Goal: Task Accomplishment & Management: Manage account settings

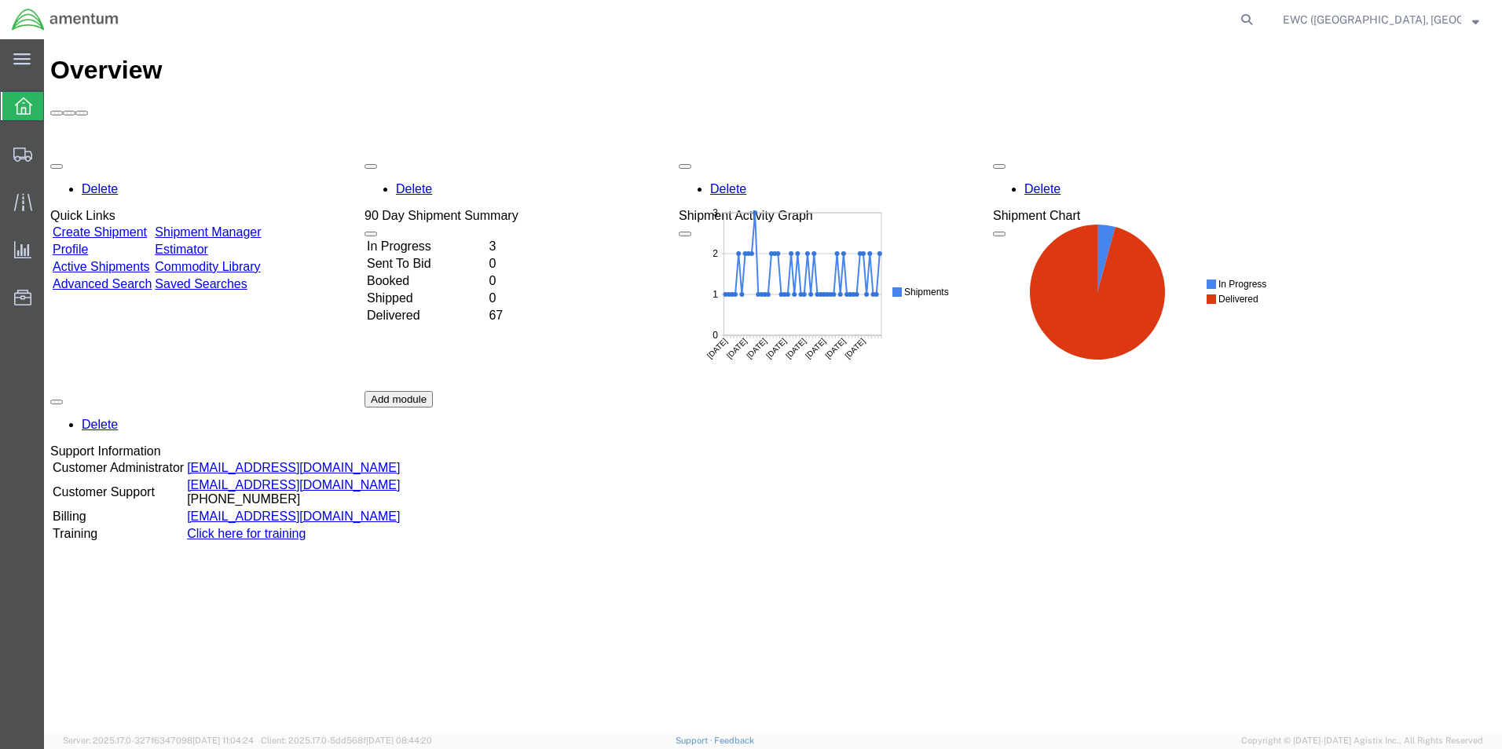
click at [434, 239] on td "In Progress" at bounding box center [426, 247] width 120 height 16
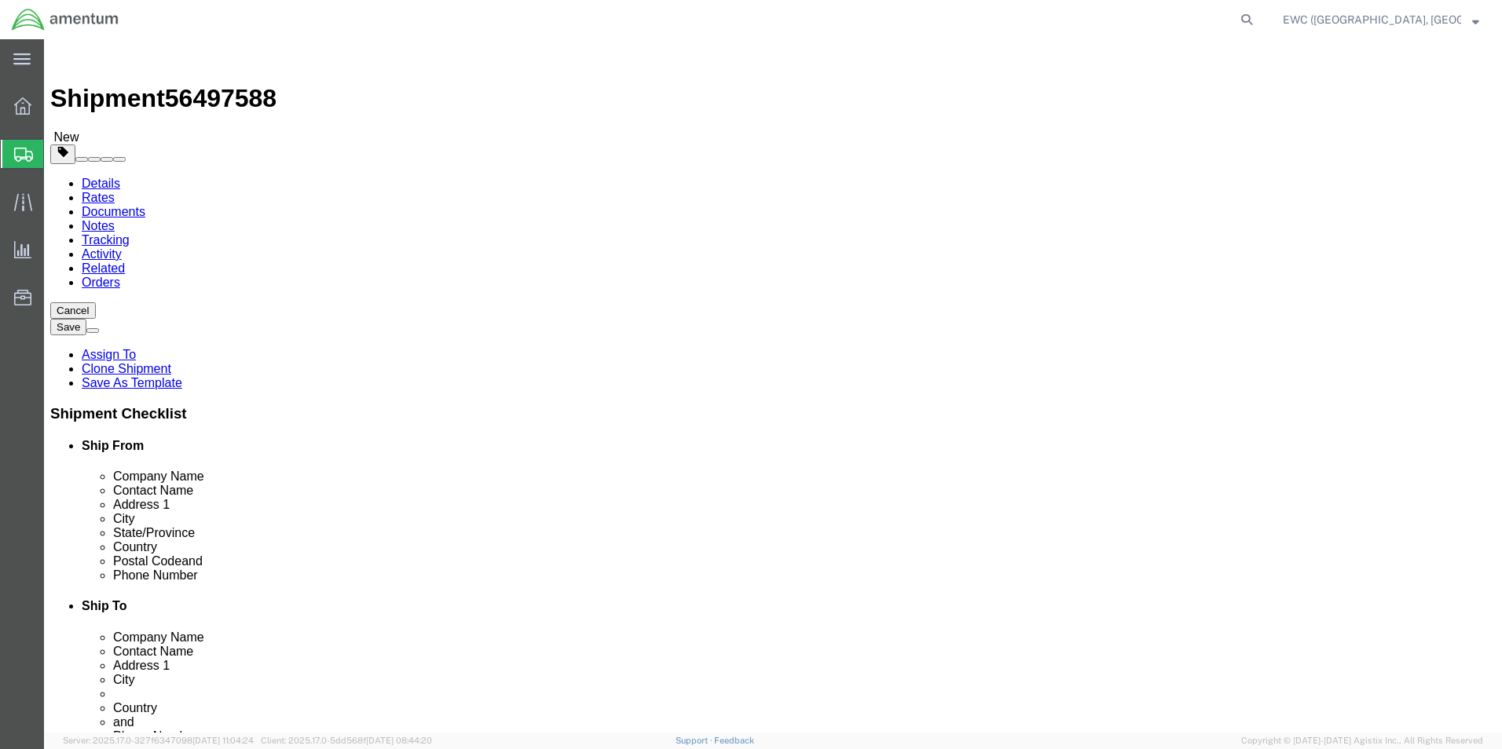
select select "60951"
select select
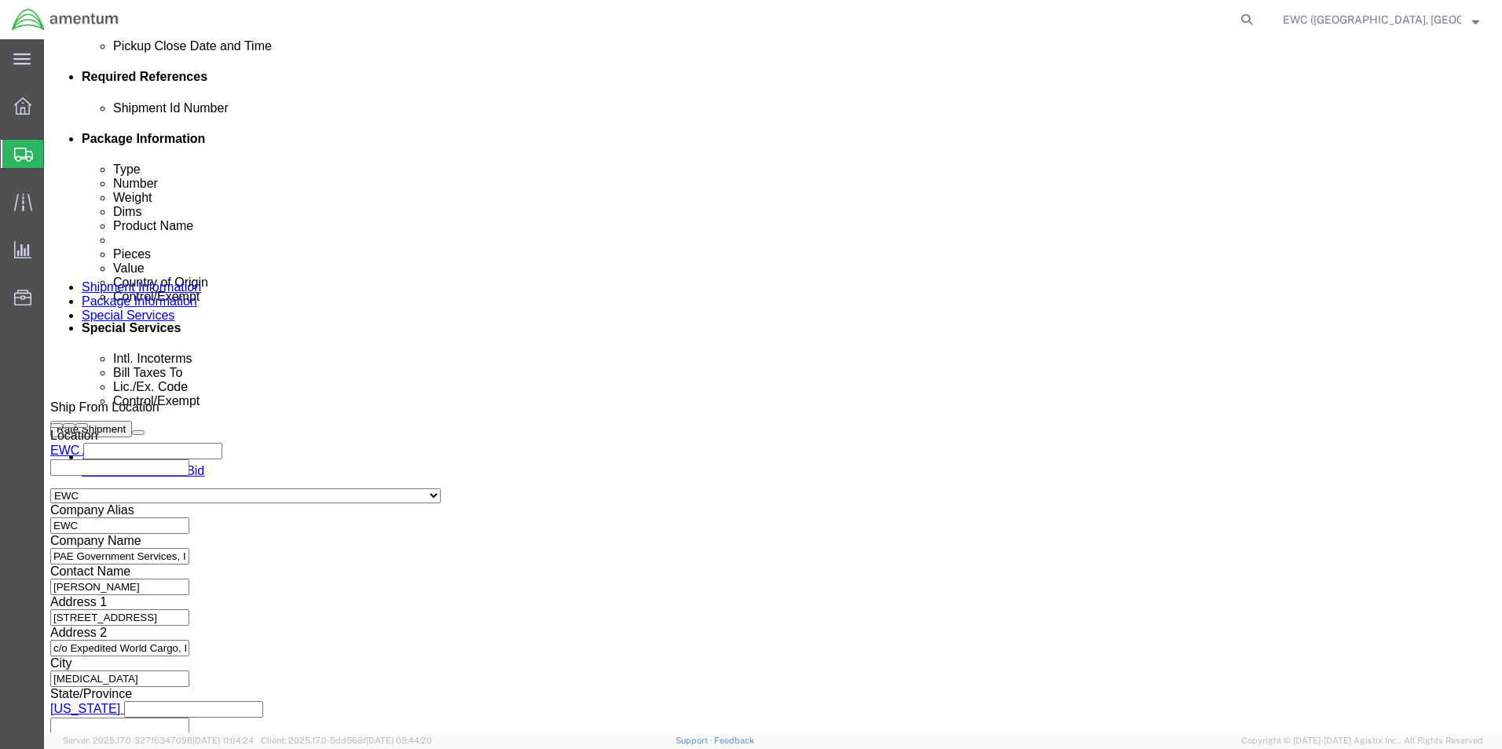
scroll to position [768, 0]
click button "Continue"
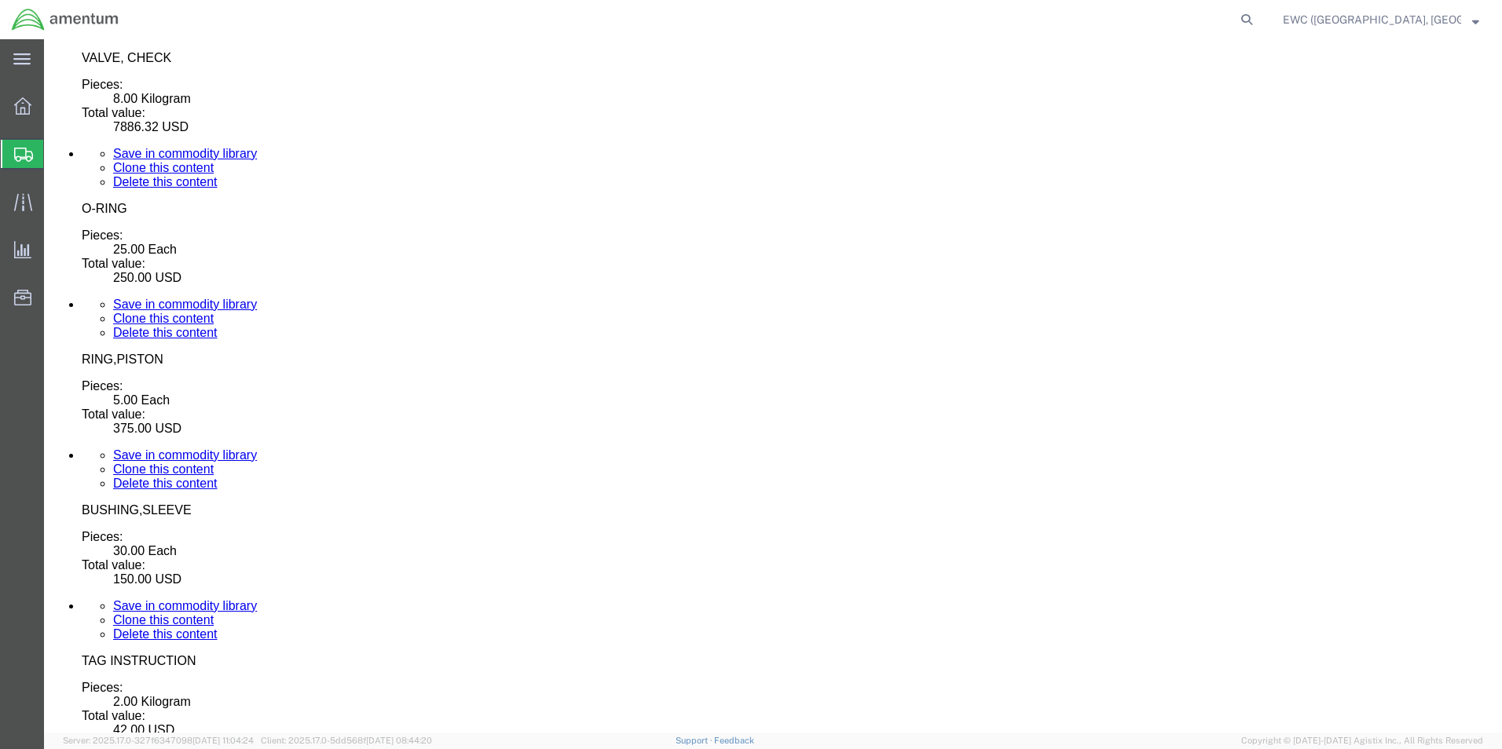
scroll to position [5378, 0]
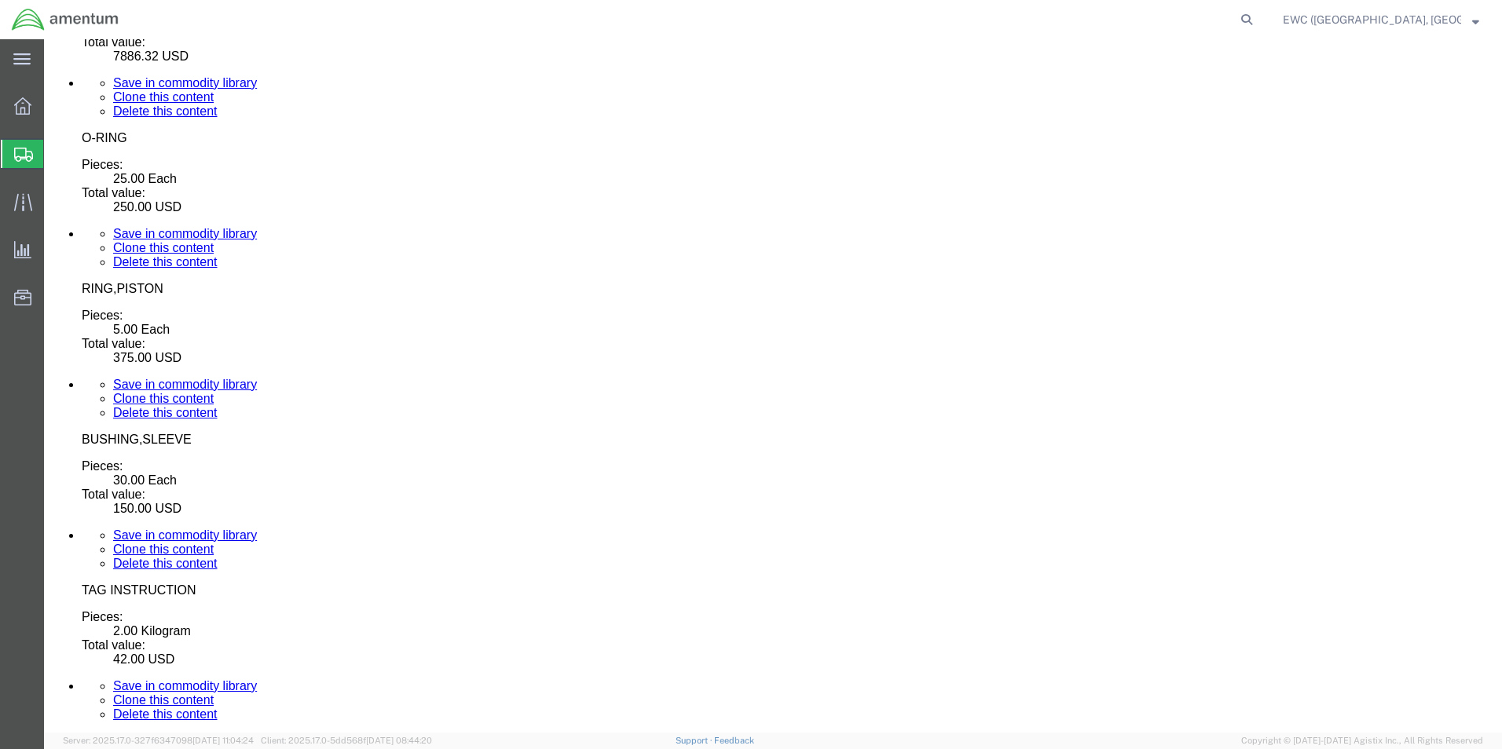
click link "Rate And Send To Bid"
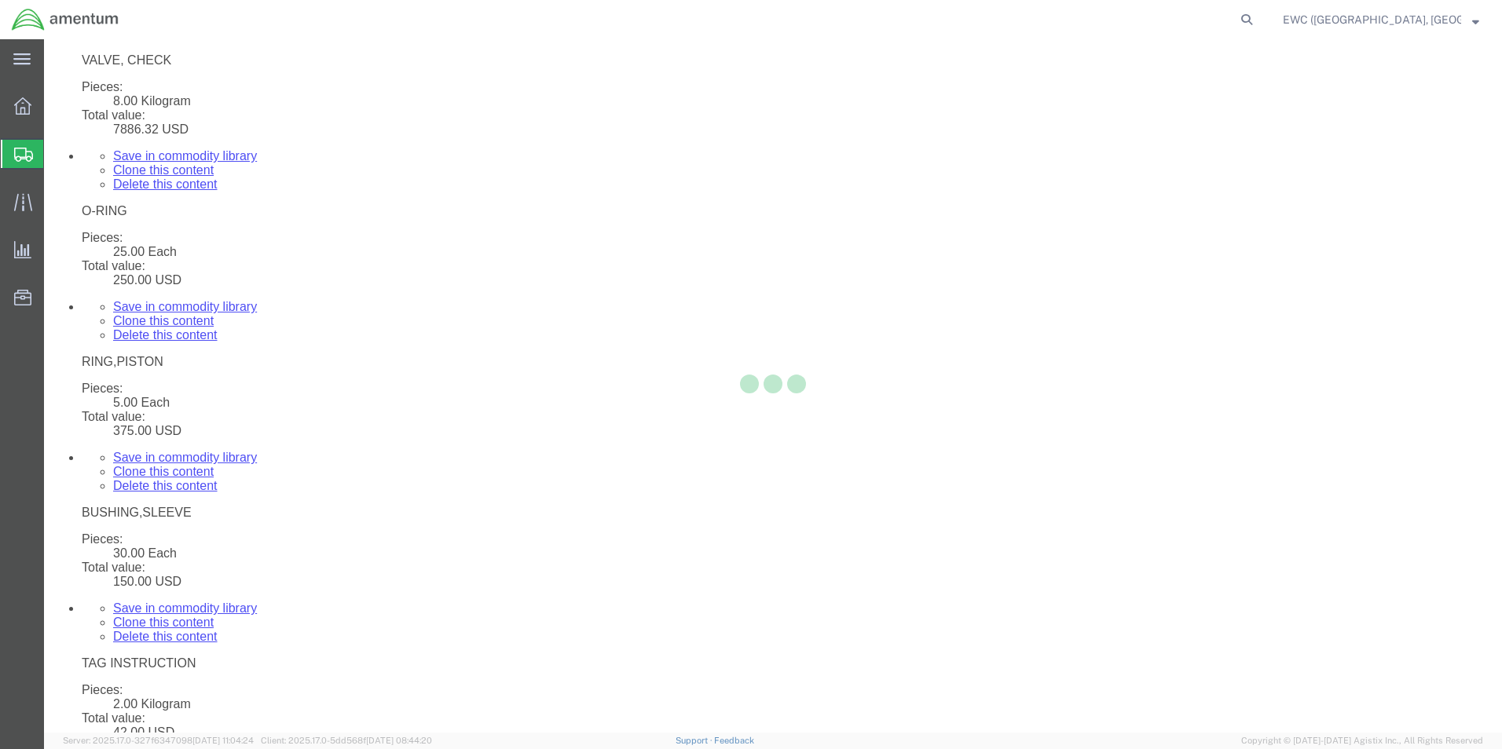
select select "PSNS"
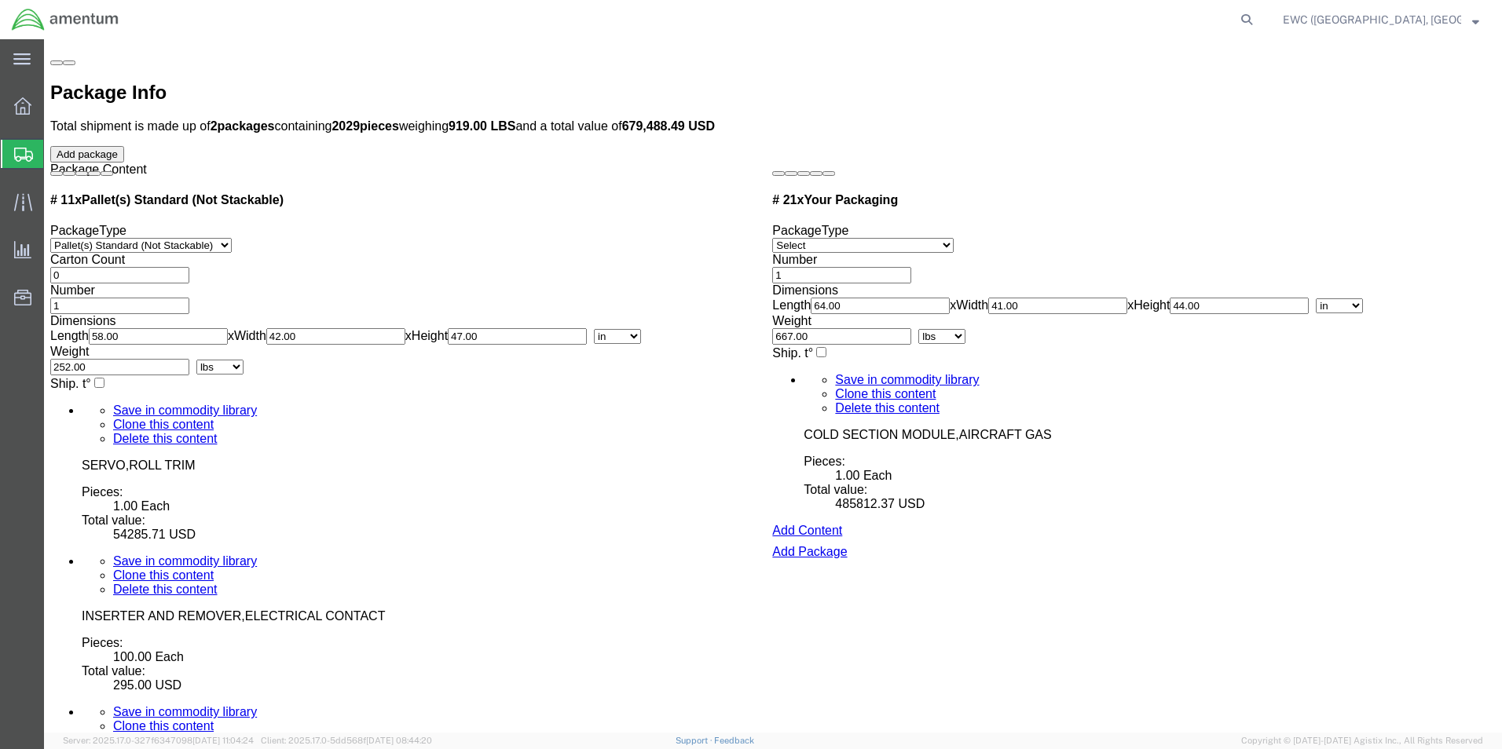
scroll to position [4320, 0]
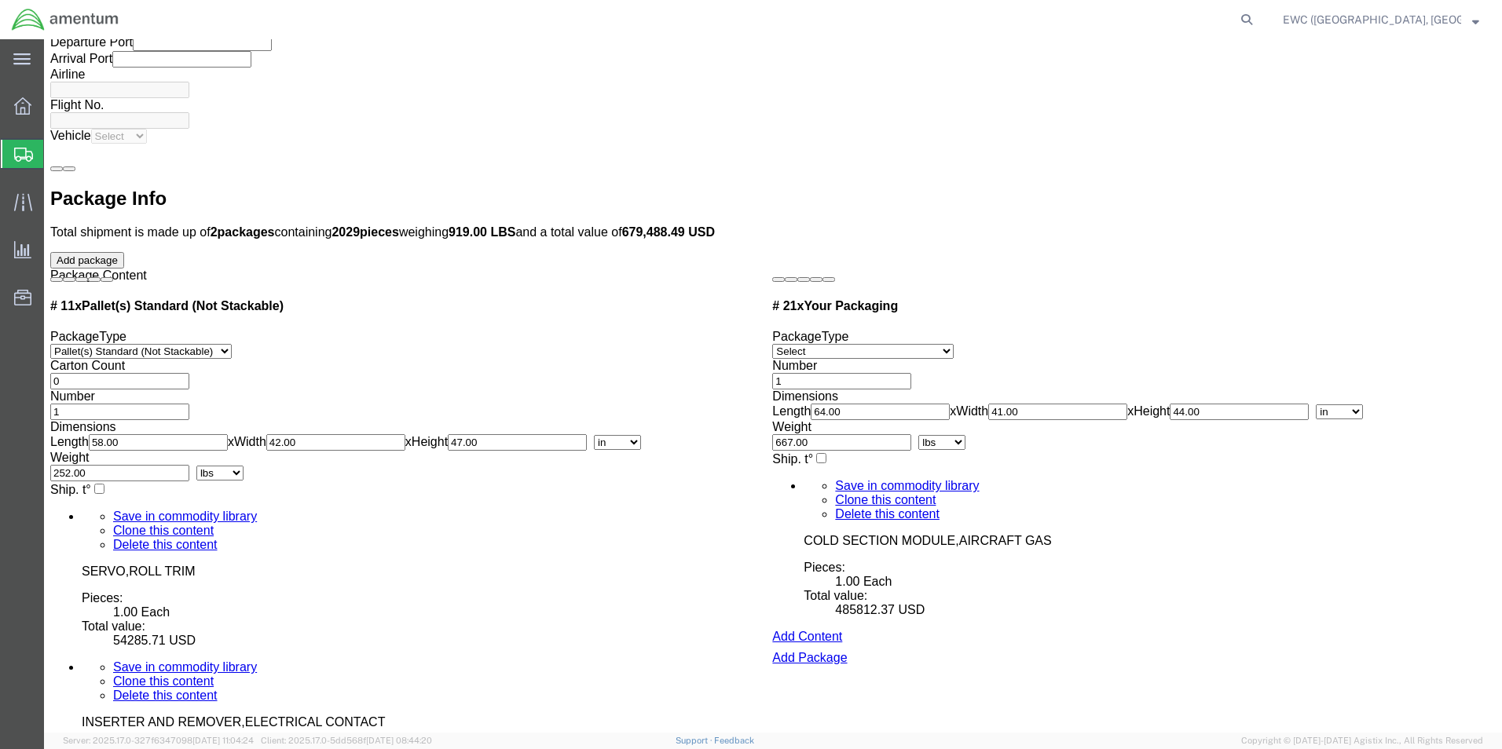
click div "Pieces: 2.00 Each Total value: 178.00 USD"
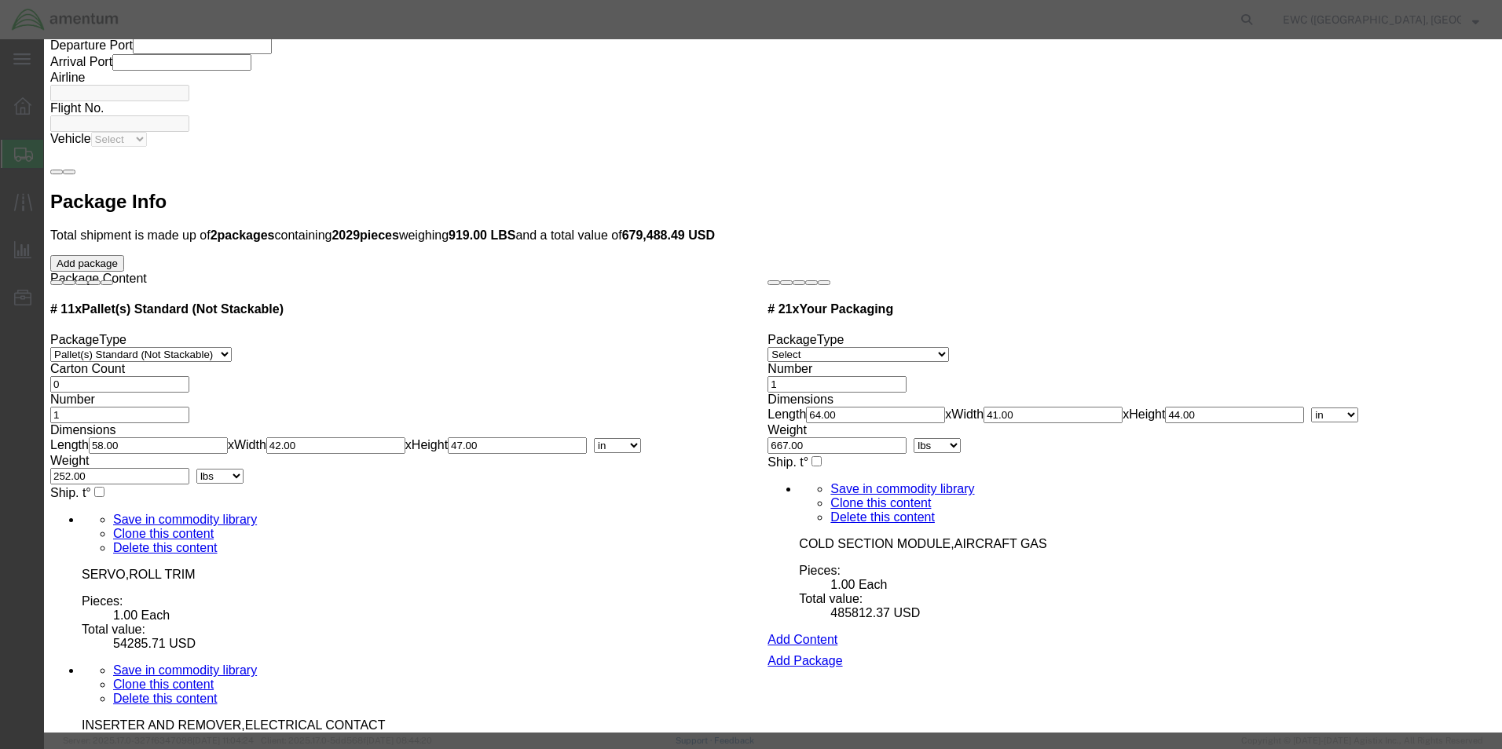
scroll to position [324, 0]
drag, startPoint x: 482, startPoint y: 322, endPoint x: 229, endPoint y: 425, distance: 273.0
click div
type input "8"
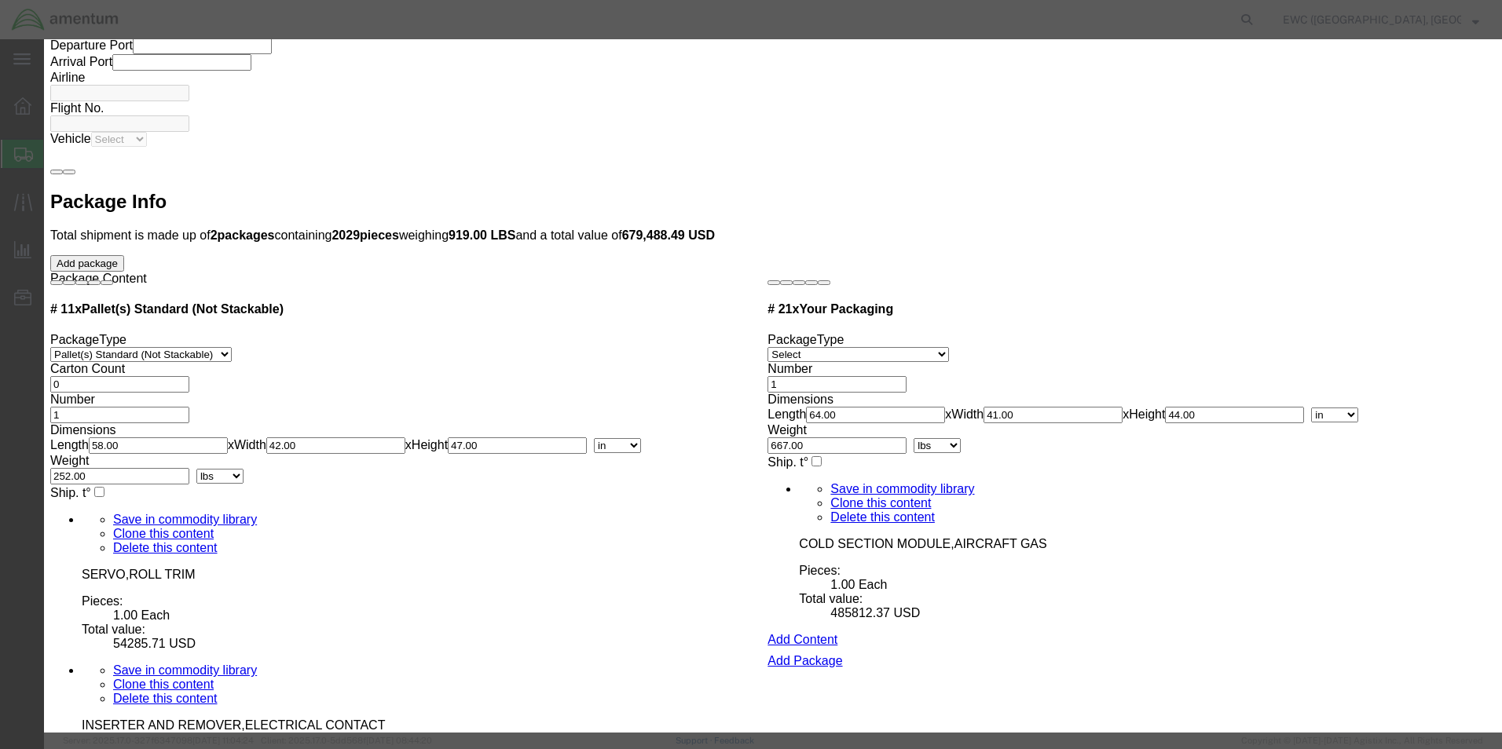
click input "8"
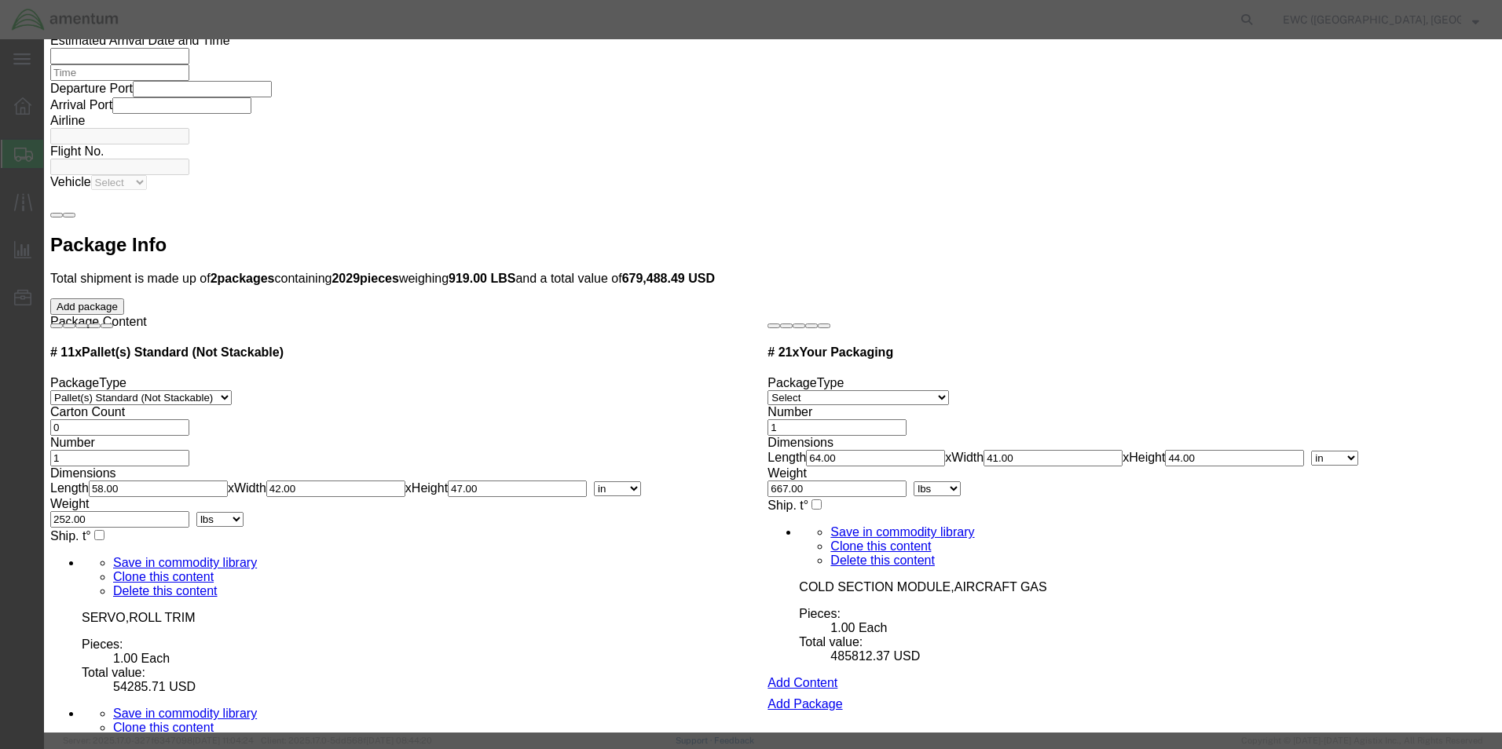
scroll to position [4210, 0]
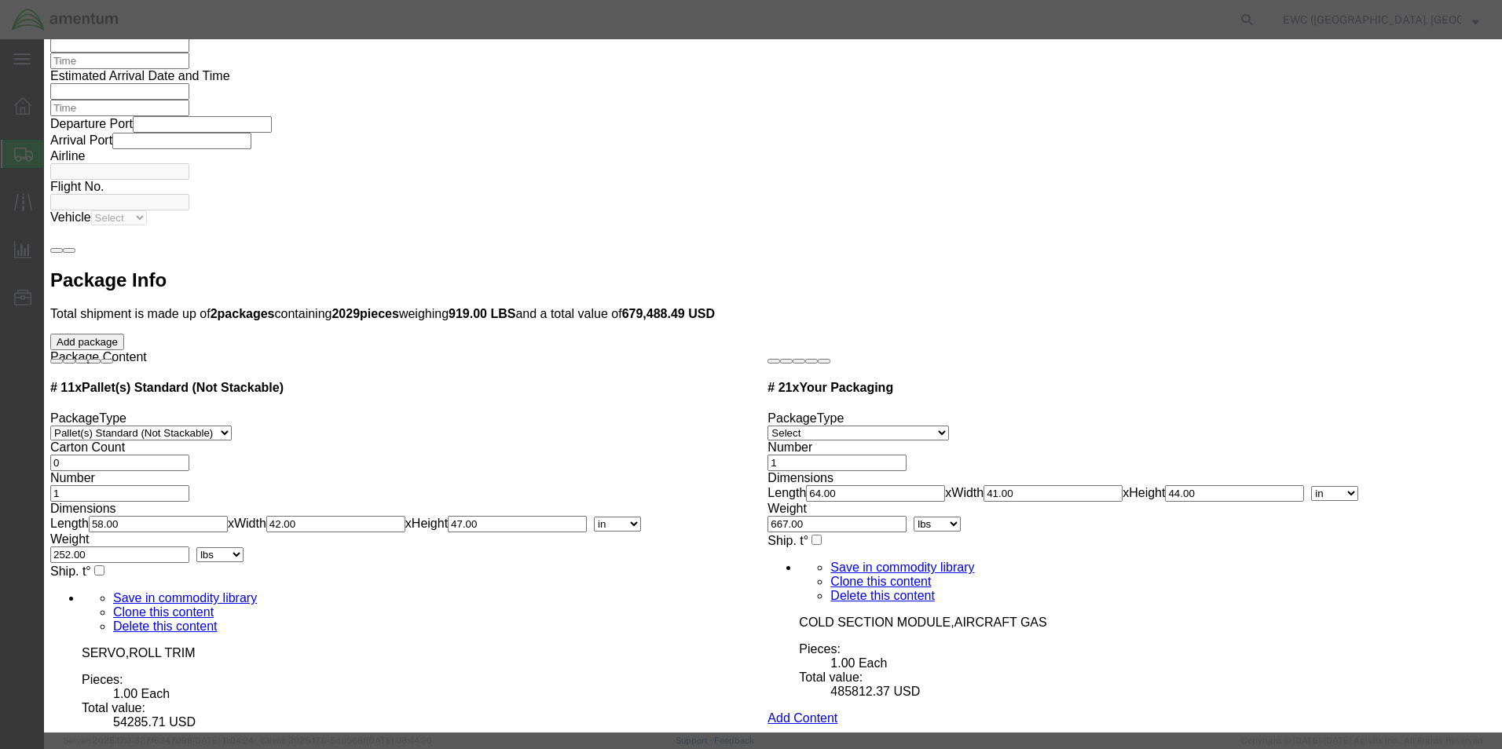
click input "text"
type input "9A610"
drag, startPoint x: 1038, startPoint y: 611, endPoint x: 364, endPoint y: 607, distance: 673.9
click html "Shipment 56497588 New Details Rates Documents Notes Tracking Activity Related O…"
click button "Save & Close"
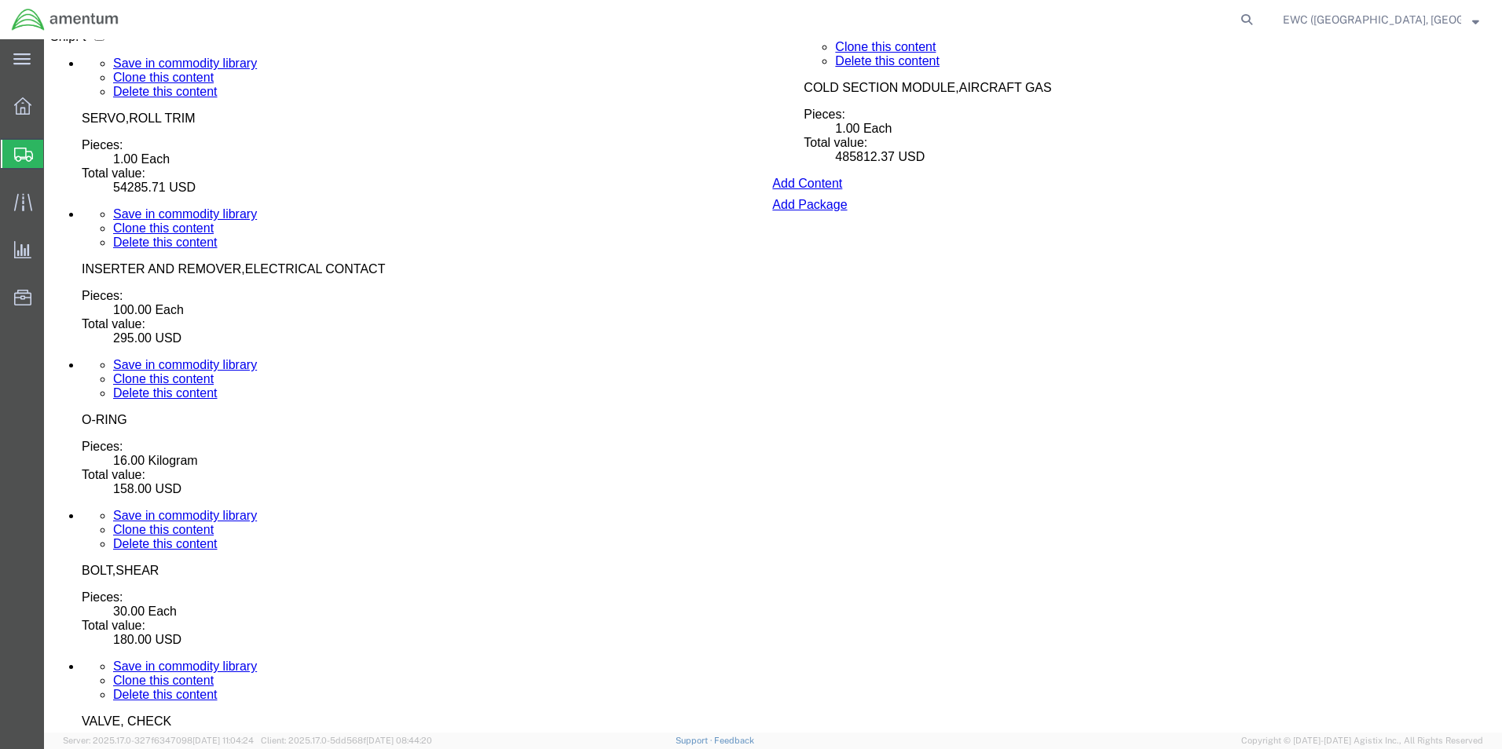
scroll to position [4760, 0]
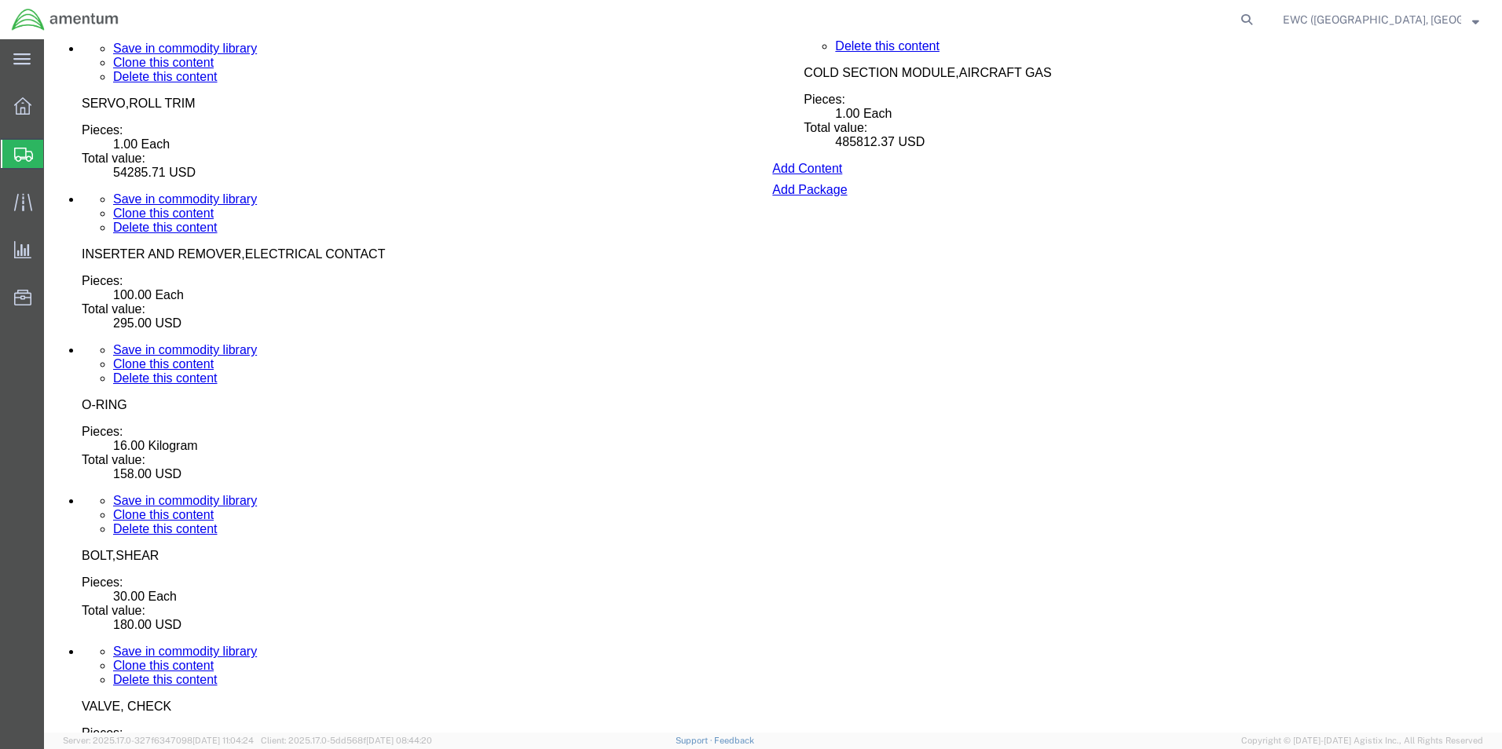
click dd "95.00 USD"
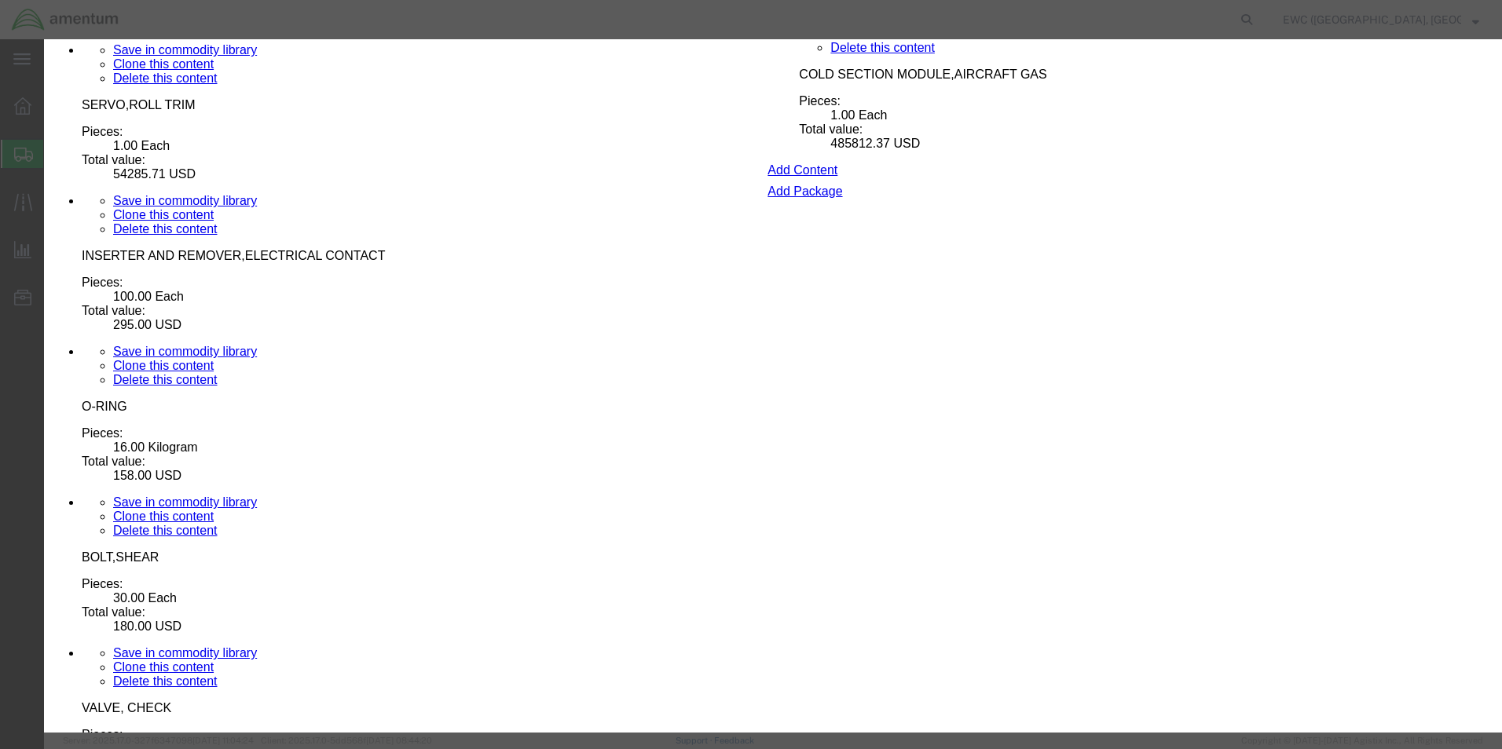
scroll to position [278, 0]
type input "8807200060"
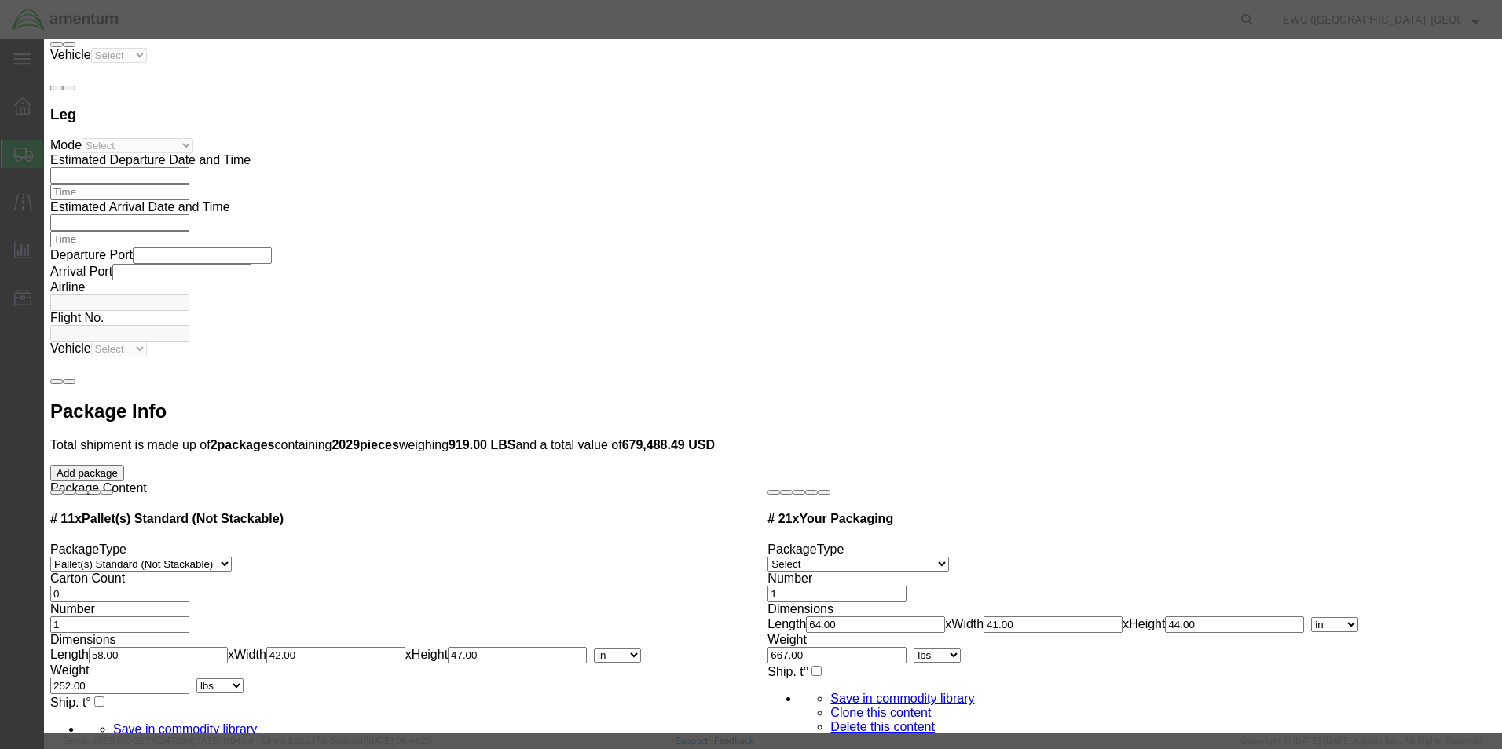
scroll to position [4037, 0]
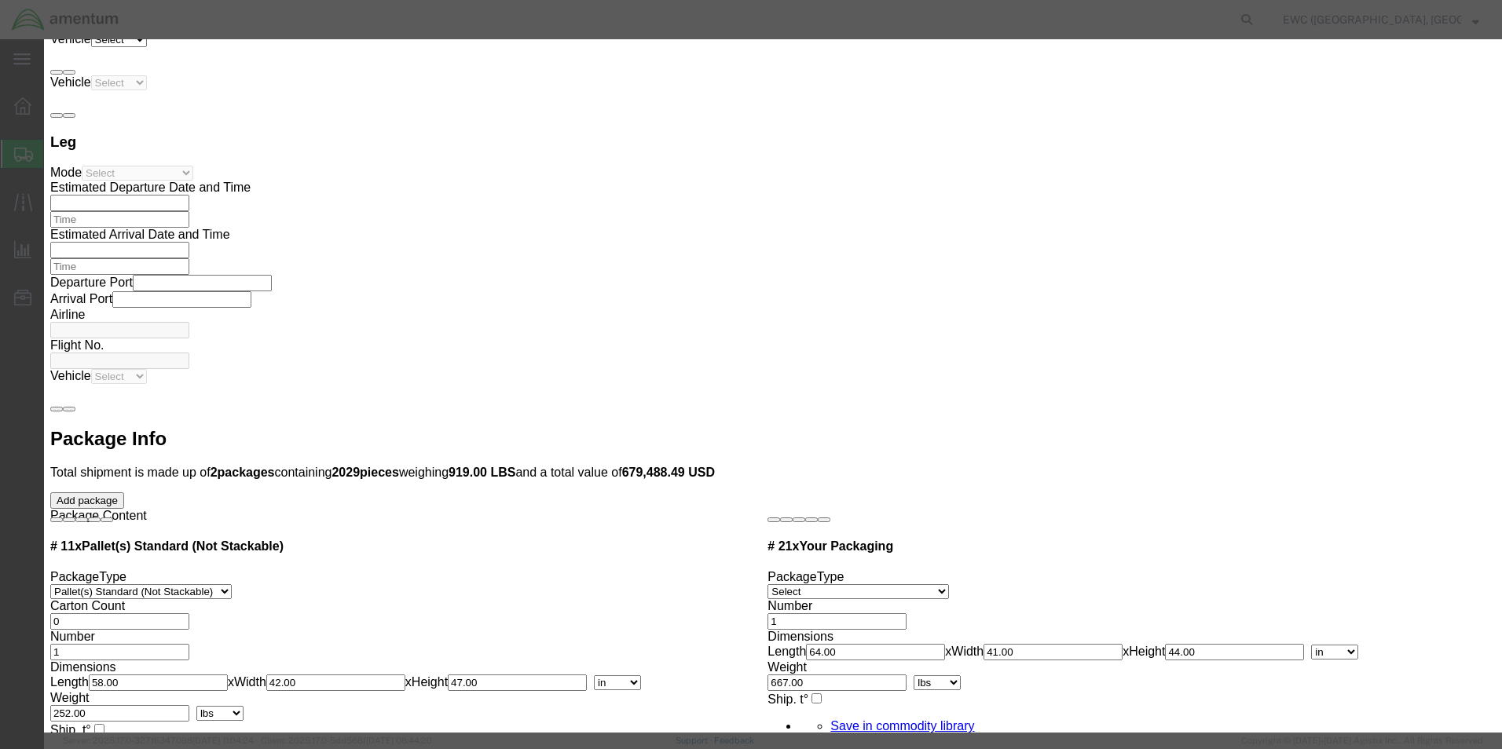
drag, startPoint x: 1166, startPoint y: 254, endPoint x: 1153, endPoint y: 74, distance: 181.1
click button "Save & Close"
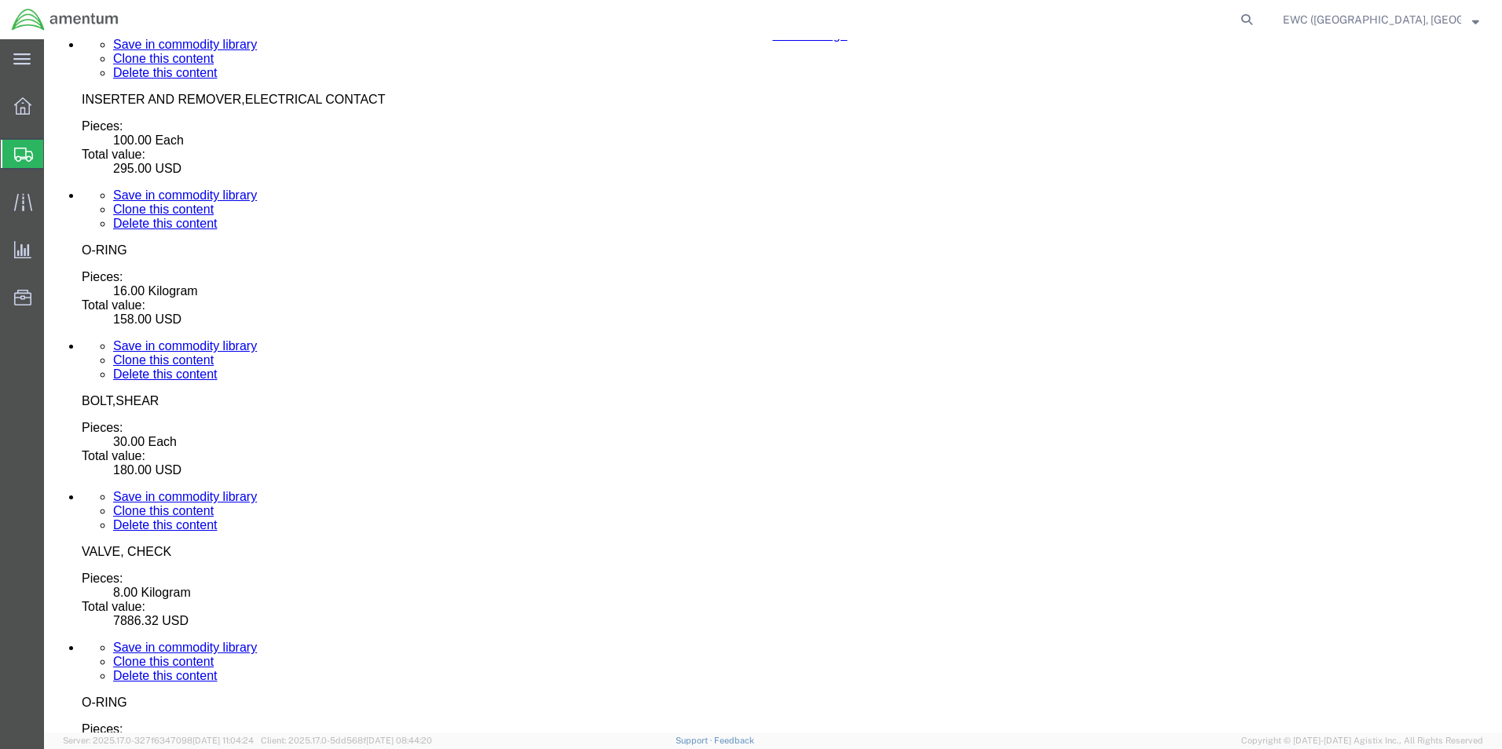
scroll to position [4901, 0]
click dd "650.00 USD"
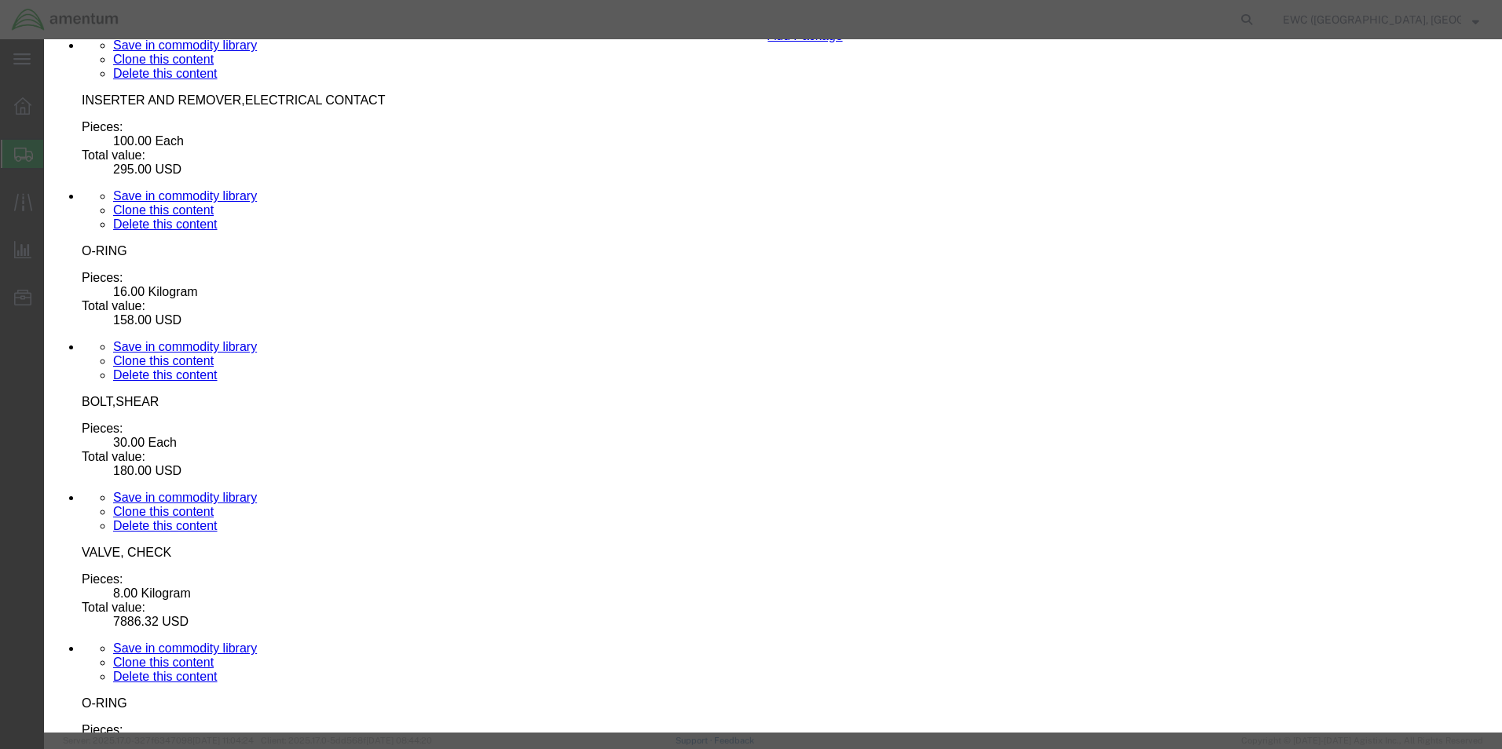
scroll to position [278, 0]
drag, startPoint x: 924, startPoint y: 326, endPoint x: 830, endPoint y: 329, distance: 93.5
click div "ECCN Export Control Classification Number which consists of a set of digits and…"
type input "ear99"
click label "ECCN"
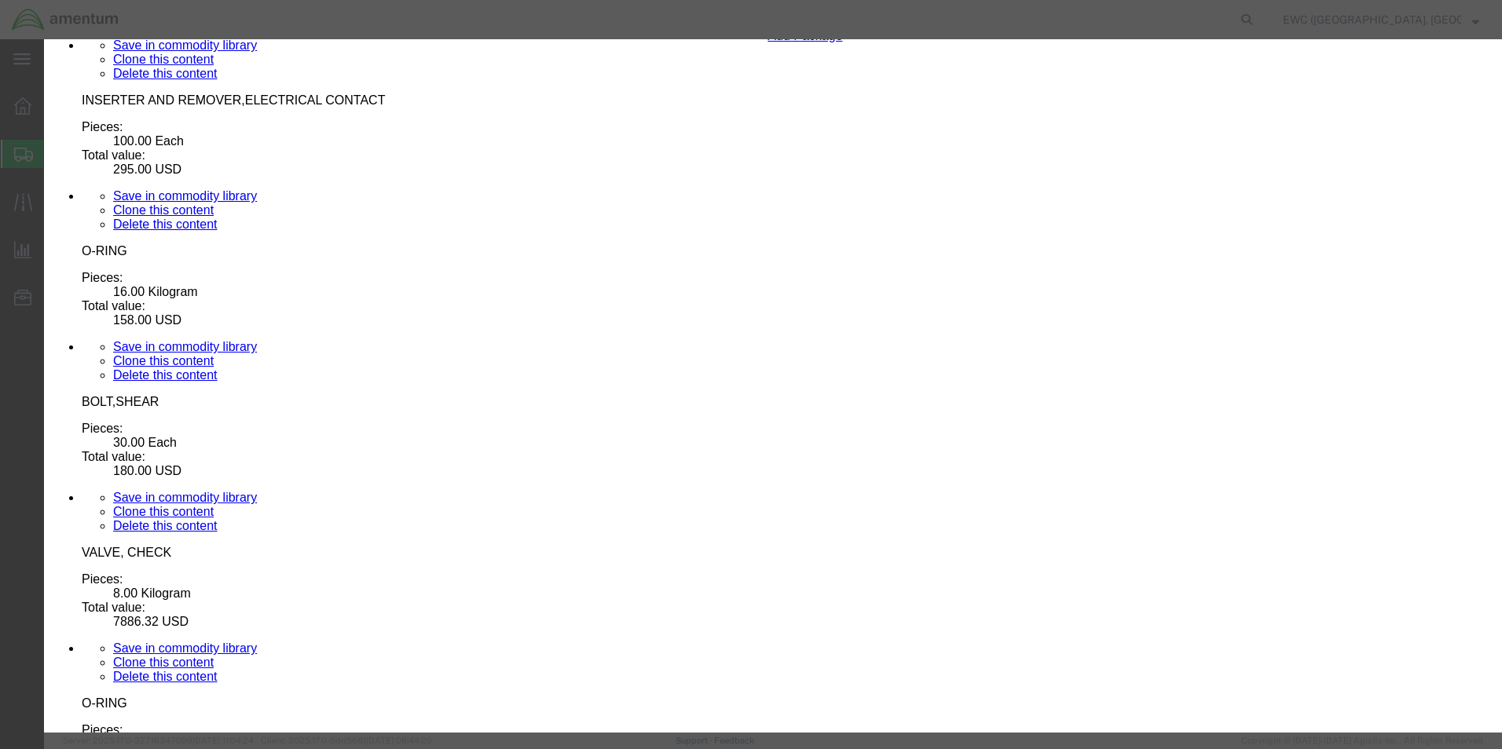
click button "Save & Close"
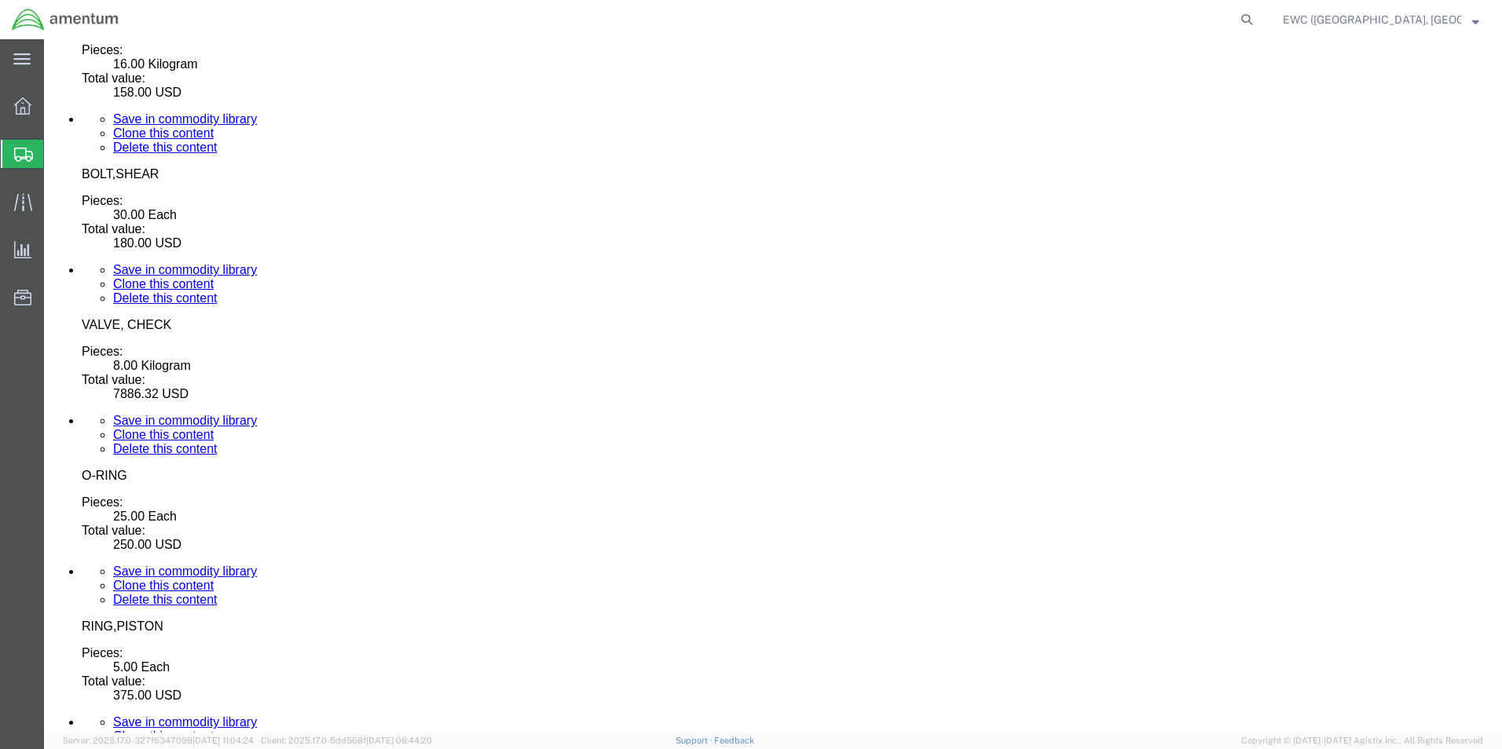
scroll to position [5121, 0]
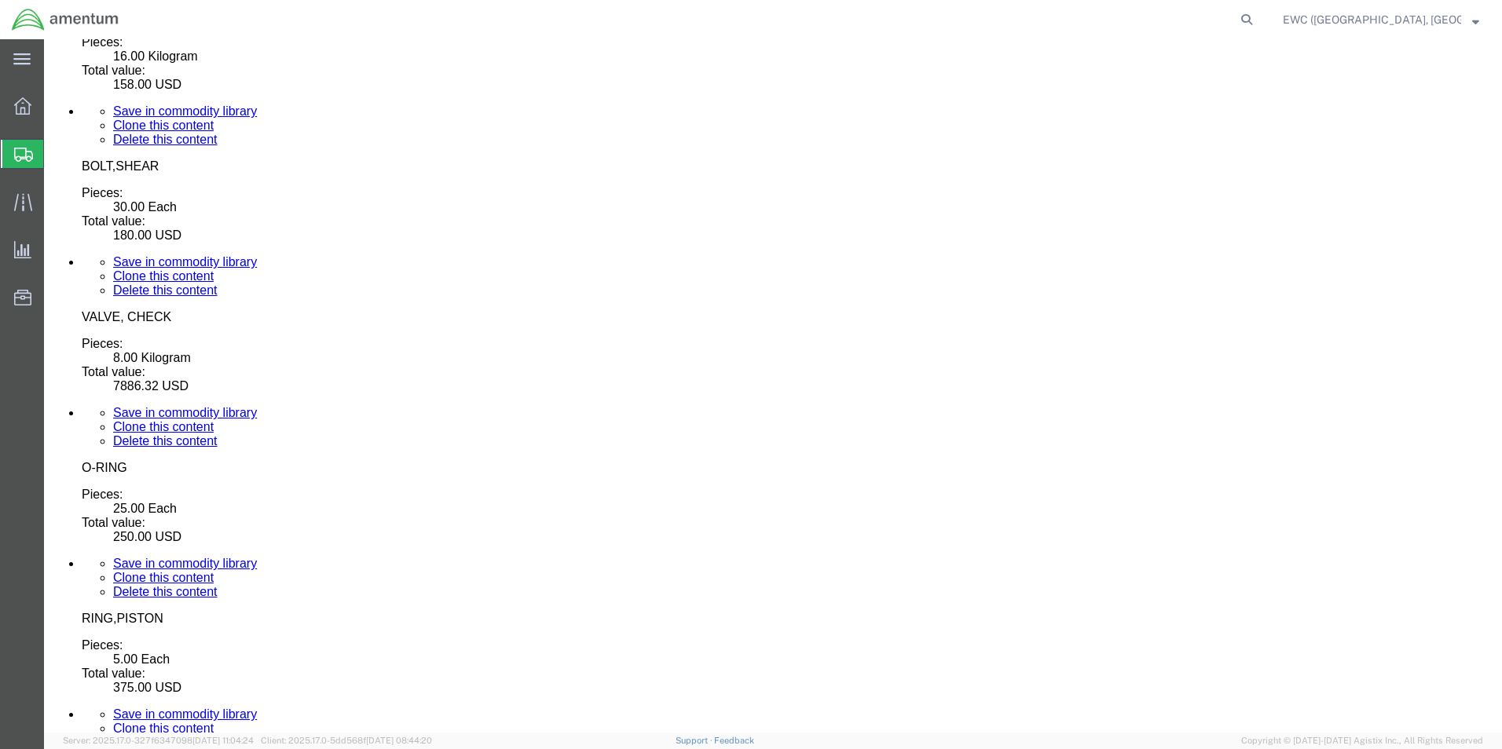
click dd "550.00 USD"
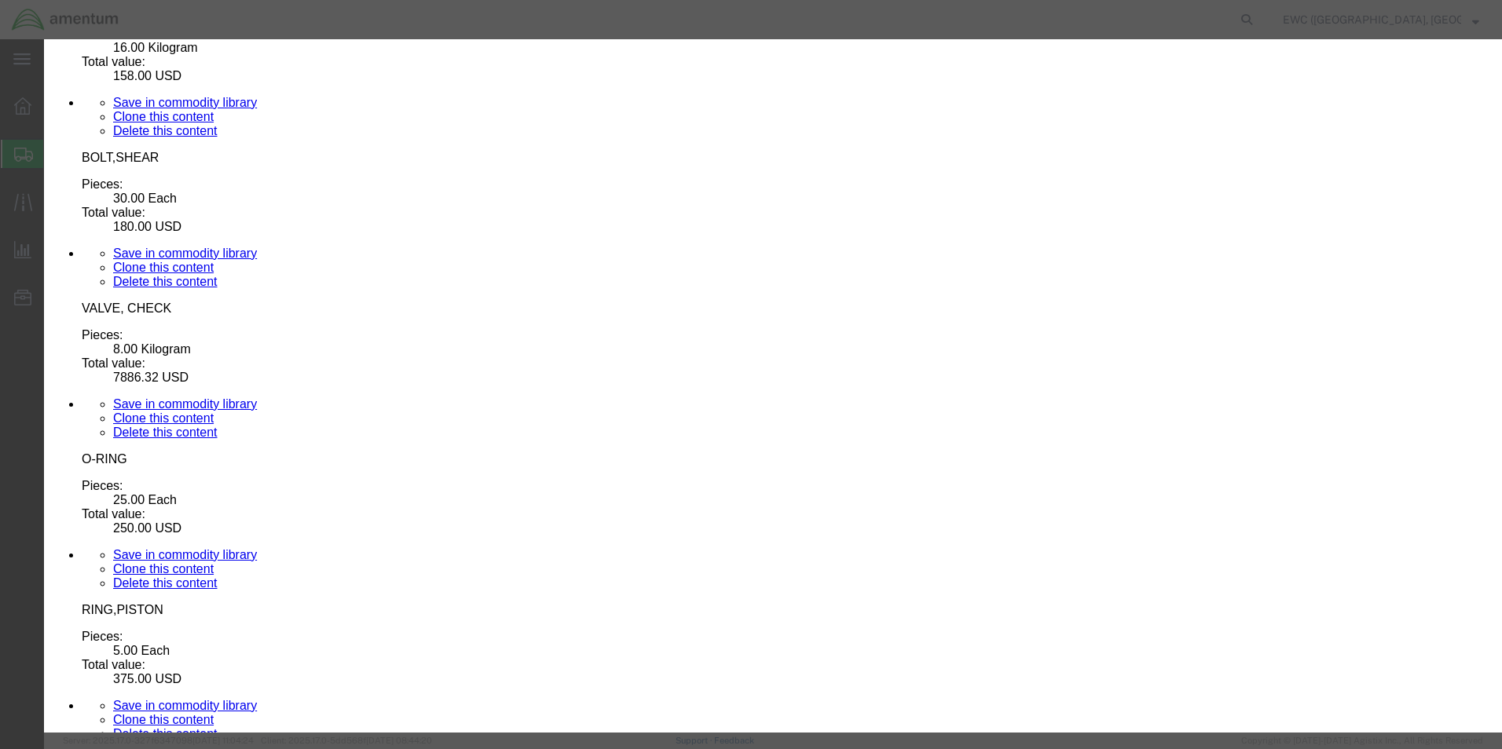
scroll to position [278, 0]
drag, startPoint x: 906, startPoint y: 325, endPoint x: 807, endPoint y: 334, distance: 99.3
click div "ECCN 9a610"
click div "Controlled"
click select "Select AGR-Agricultural APP-Computers APR-Additional Permissive Exports AVS-Air…"
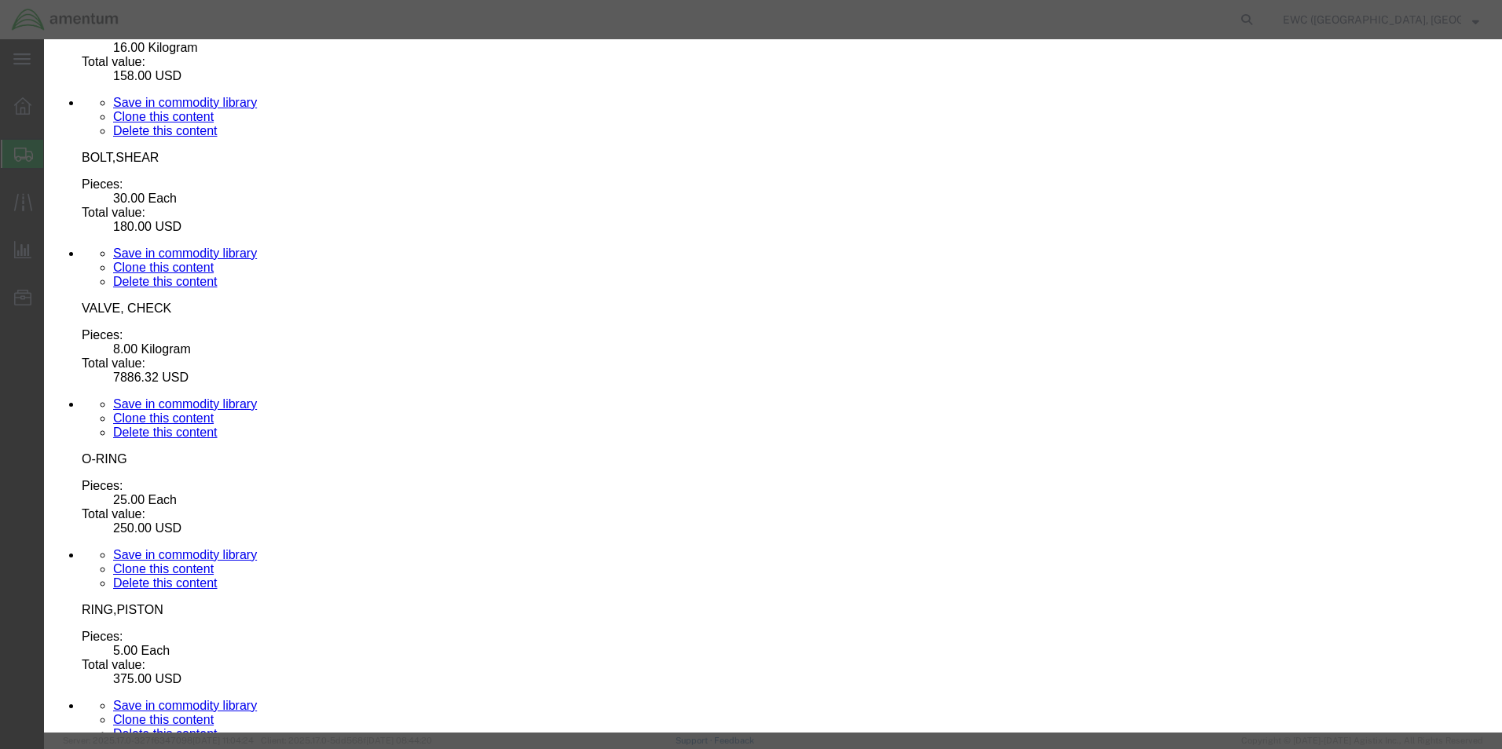
select select "GOV"
click select "Select AGR-Agricultural APP-Computers APR-Additional Permissive Exports AVS-Air…"
click label
click input "checkbox"
checkbox input "false"
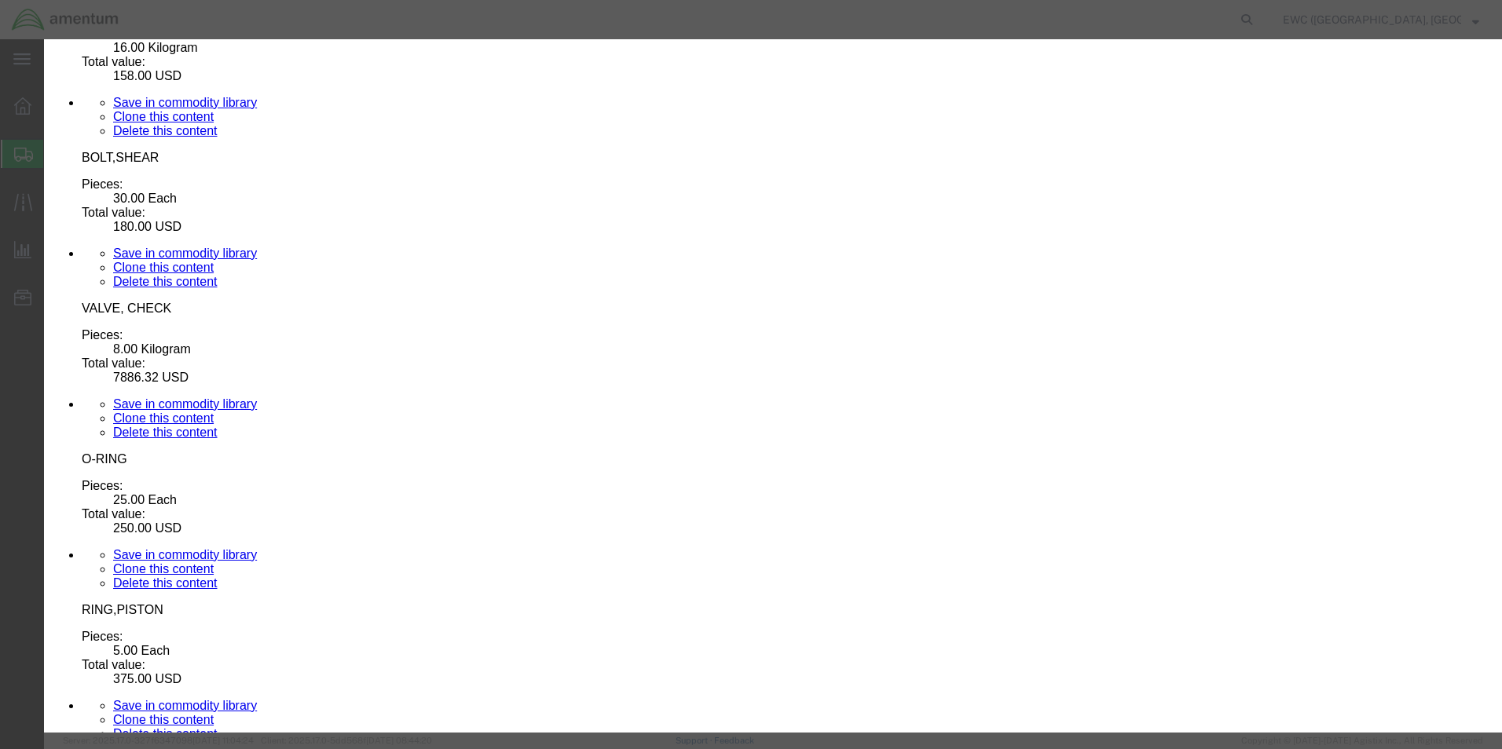
click button "Save & Close"
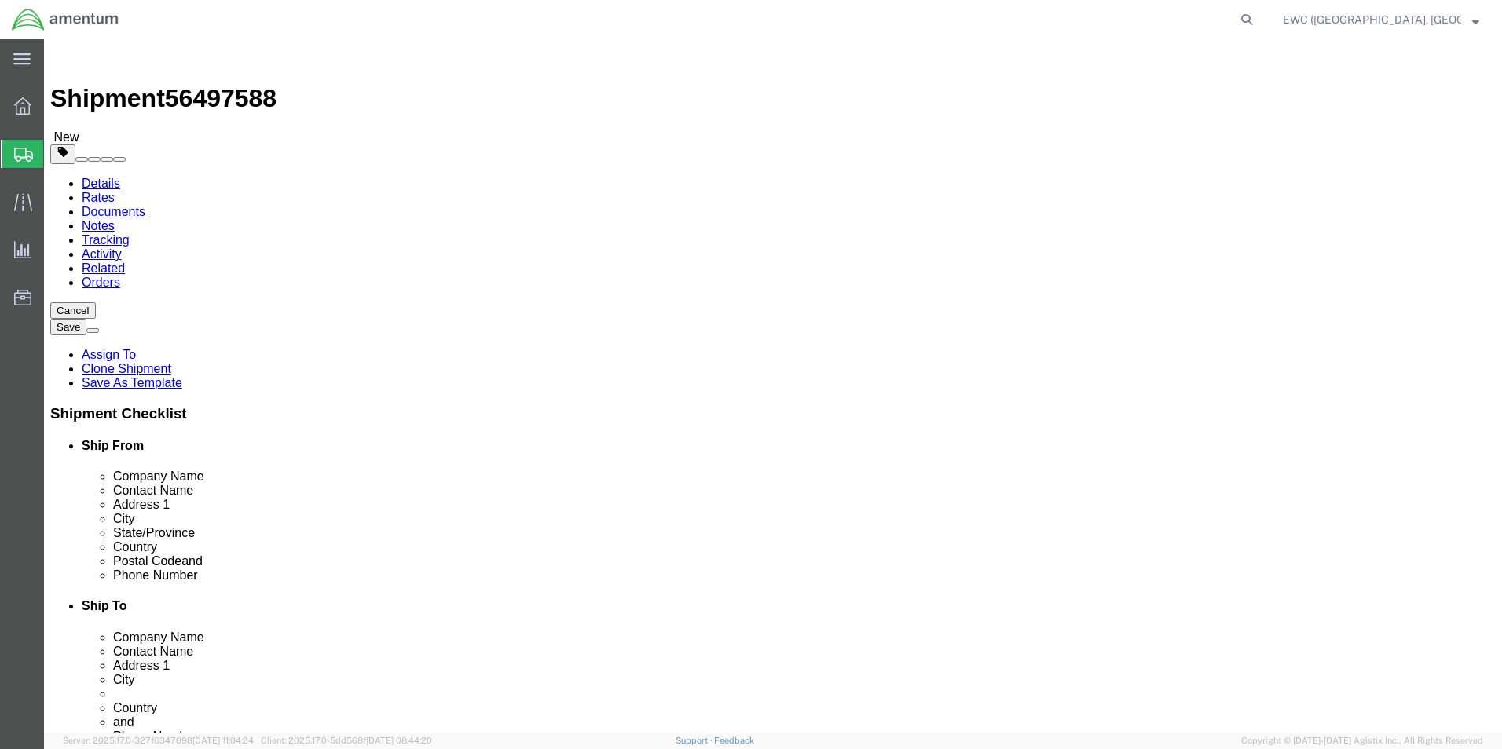
scroll to position [2484, 0]
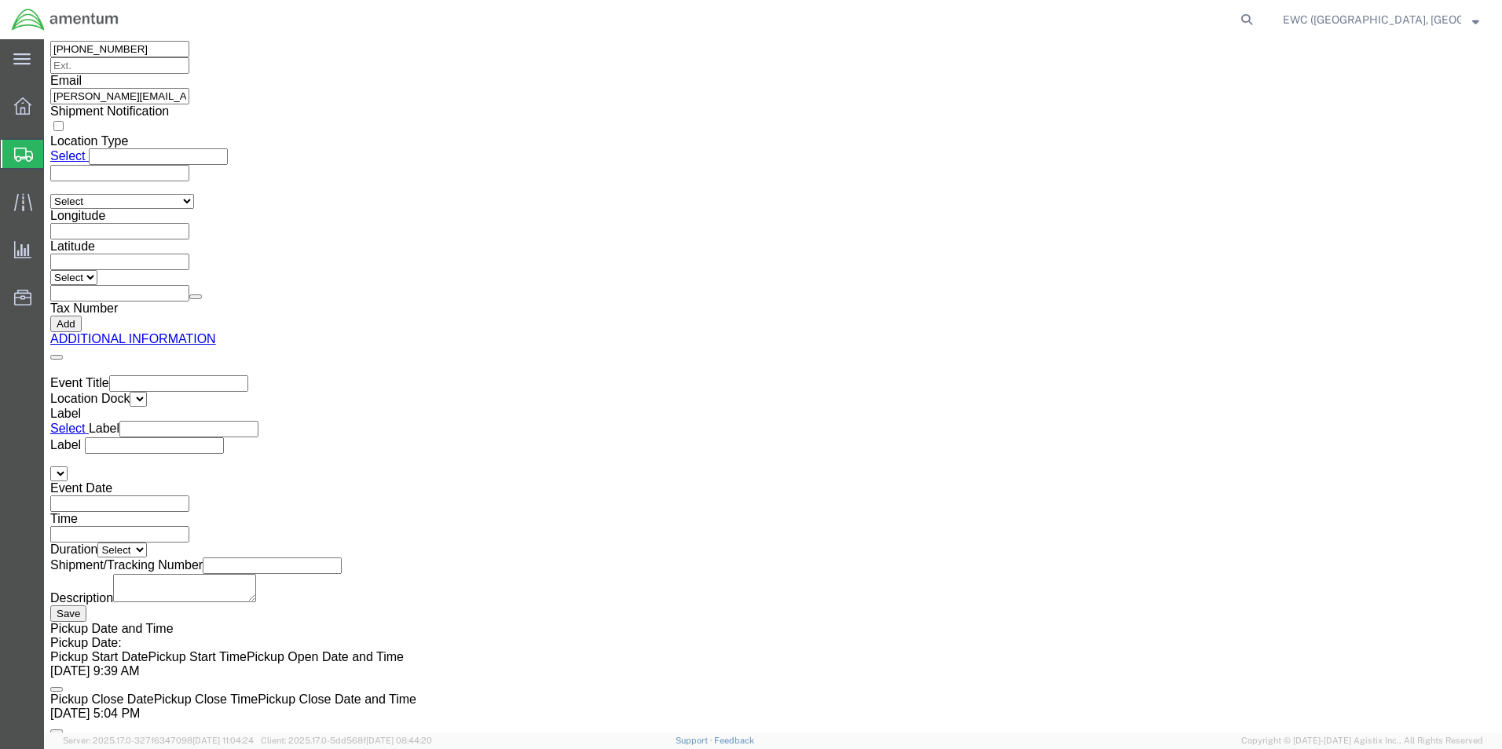
drag, startPoint x: 1451, startPoint y: 309, endPoint x: 1365, endPoint y: 13, distance: 307.5
click link "Rate And Send To Bid"
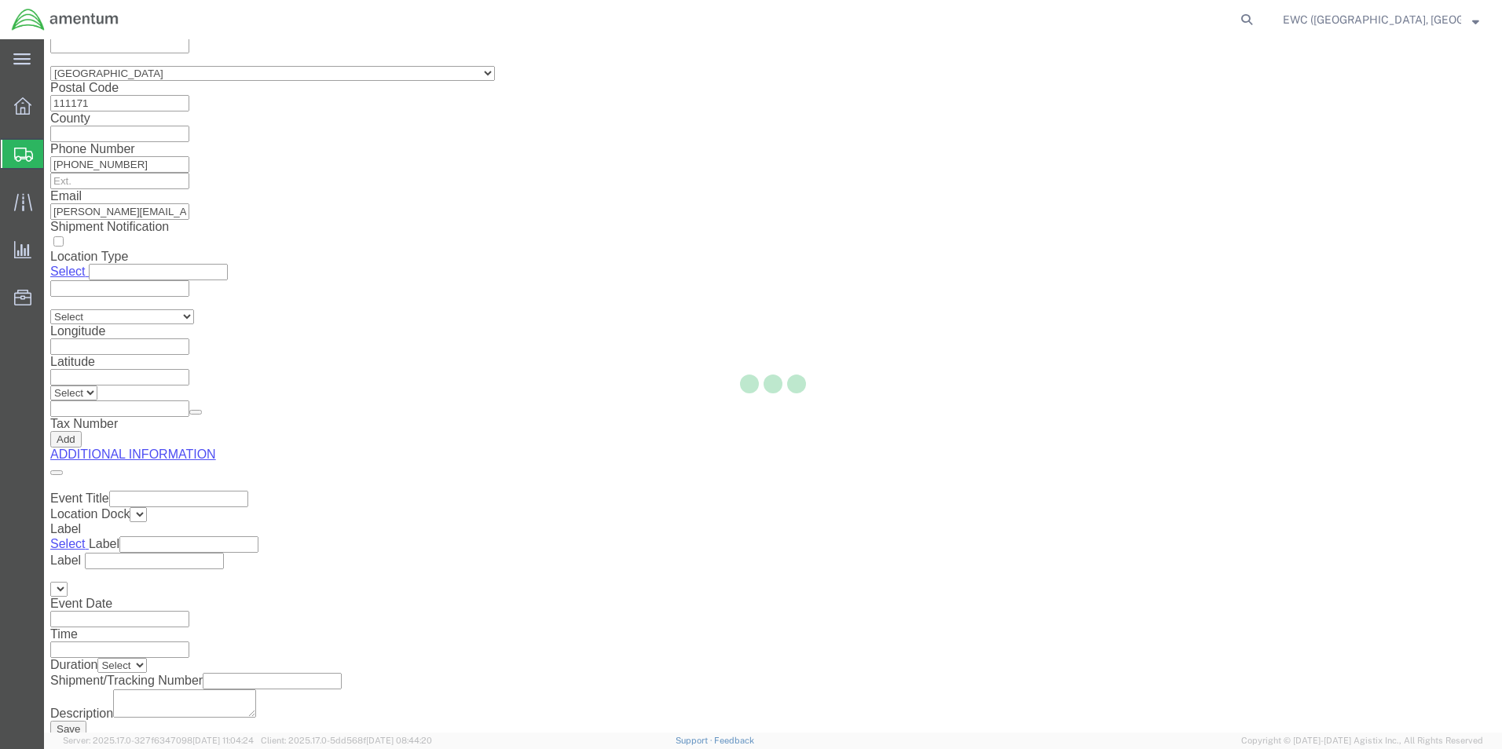
select select "PSNS"
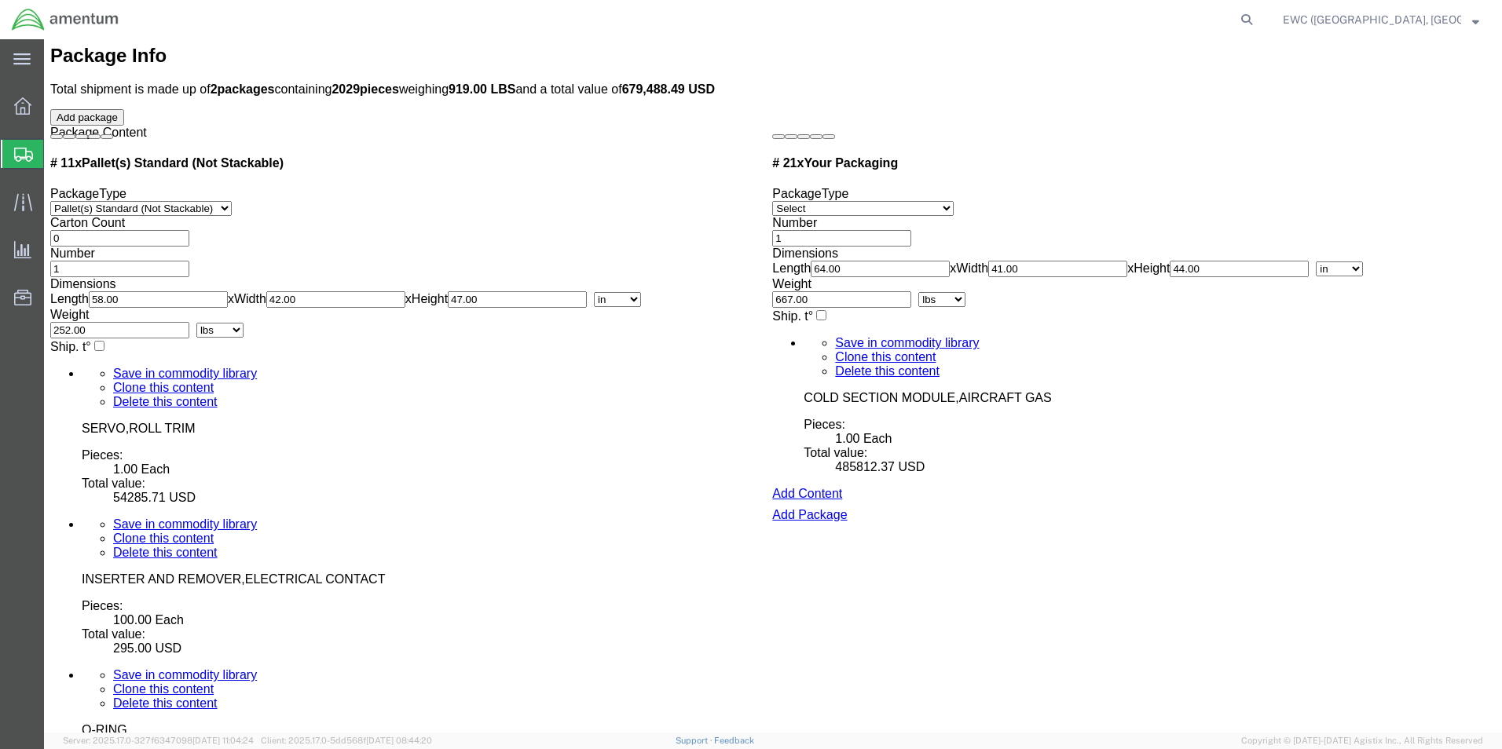
scroll to position [4399, 0]
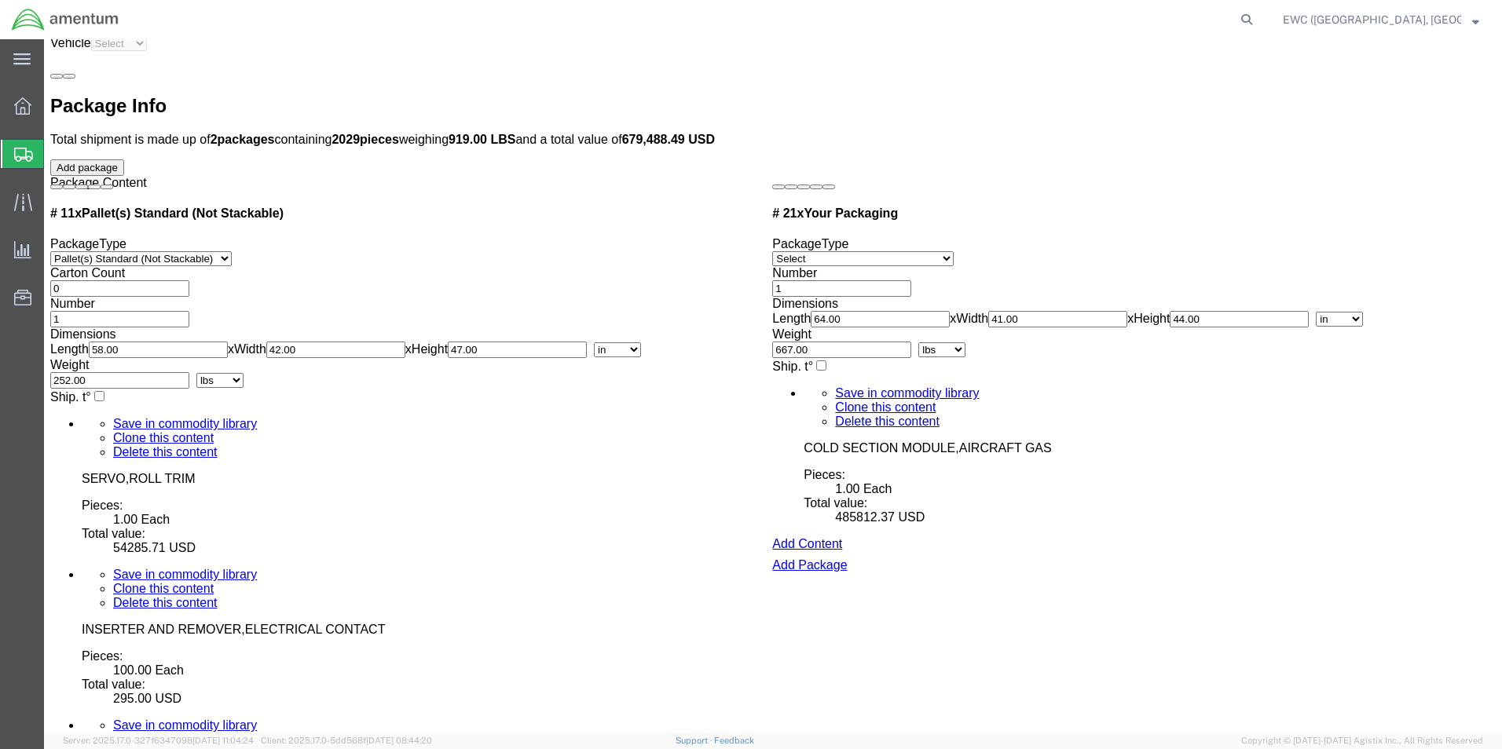
click dd "2.00 Each"
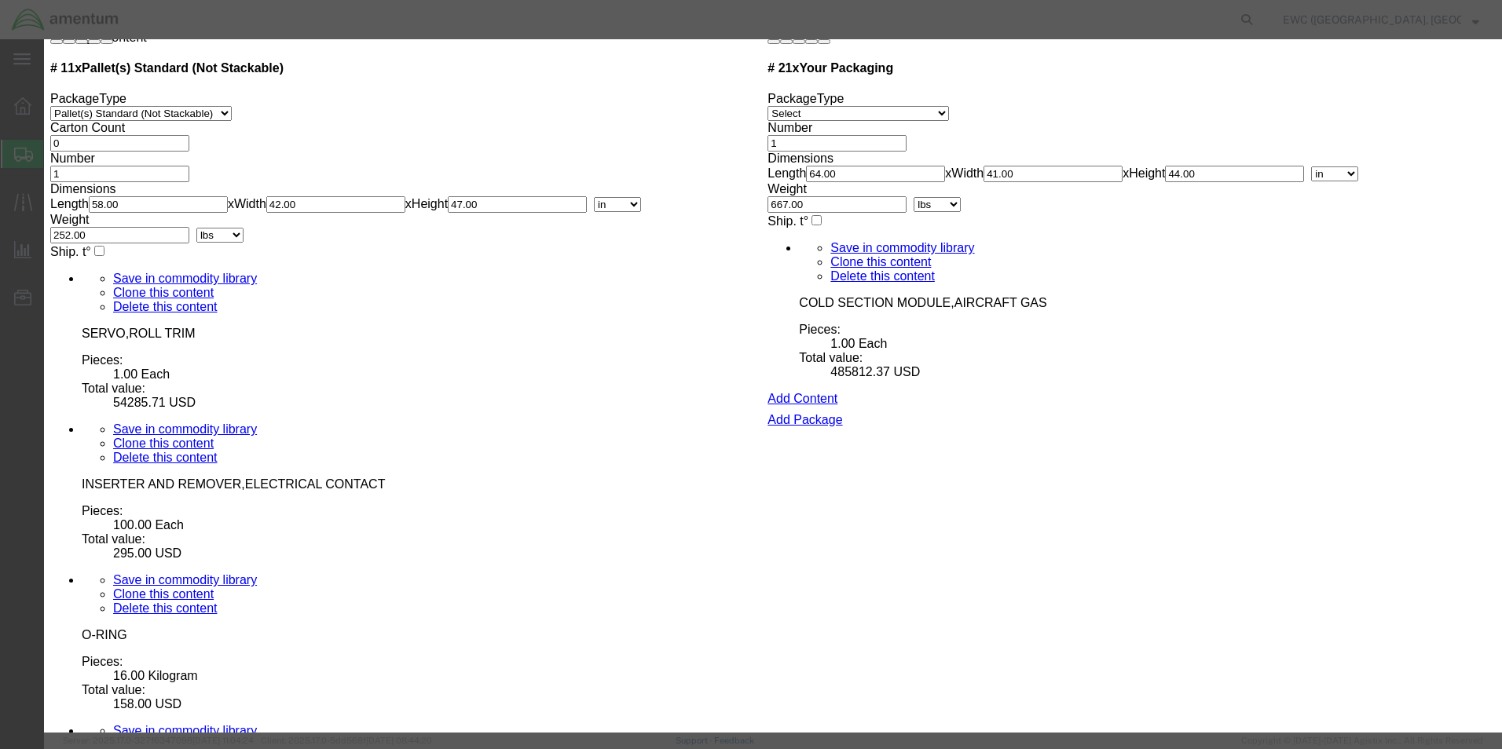
scroll to position [4540, 0]
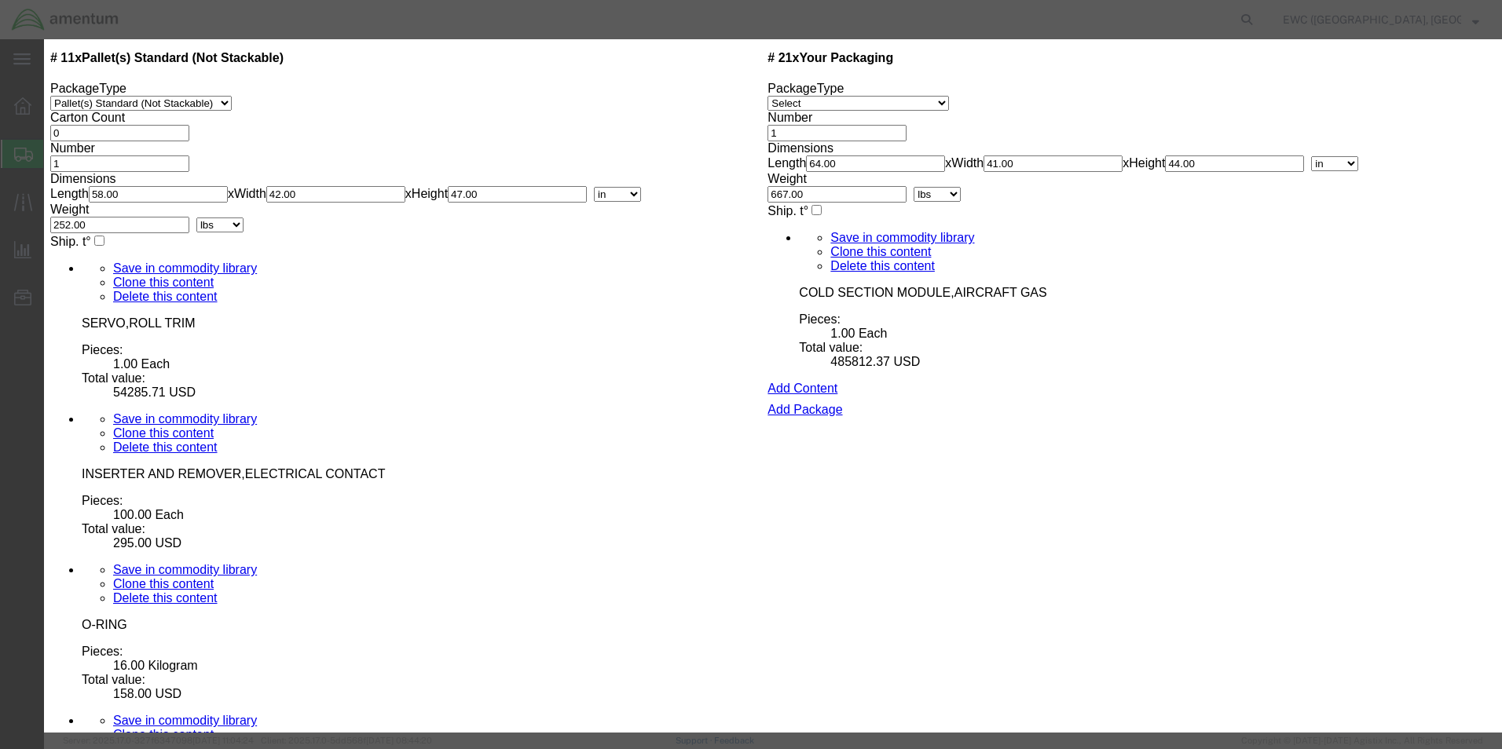
drag, startPoint x: 1107, startPoint y: 354, endPoint x: 1099, endPoint y: 353, distance: 8.0
click select "Select AGR-Agricultural APP-Computers APR-Additional Permissive Exports AVS-Air…"
select select "GOV"
click select "Select AGR-Agricultural APP-Computers APR-Additional Permissive Exports AVS-Air…"
click div "Controlled"
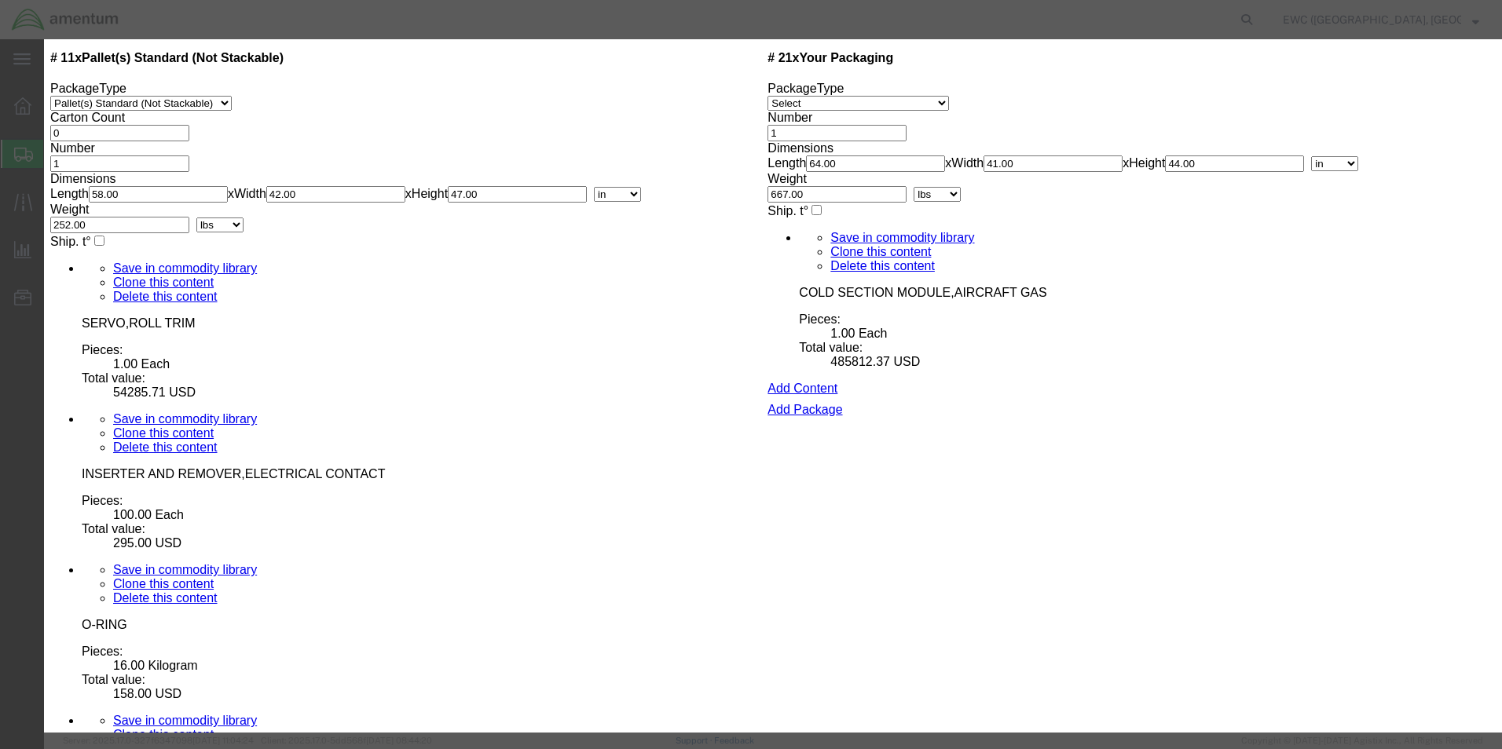
click button "Save & Close"
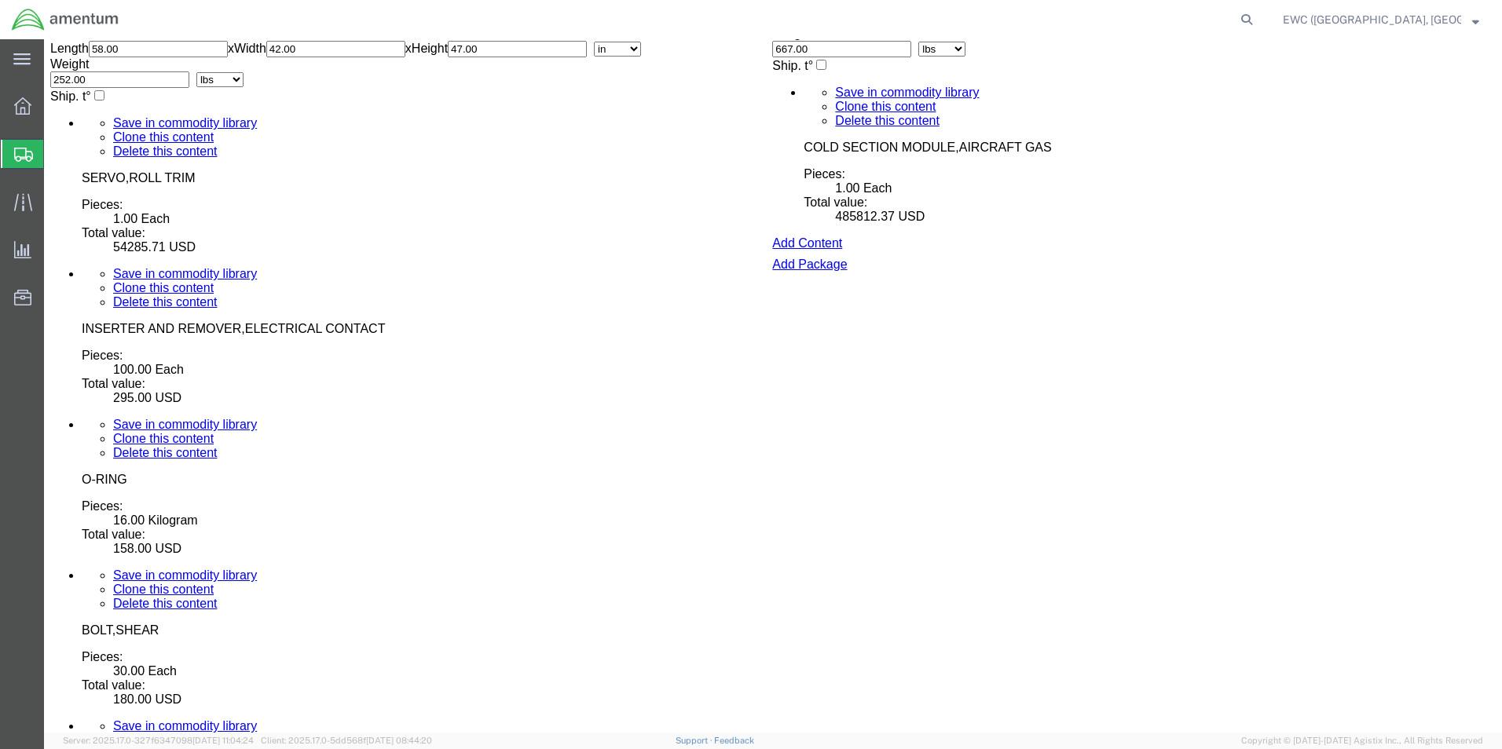
scroll to position [4697, 0]
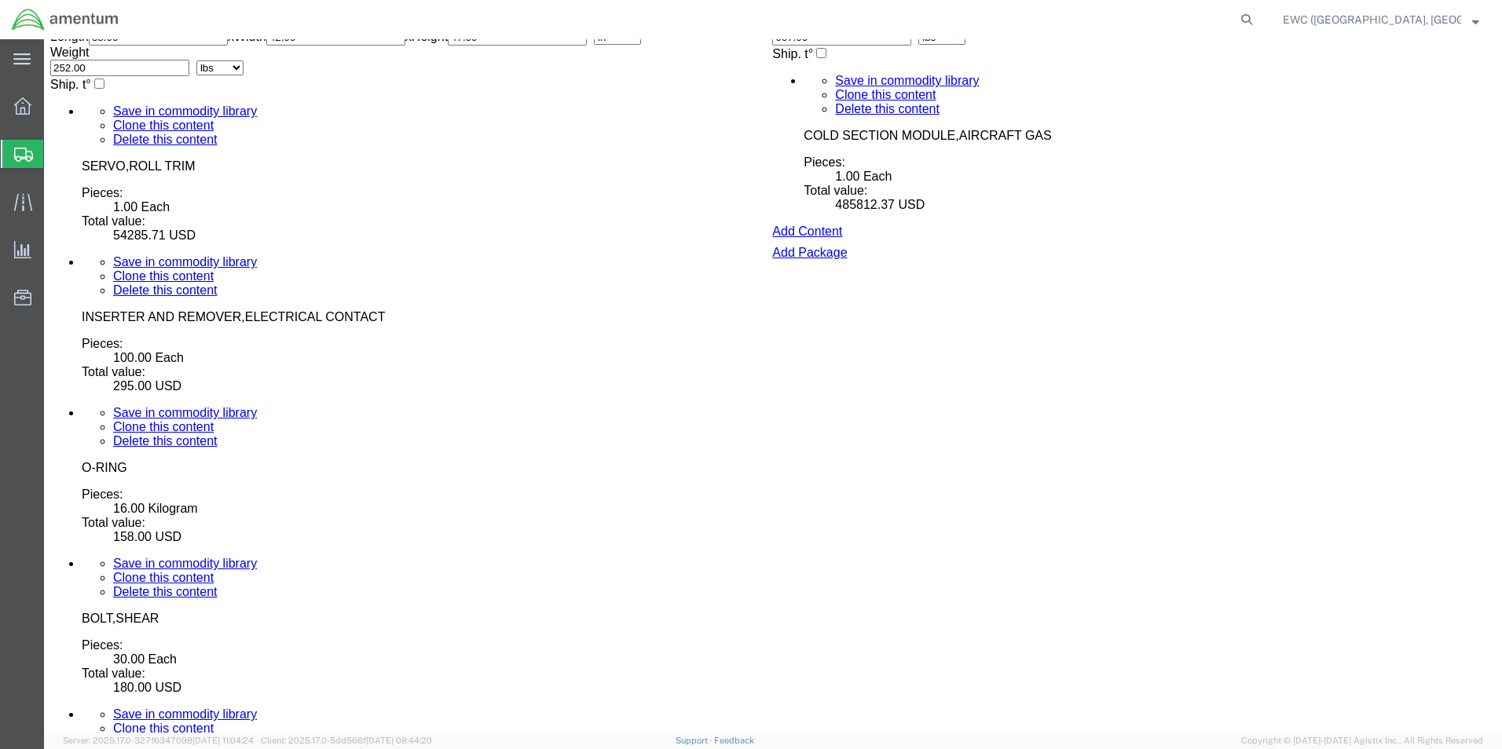
click dd "95.00 USD"
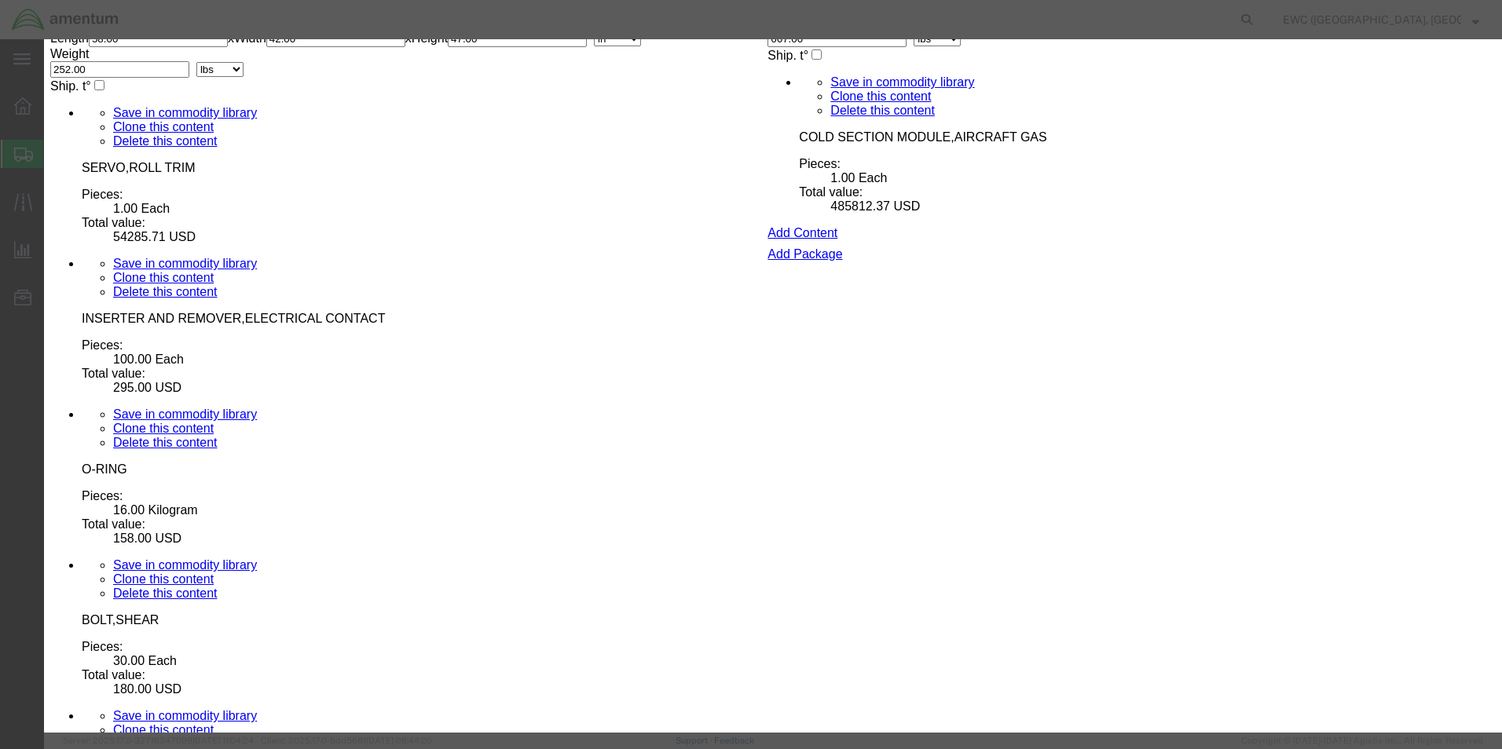
scroll to position [278, 0]
click input "9a610"
type input "9"
type input "9a991"
click div "Controlled"
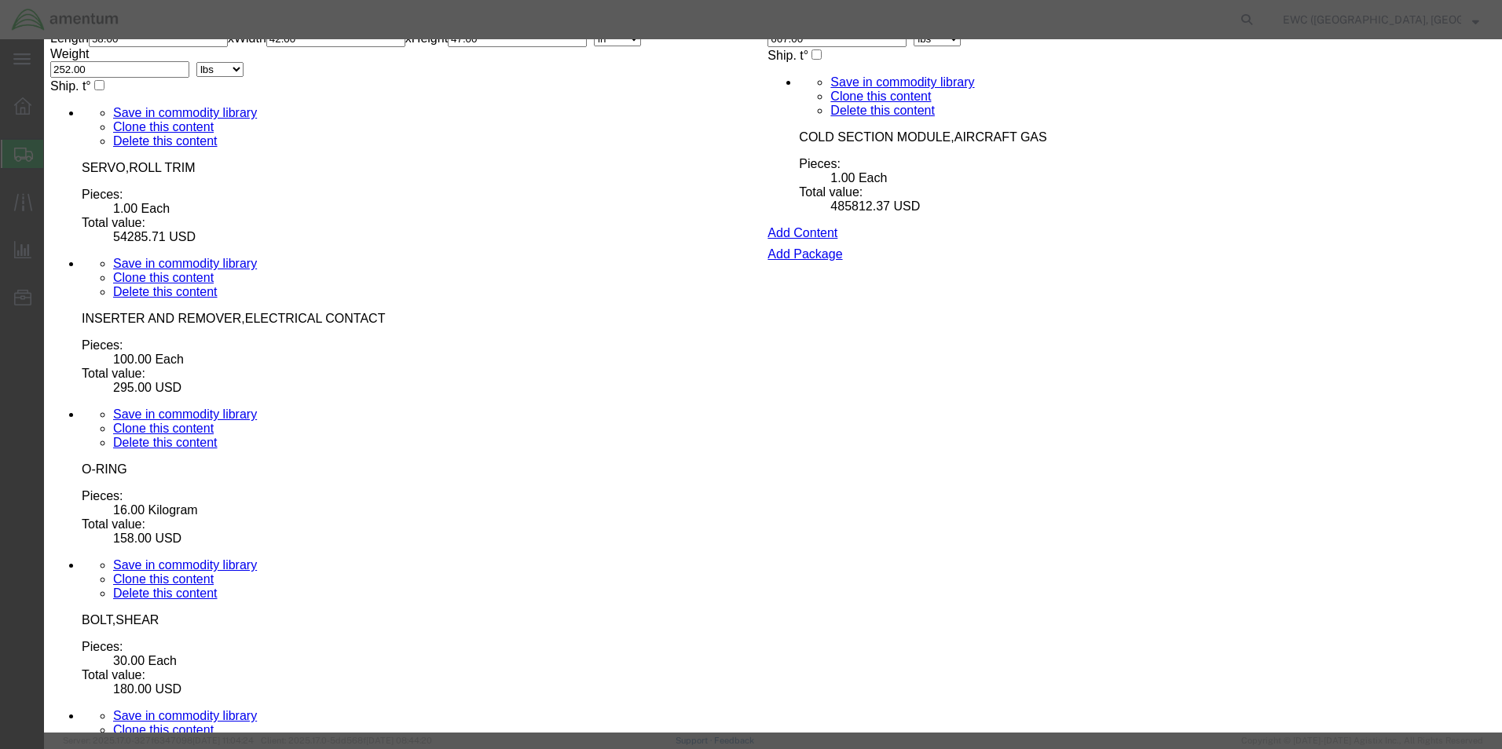
click div "Controlled"
click button "Save & Close"
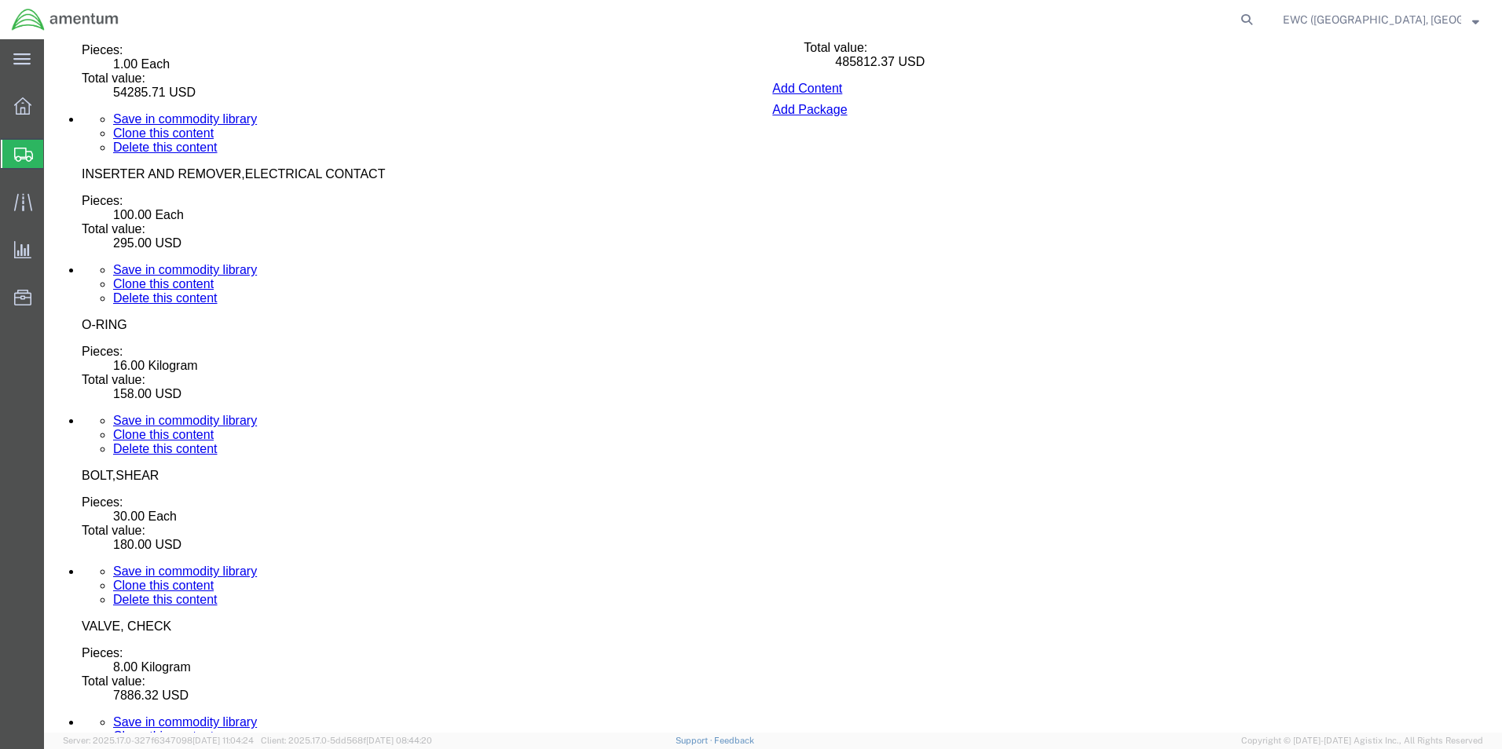
scroll to position [5074, 0]
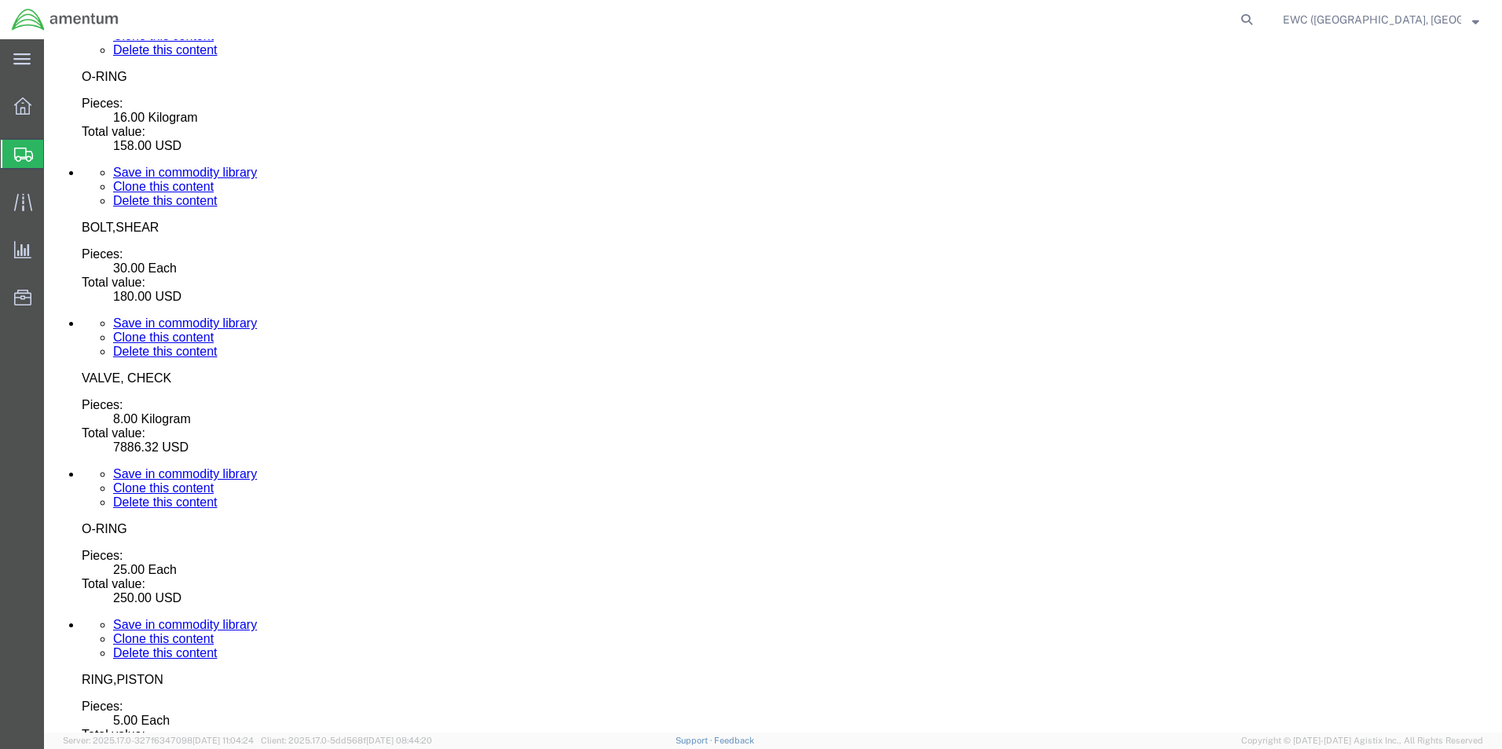
drag, startPoint x: 181, startPoint y: 276, endPoint x: 1460, endPoint y: 305, distance: 1279.0
click dd "650.00 USD"
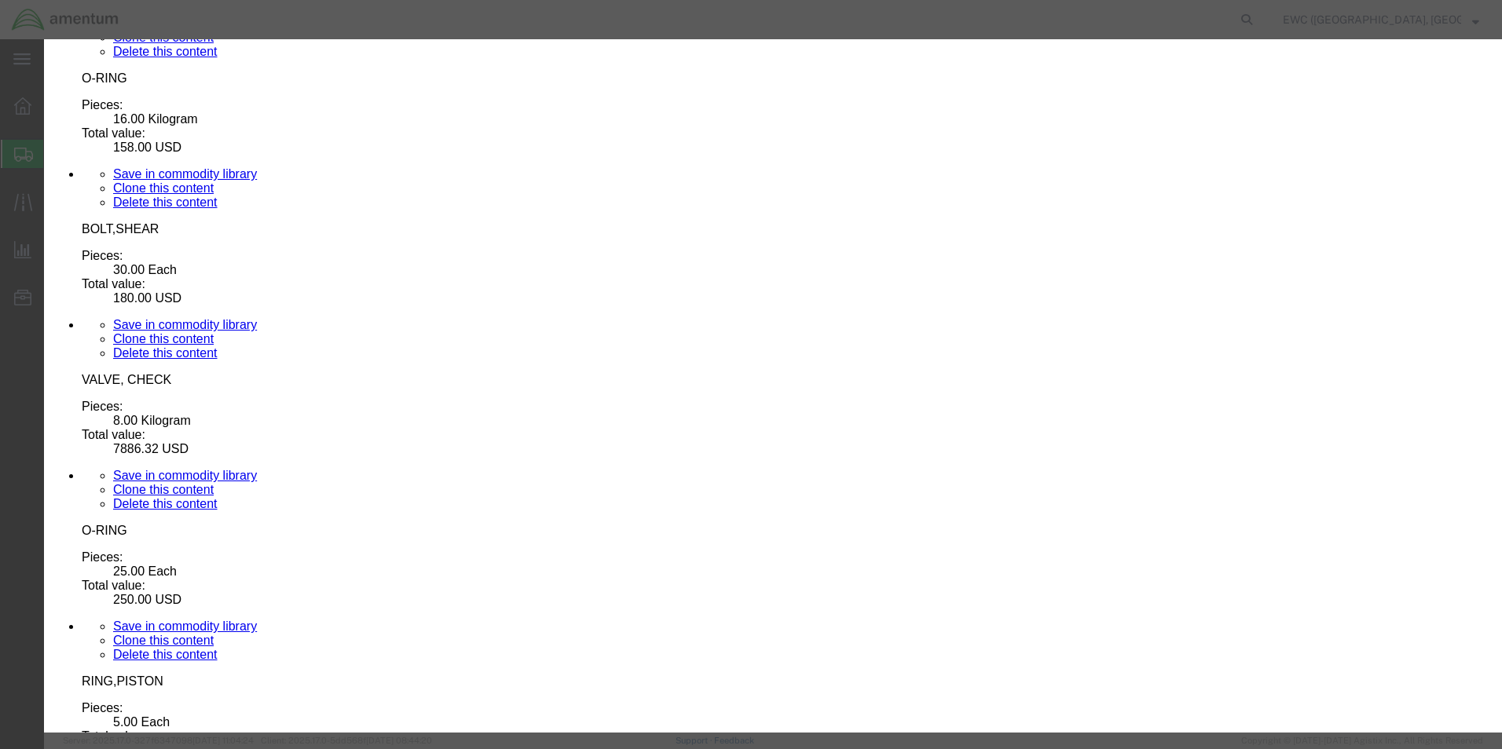
scroll to position [278, 0]
click select "Select ATF BIS DEA EPA FDA FTR ITAR OFAC Other (OPA)"
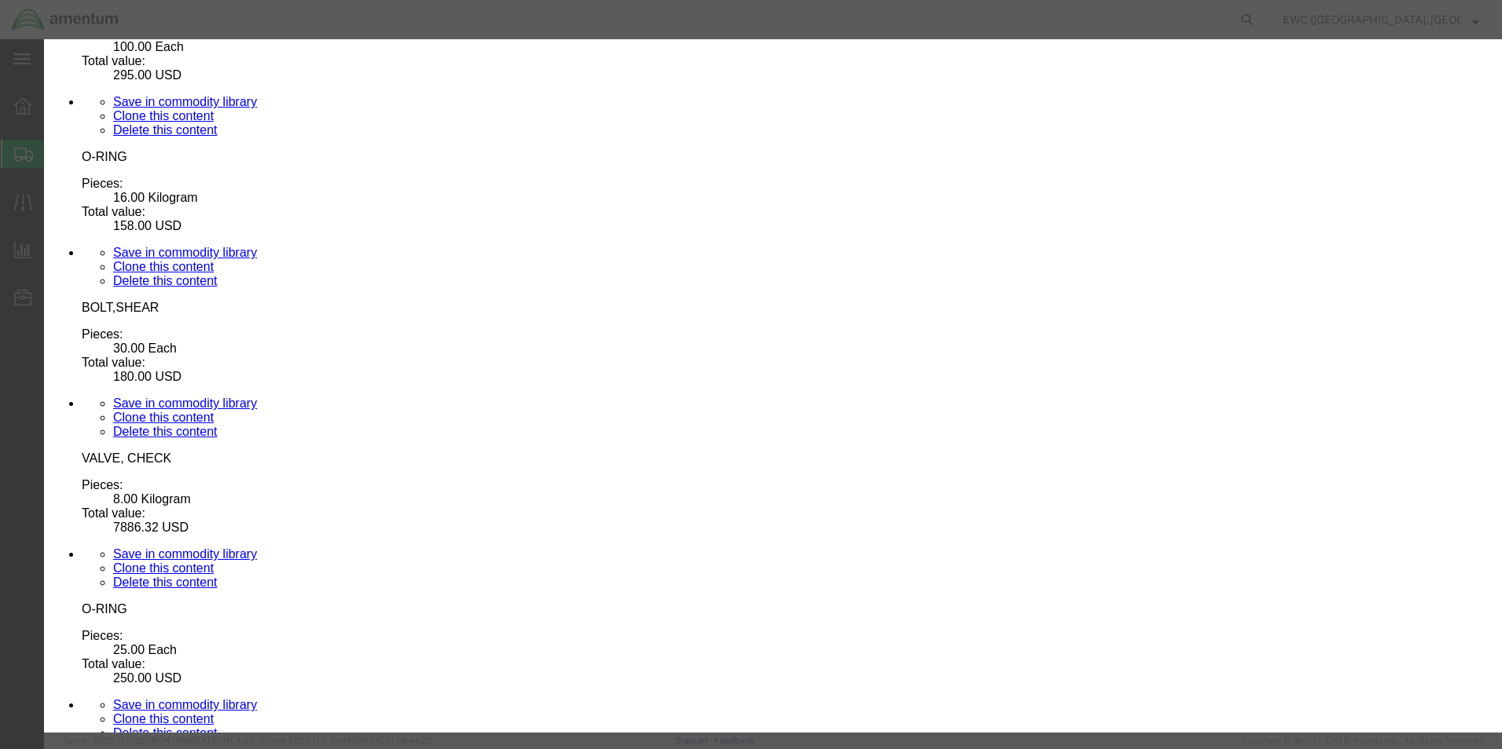
scroll to position [157, 0]
drag, startPoint x: 1045, startPoint y: 608, endPoint x: 621, endPoint y: 615, distance: 424.2
click html "Shipment 56497588 New Details Rates Documents Notes Tracking Activity Related O…"
click select "Select ATF BIS DEA EPA FDA FTR ITAR OFAC Other (OPA)"
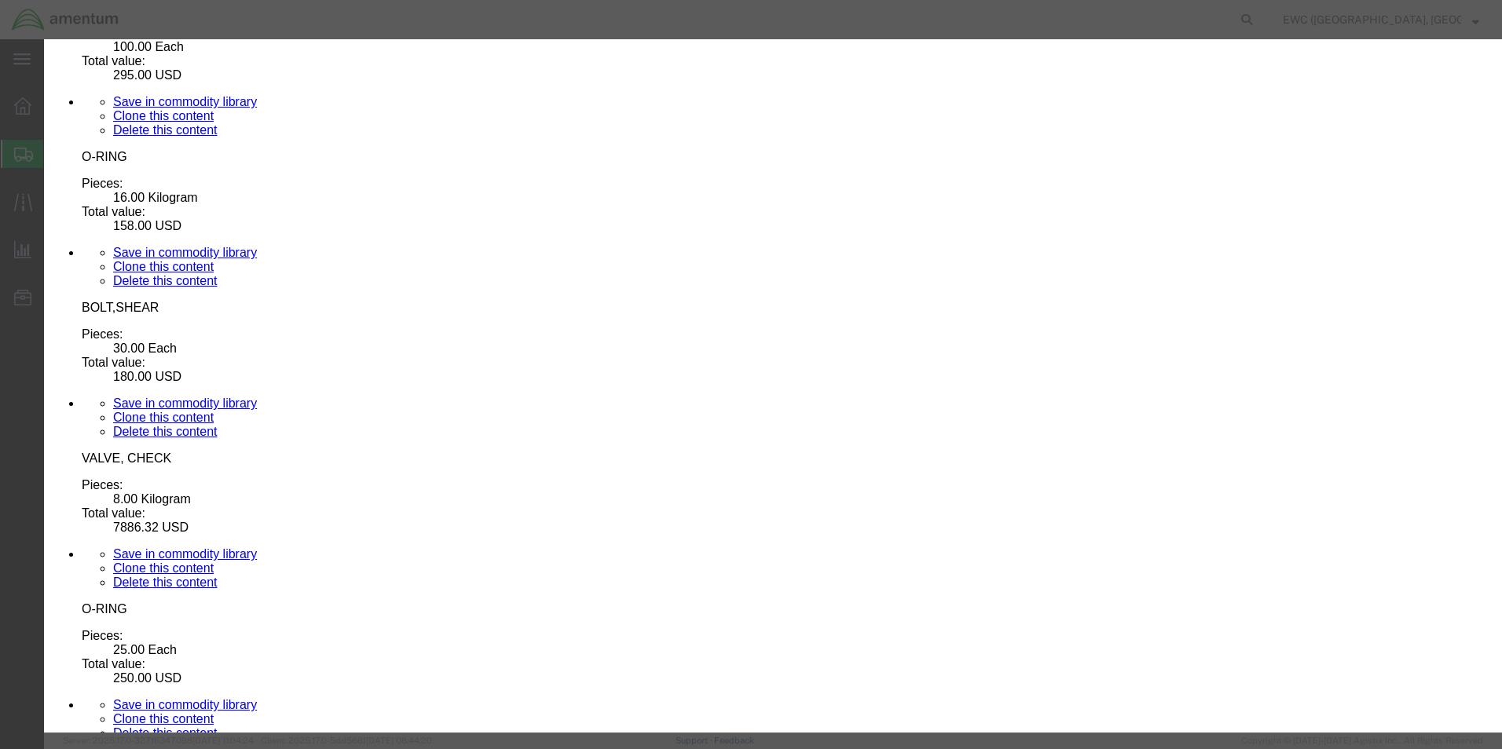
click button "Save & Close"
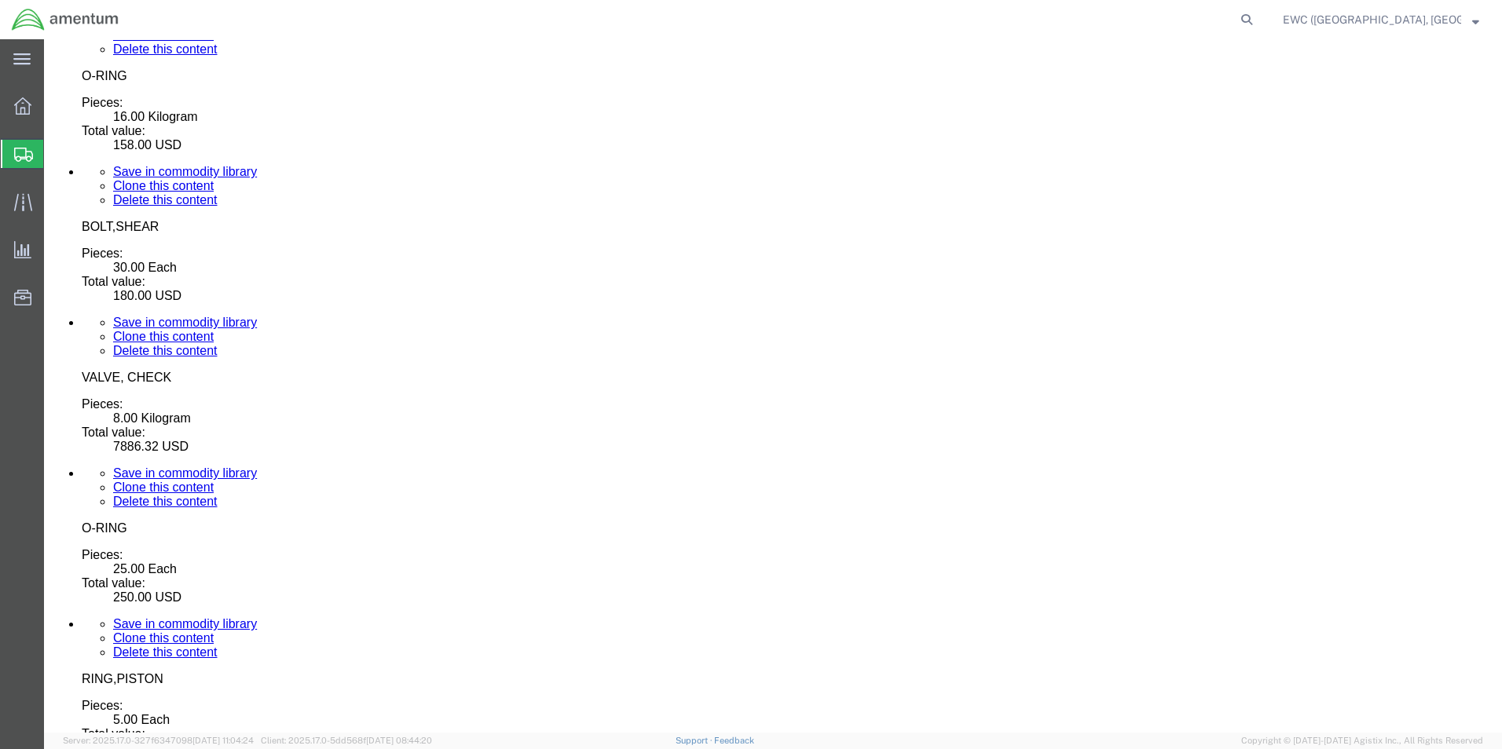
scroll to position [5137, 0]
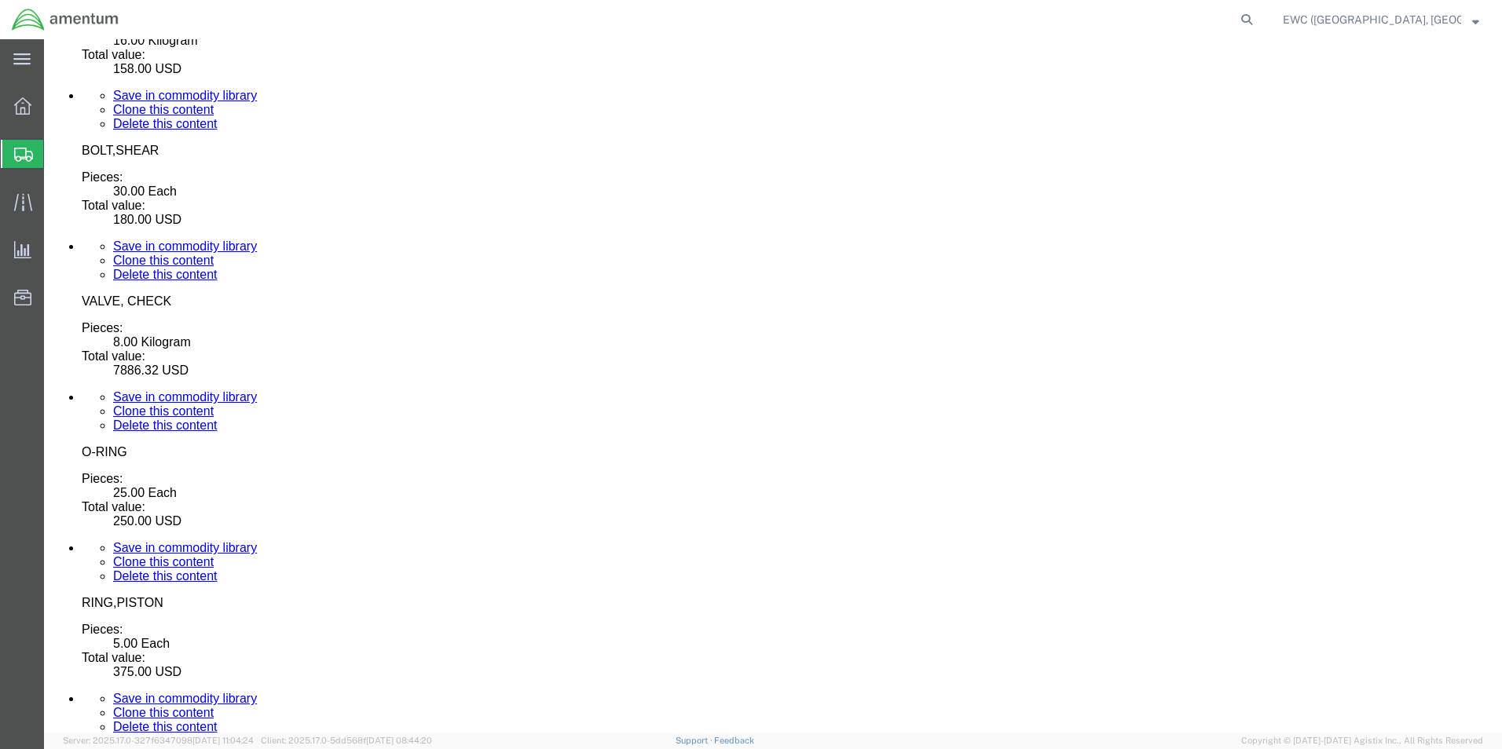
click dd "2.00 Kilogram"
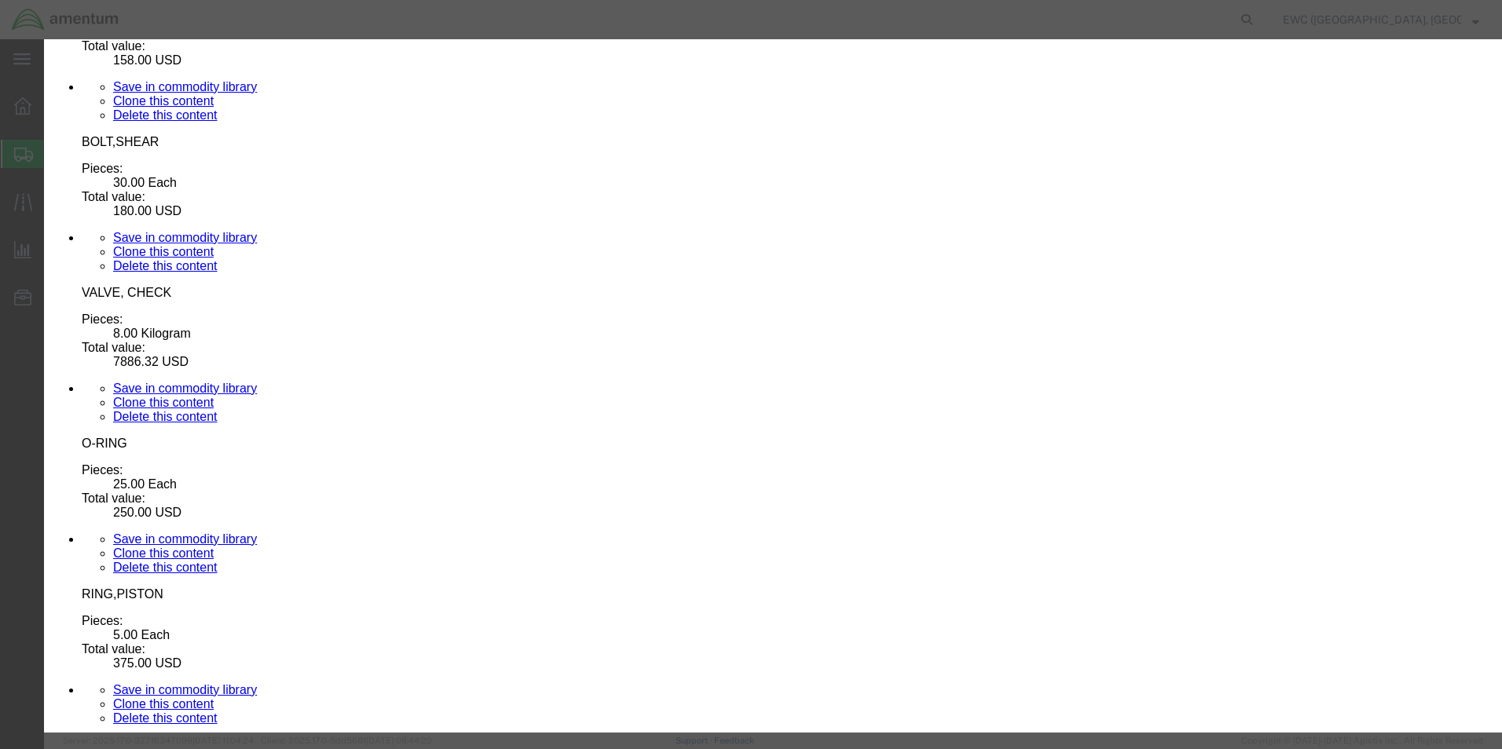
scroll to position [308, 0]
drag, startPoint x: 913, startPoint y: 291, endPoint x: 823, endPoint y: 300, distance: 90.8
click div "ECCN 9a610"
type input "ear99"
click select "Select AGR-Agricultural APP-Computers APR-Additional Permissive Exports AVS-Air…"
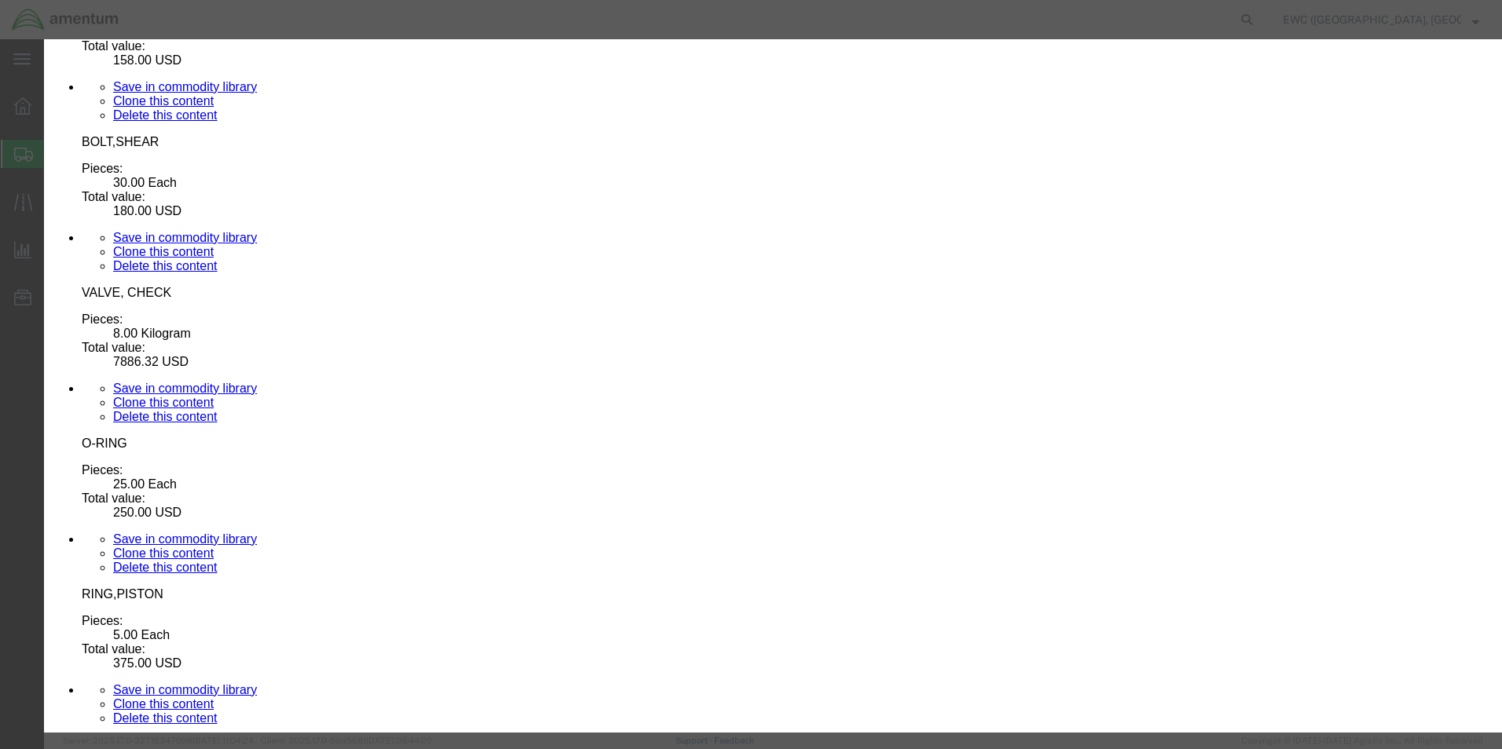
select select "NLR"
click select "Select AGR-Agricultural APP-Computers APR-Additional Permissive Exports AVS-Air…"
click div "Control/Exempt Select ATF BIS DEA EPA FDA FTR ITAR OFAC Other (OPA) License Num…"
click button "Save & Close"
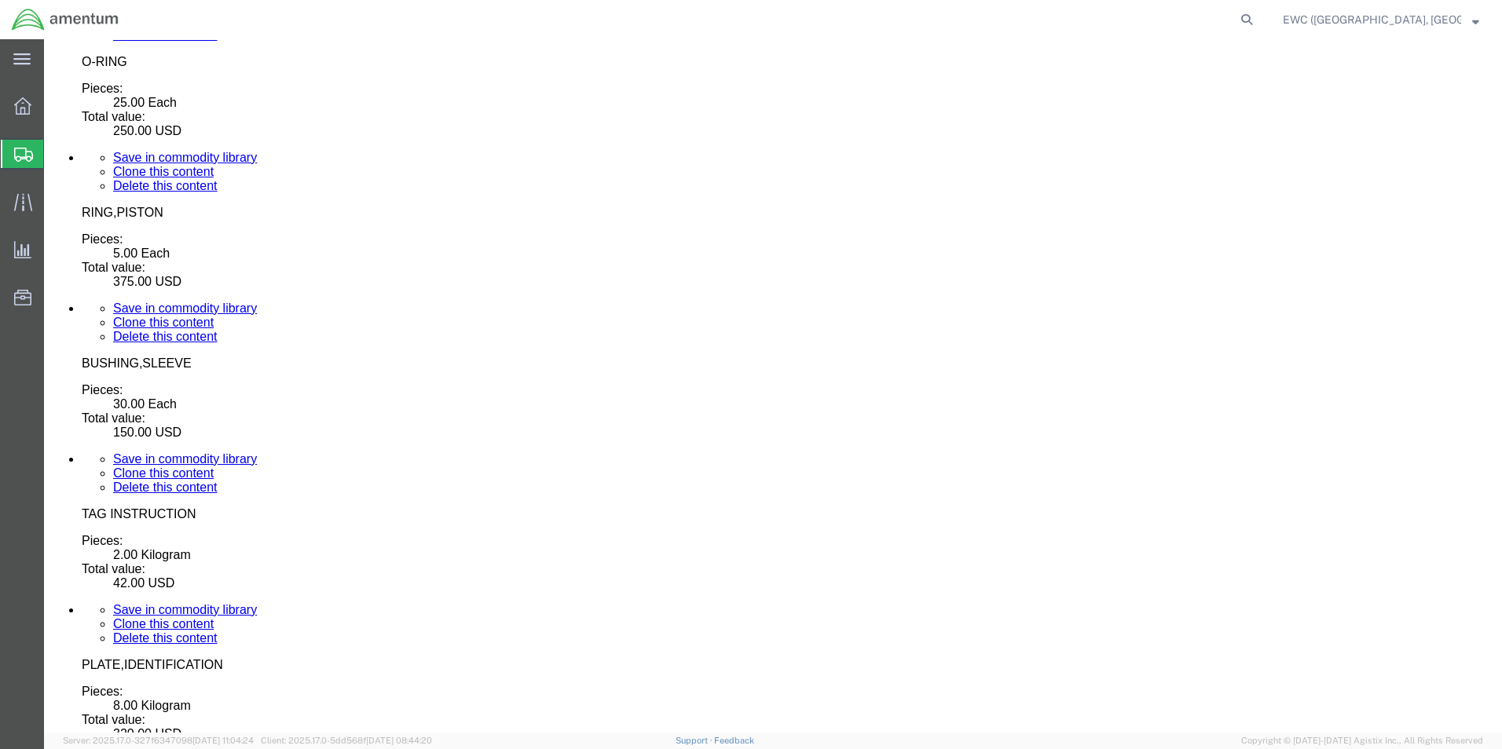
scroll to position [5468, 0]
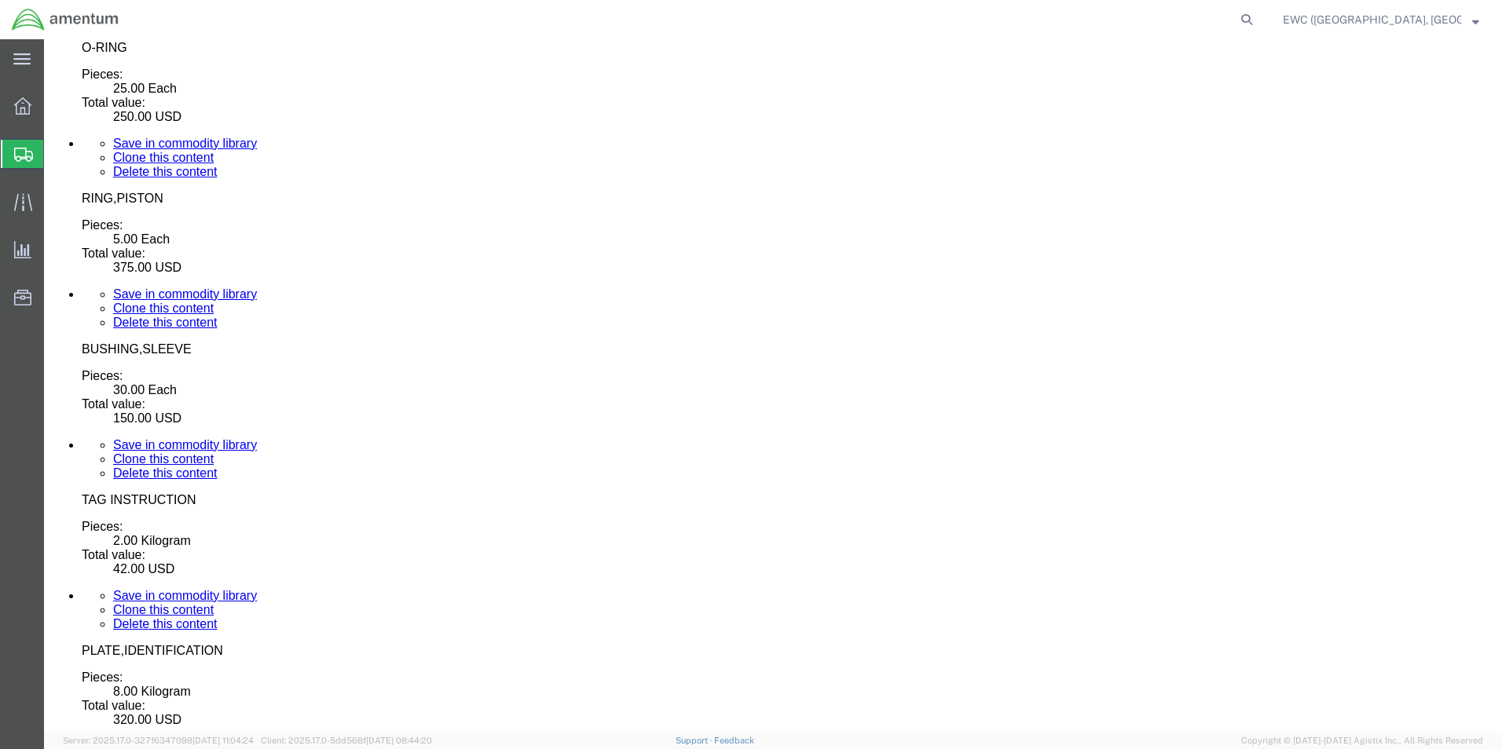
click button "Continue"
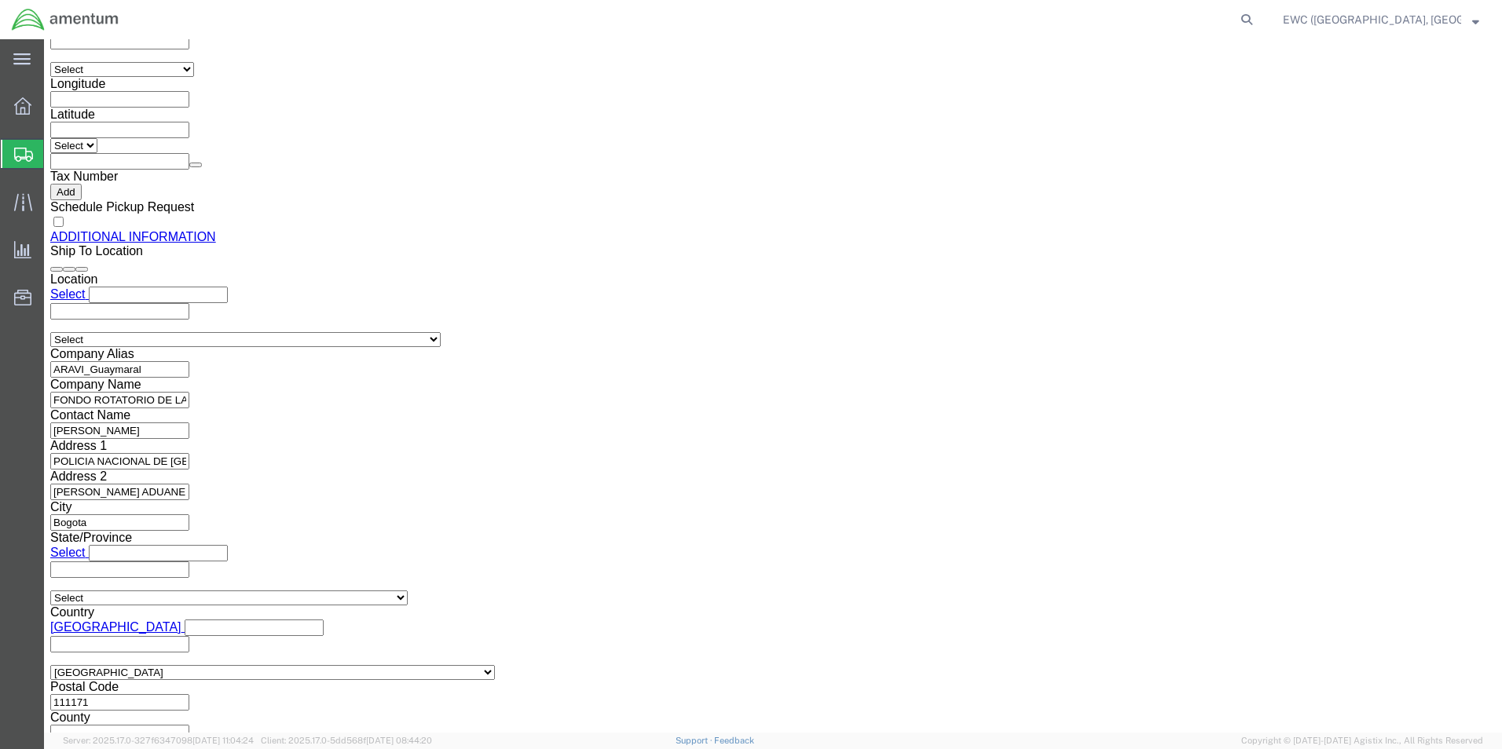
scroll to position [1820, 0]
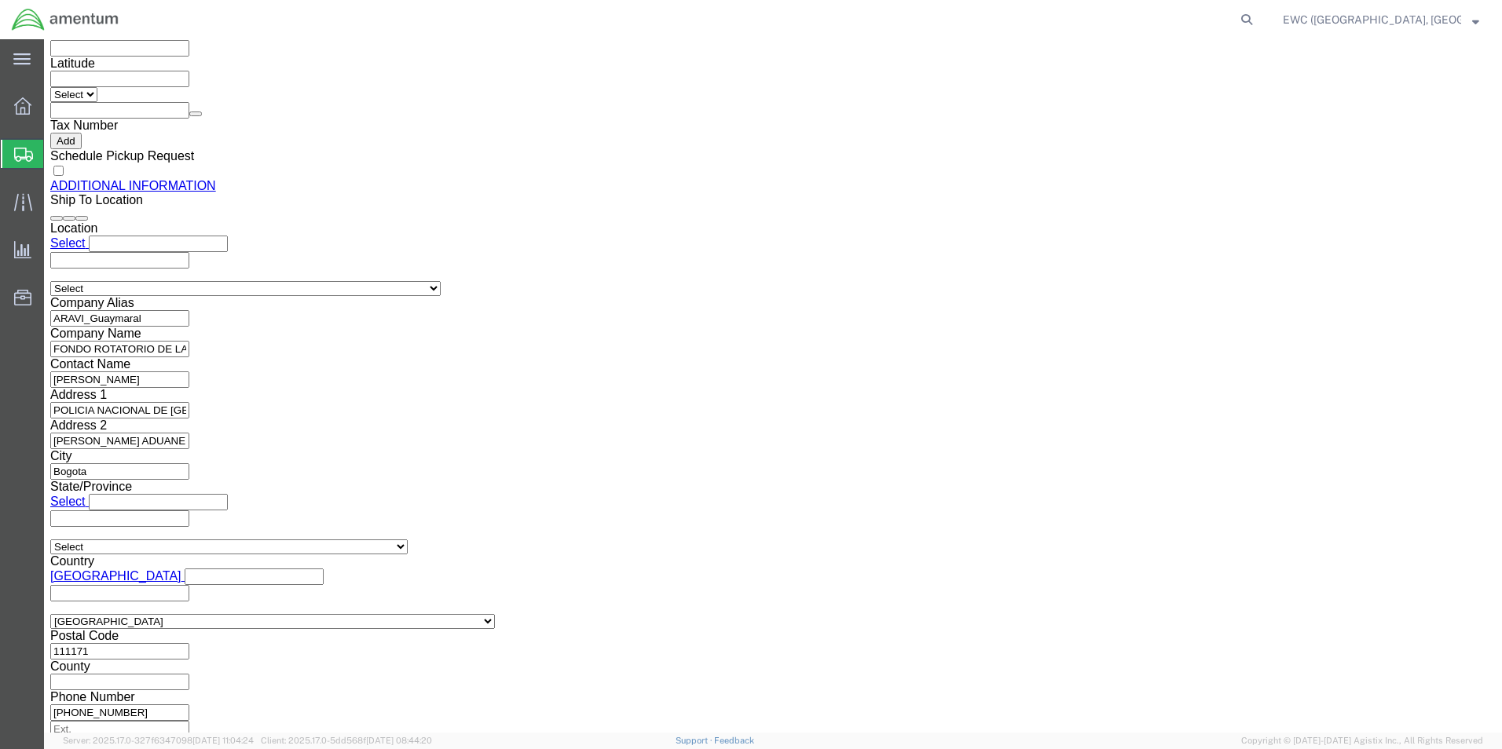
click link "Rate And Send To Bid"
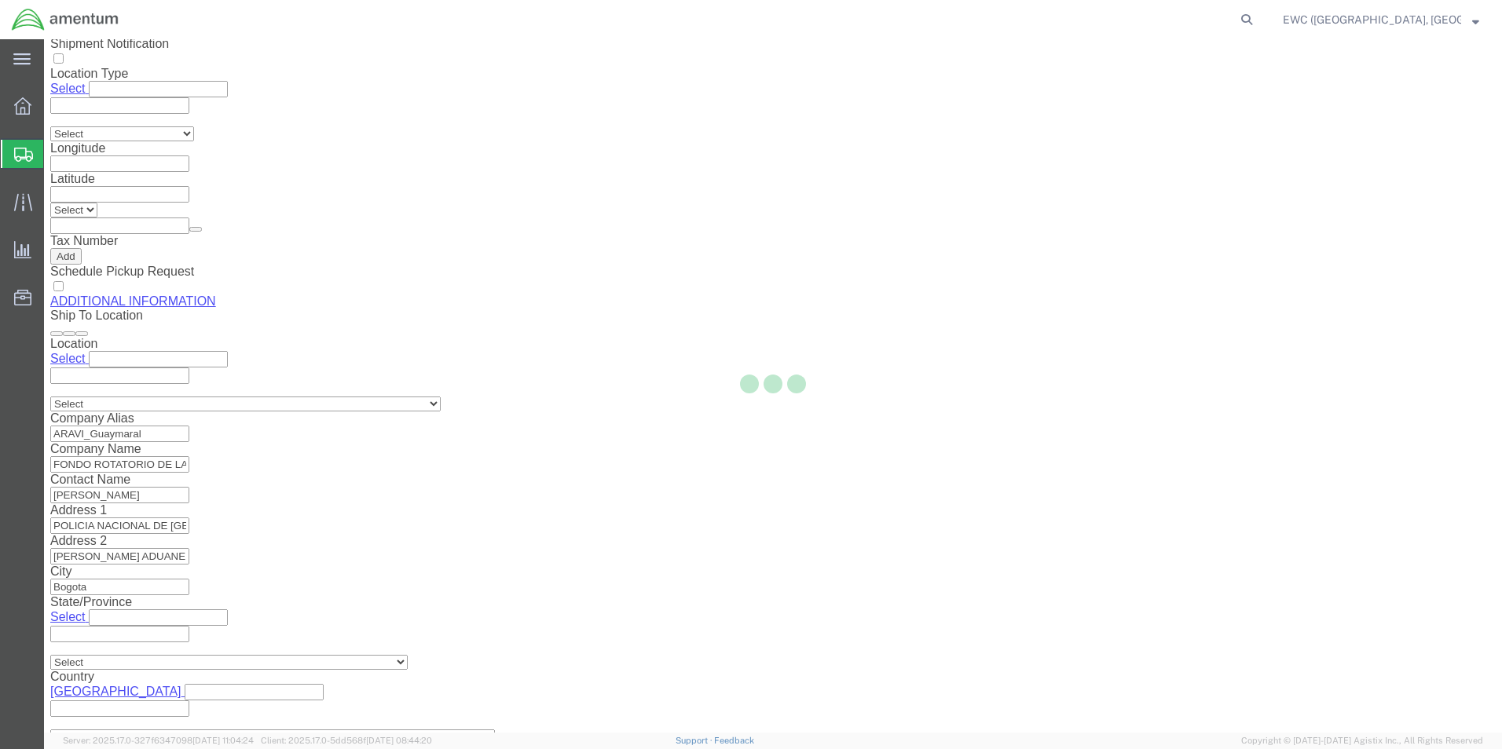
select select "PSNS"
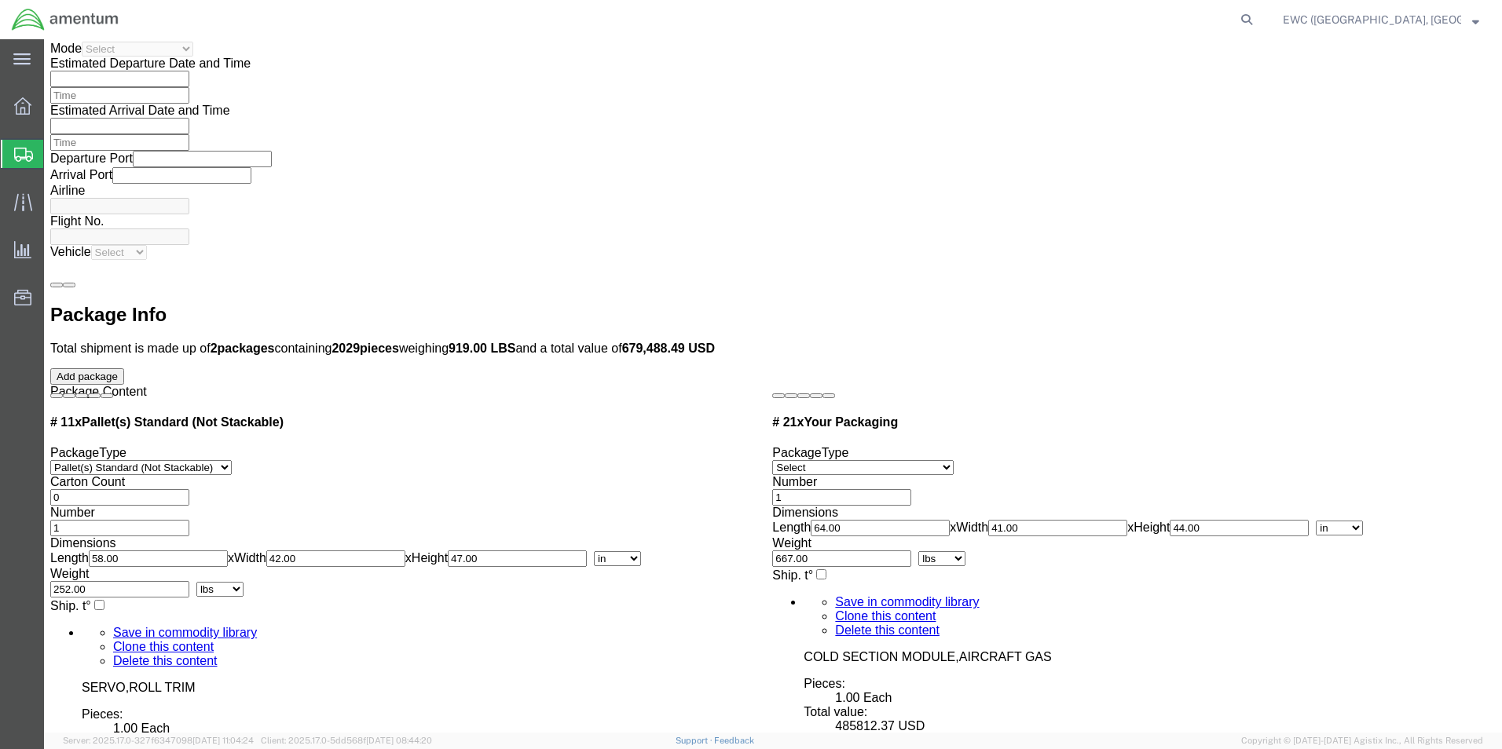
scroll to position [4320, 0]
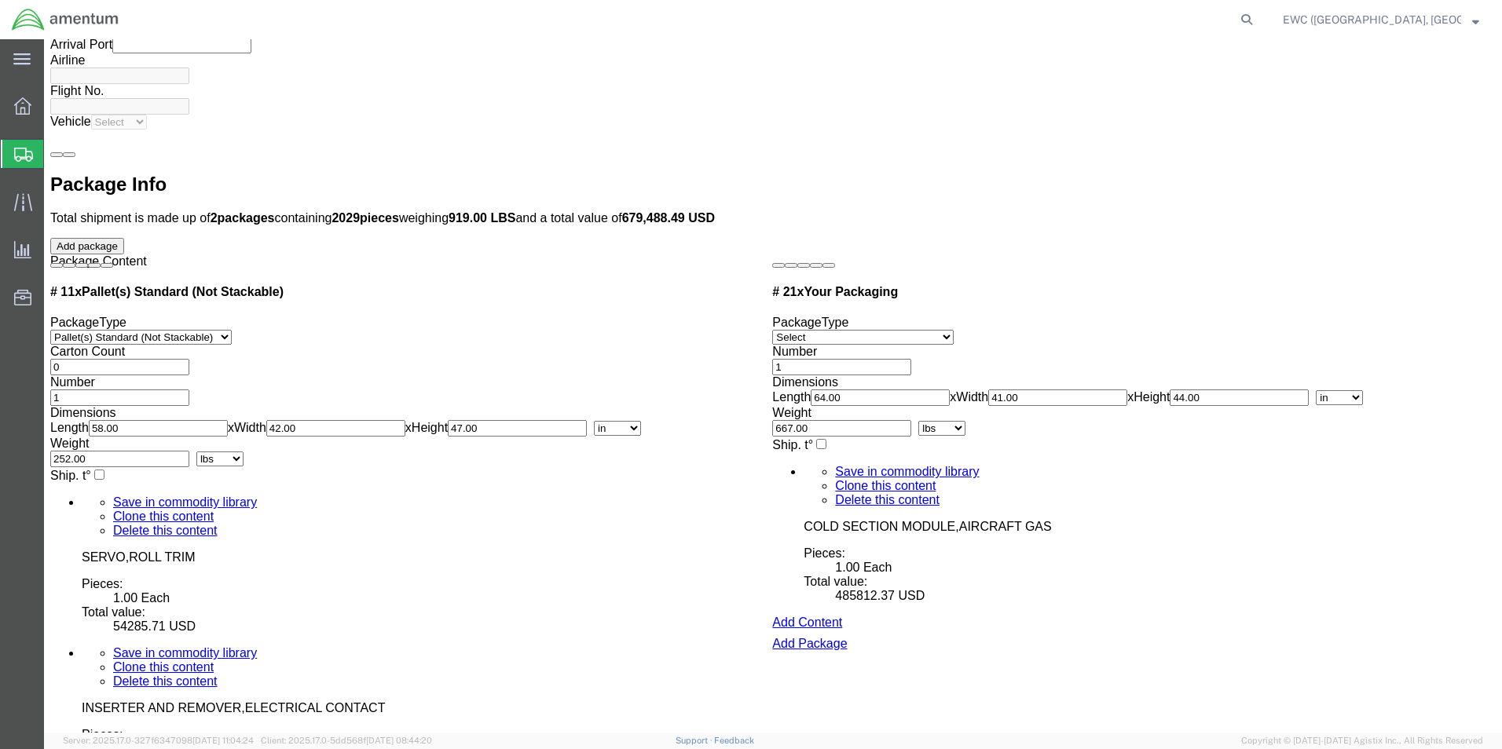
click dd "178.00 USD"
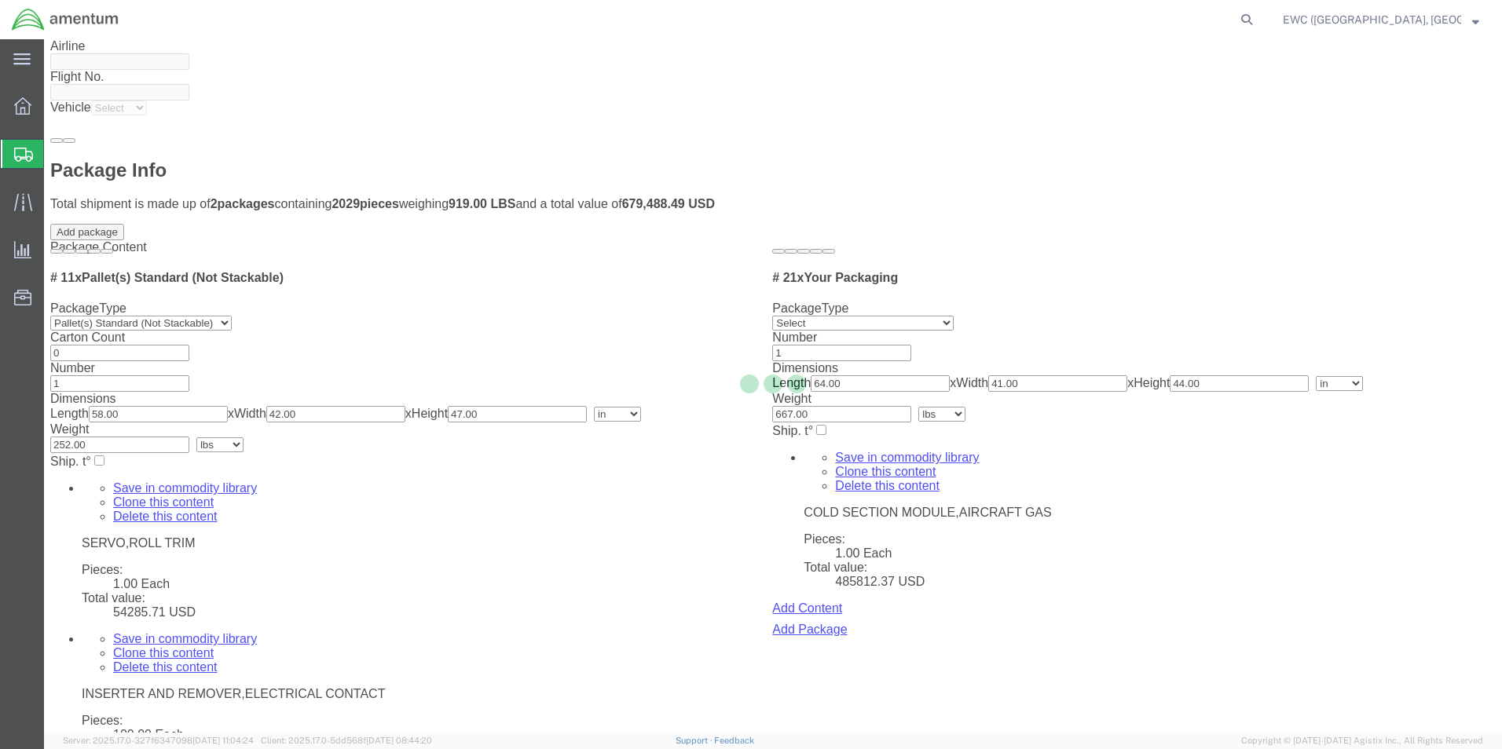
scroll to position [4304, 0]
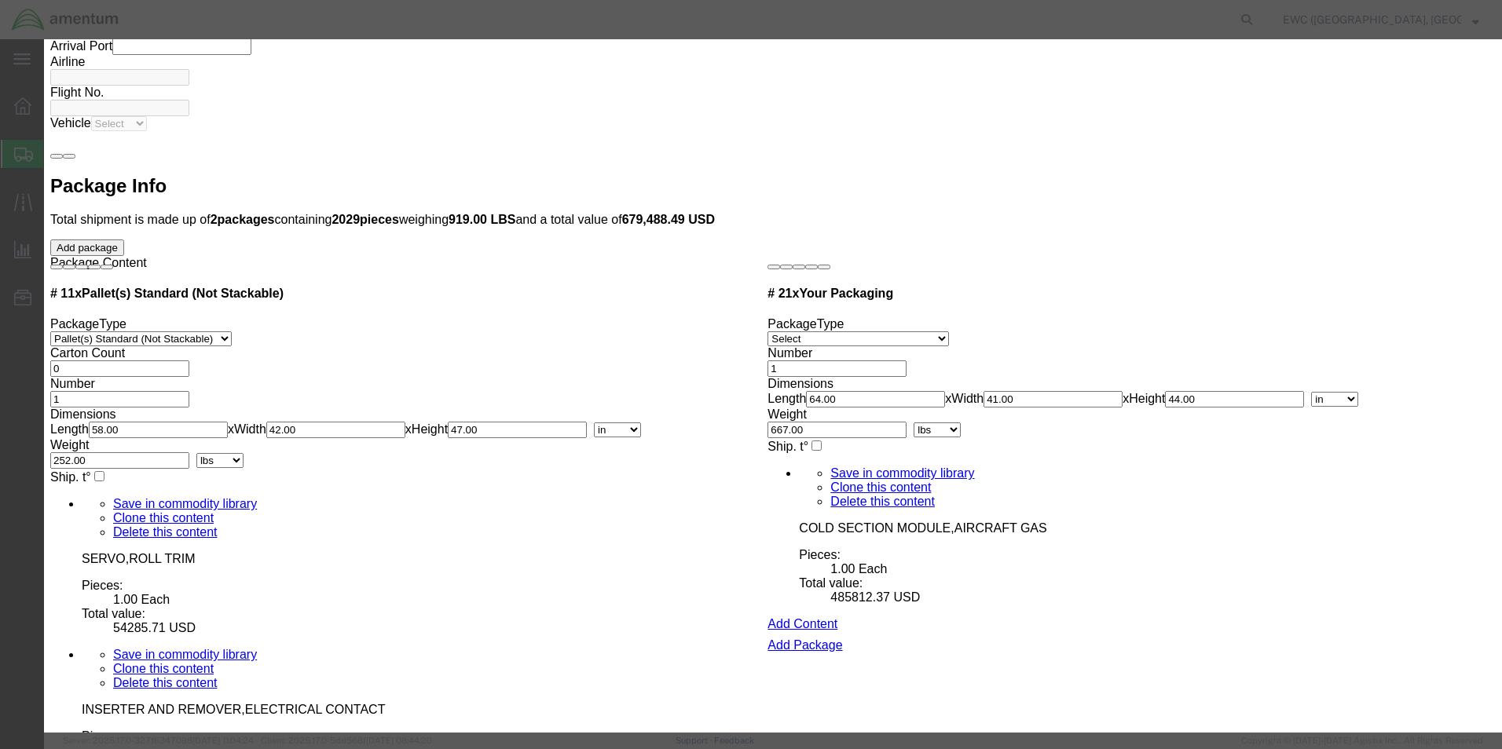
click select "Select"
type input "8807.20.0060"
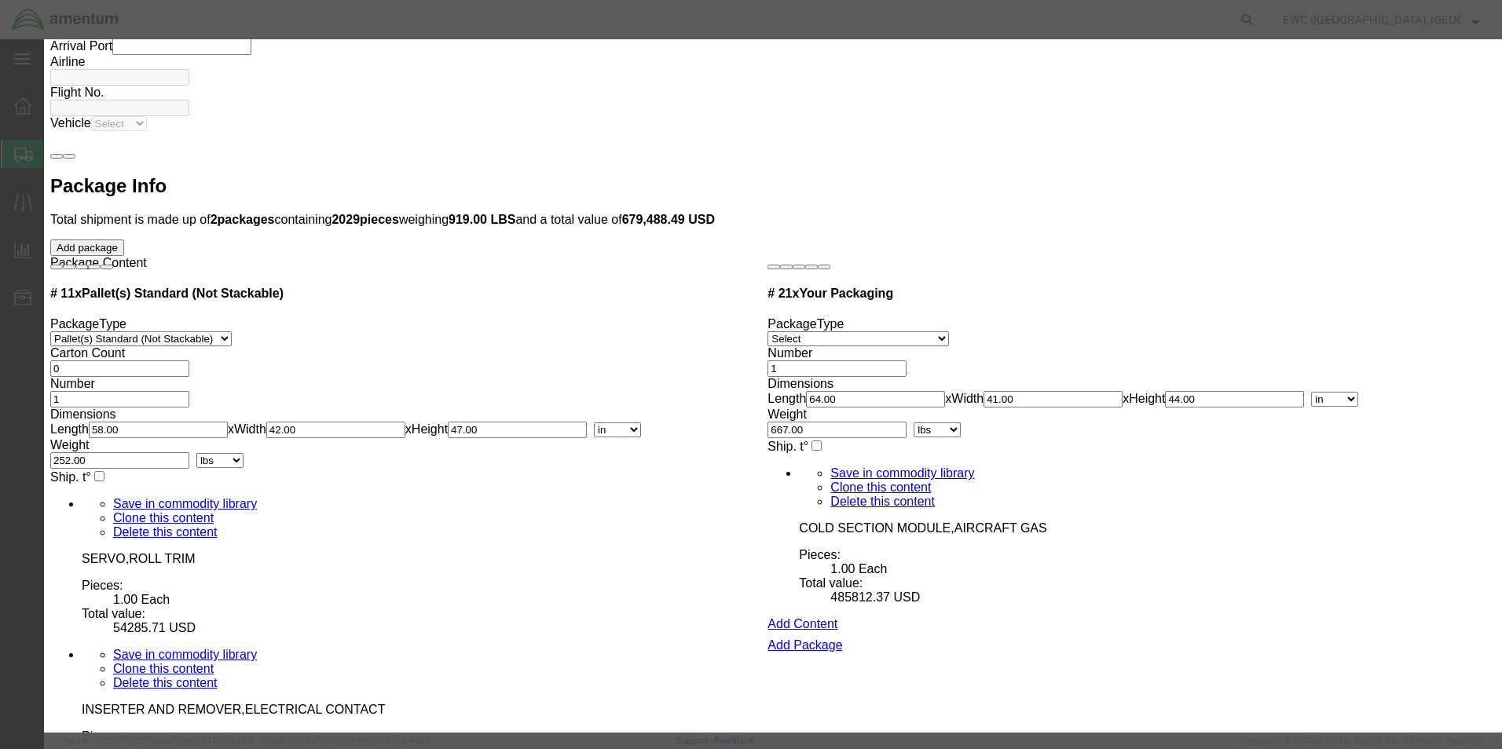
click input "text"
click button "Save & Close"
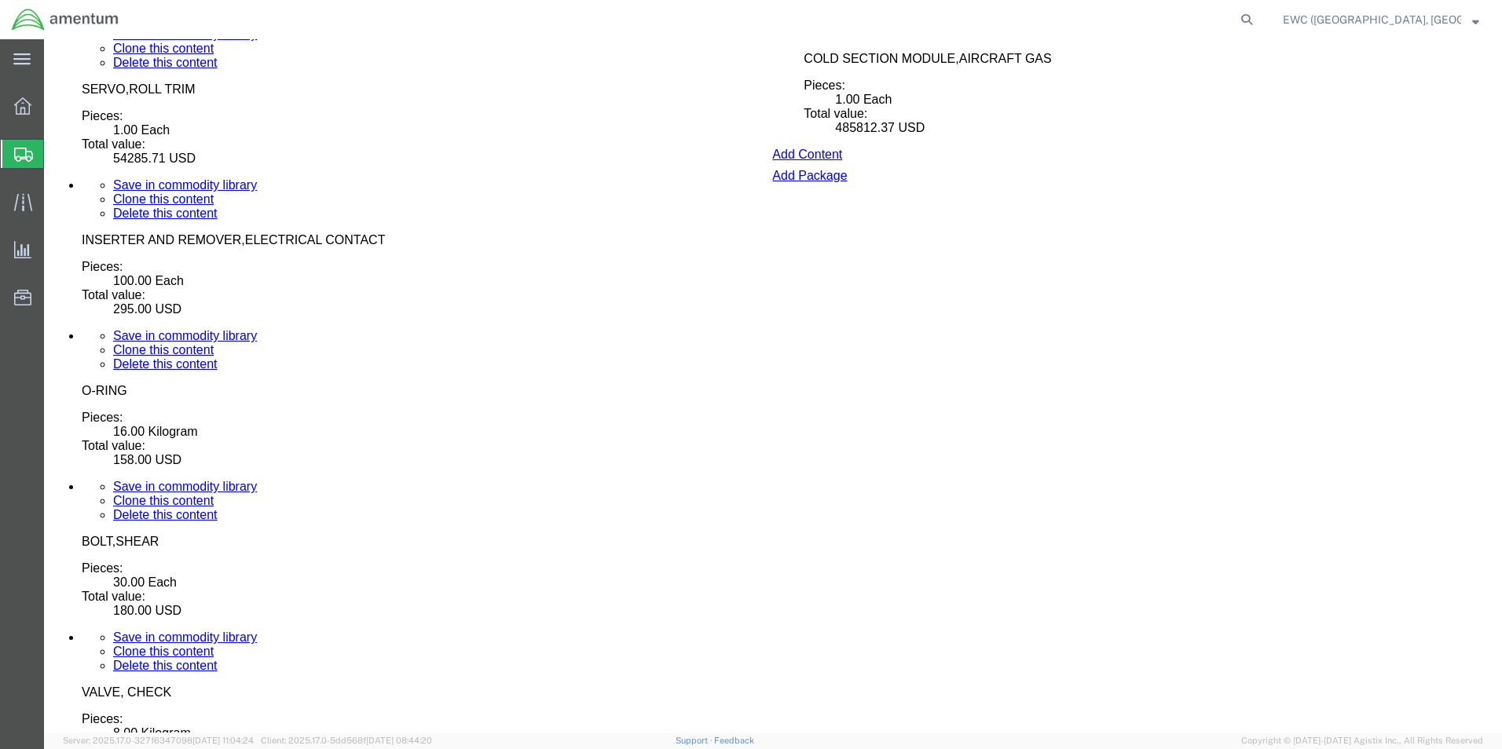
scroll to position [4776, 0]
click dl "Pieces: 100.00 Square meter Total value: 95.00 USD"
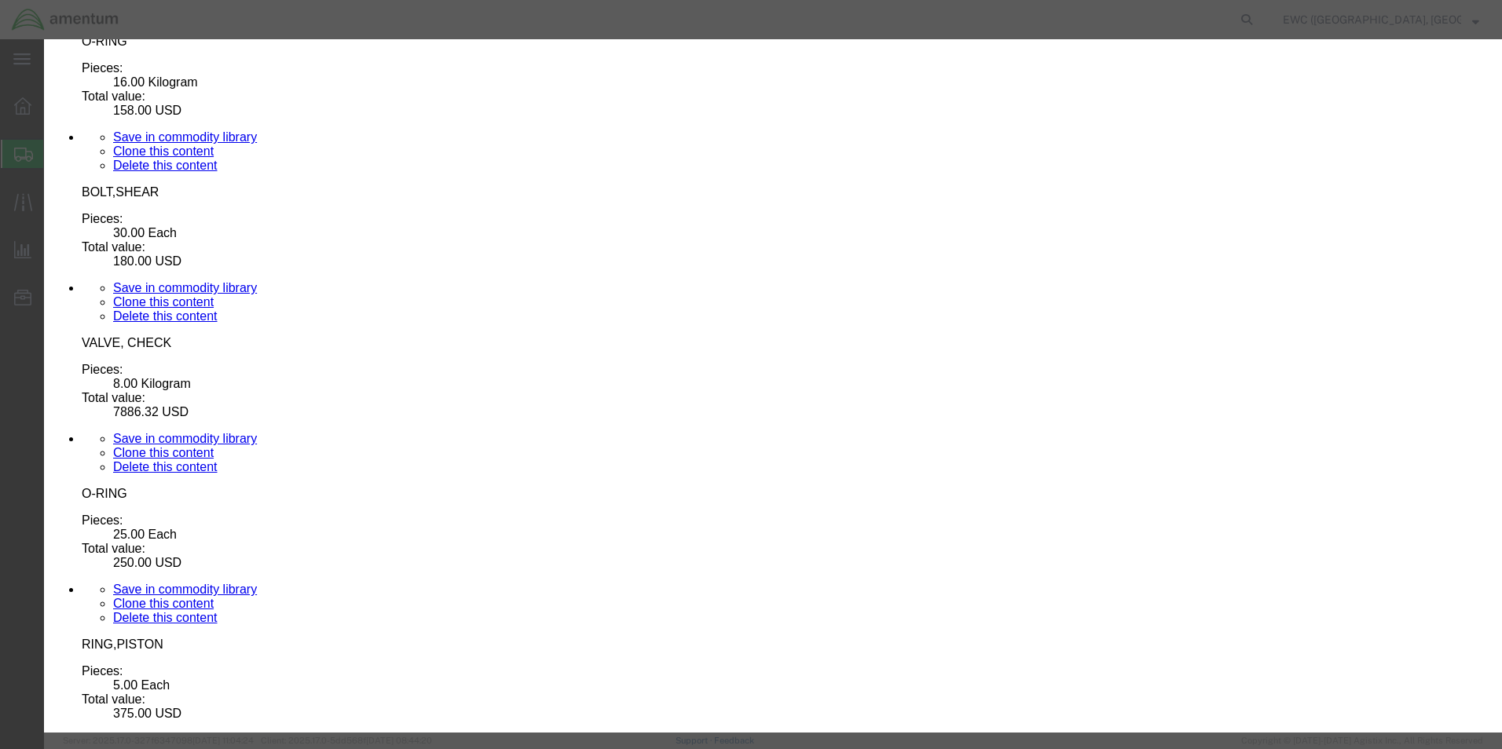
scroll to position [5153, 0]
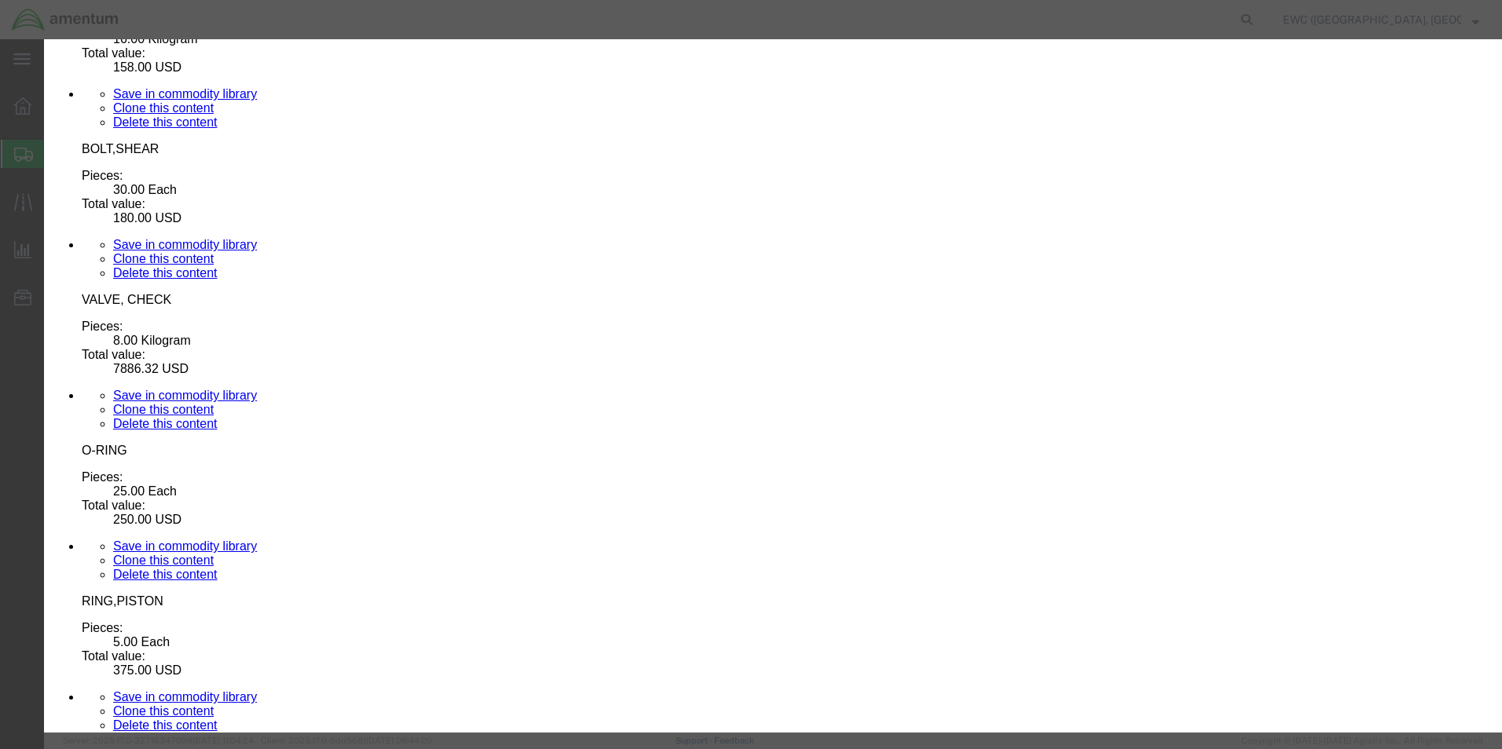
type input "7"
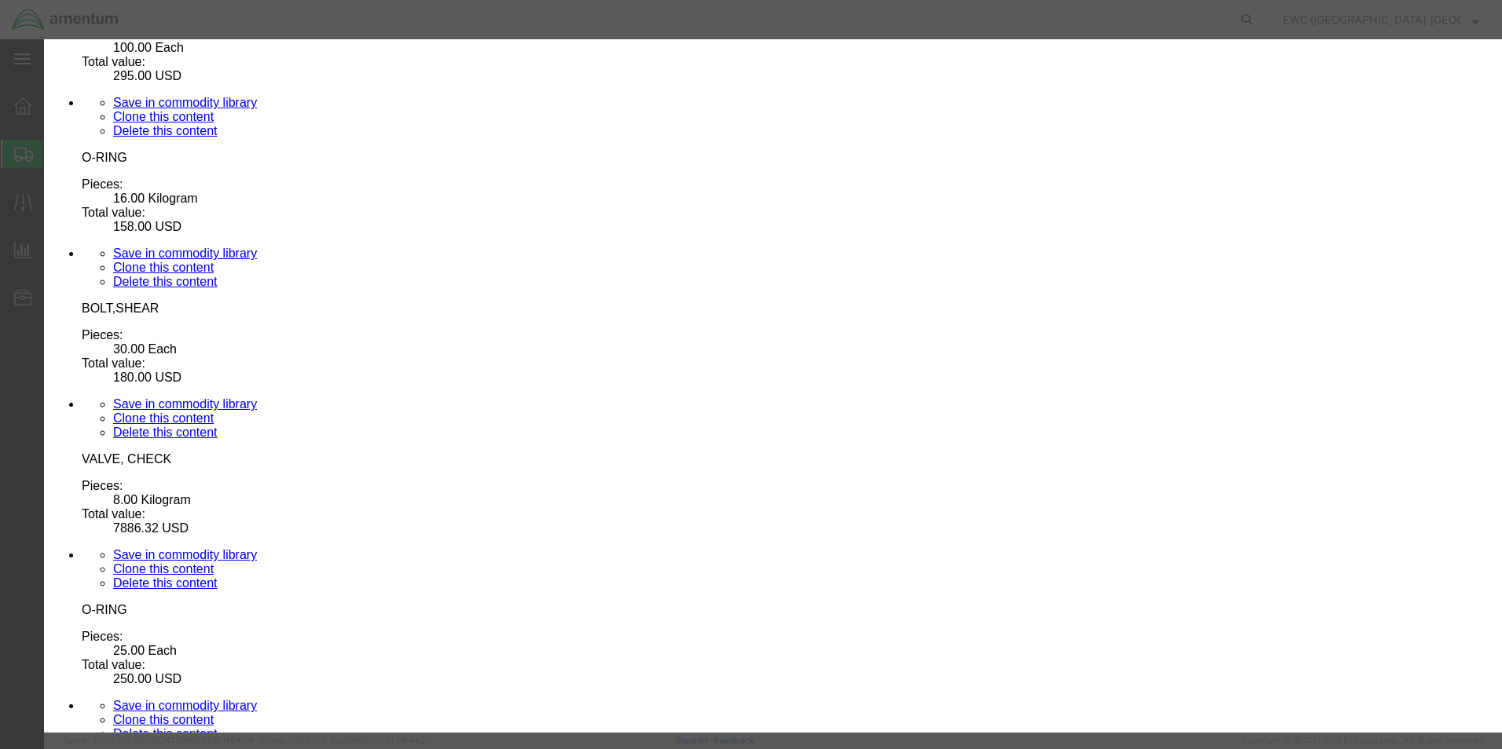
scroll to position [4760, 0]
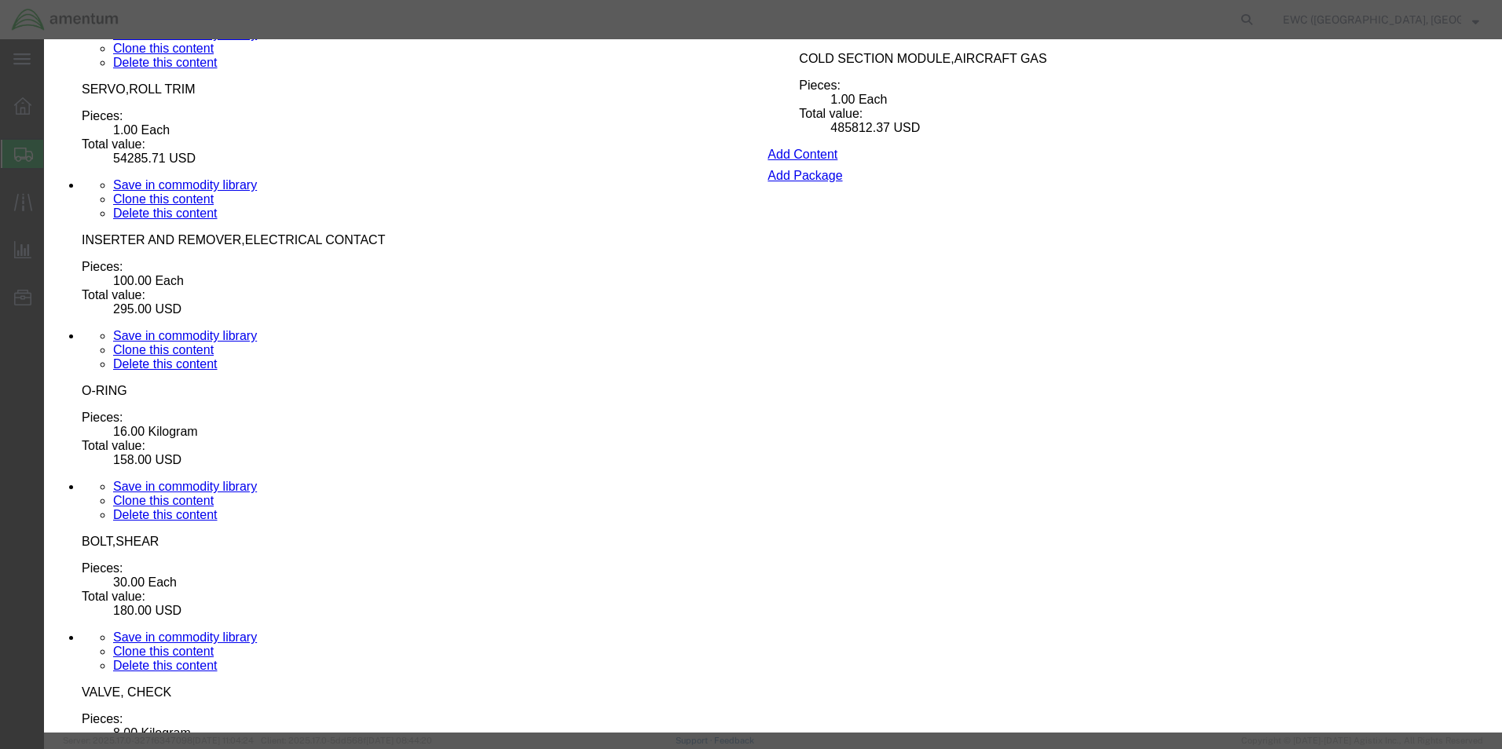
type input "7318.16.0085"
click button "Save & Close"
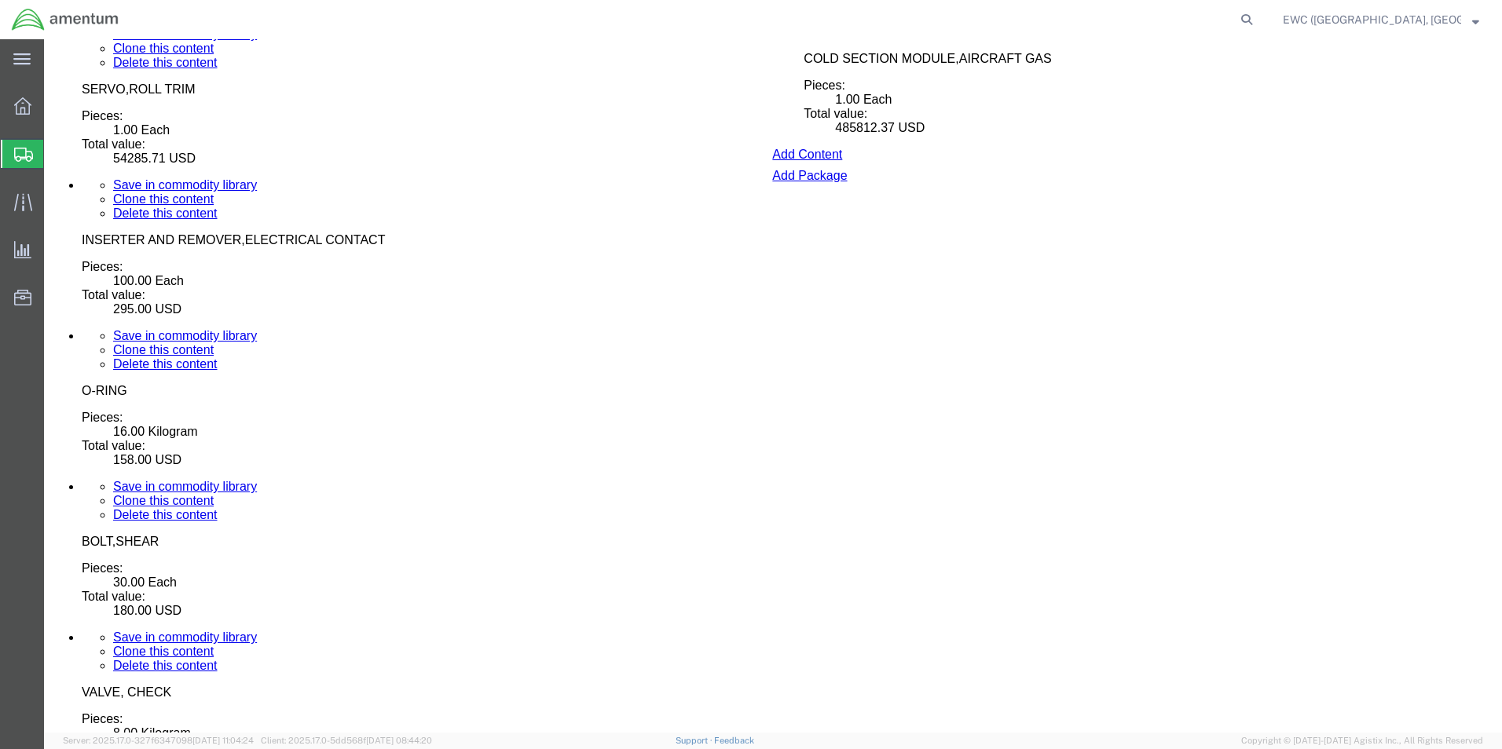
drag, startPoint x: 682, startPoint y: 438, endPoint x: 555, endPoint y: 457, distance: 128.0
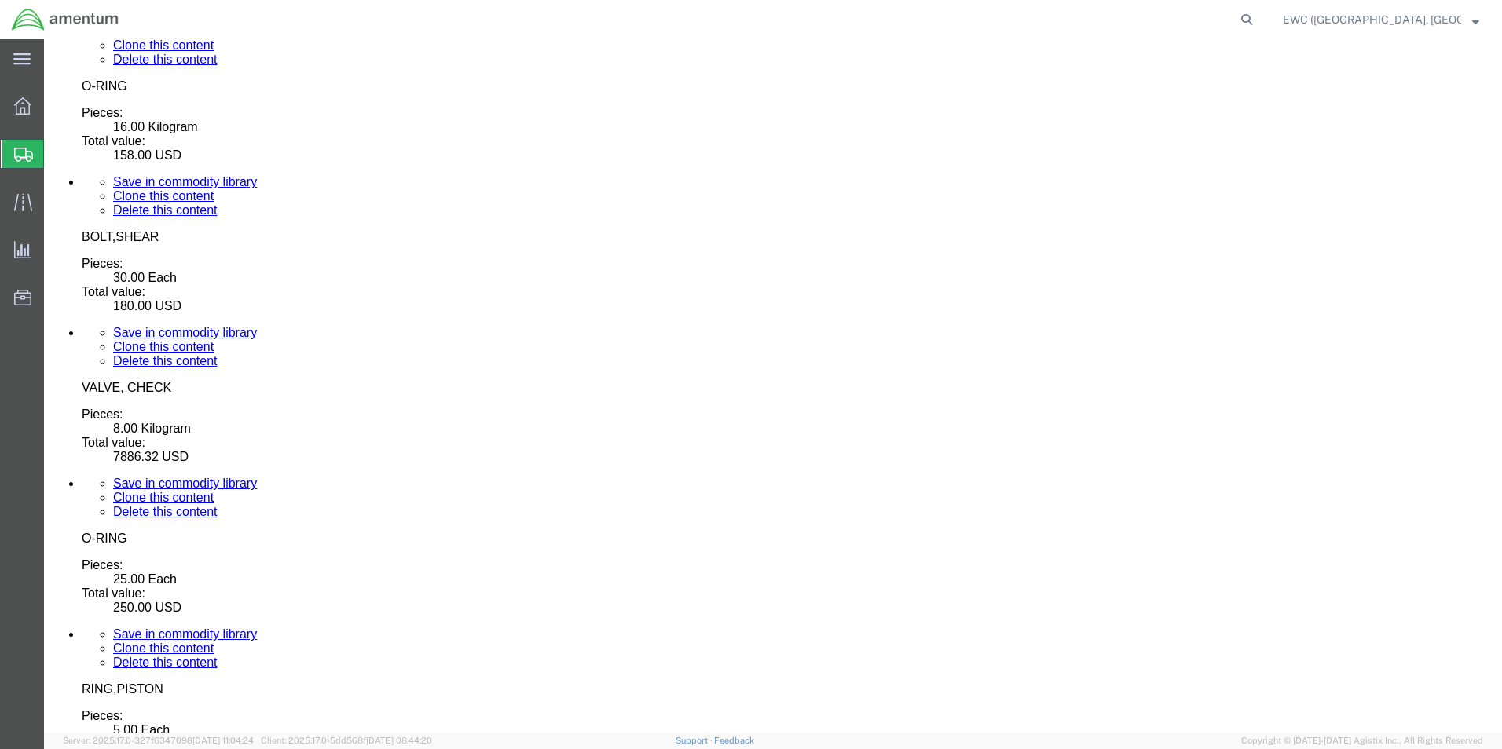
scroll to position [5074, 0]
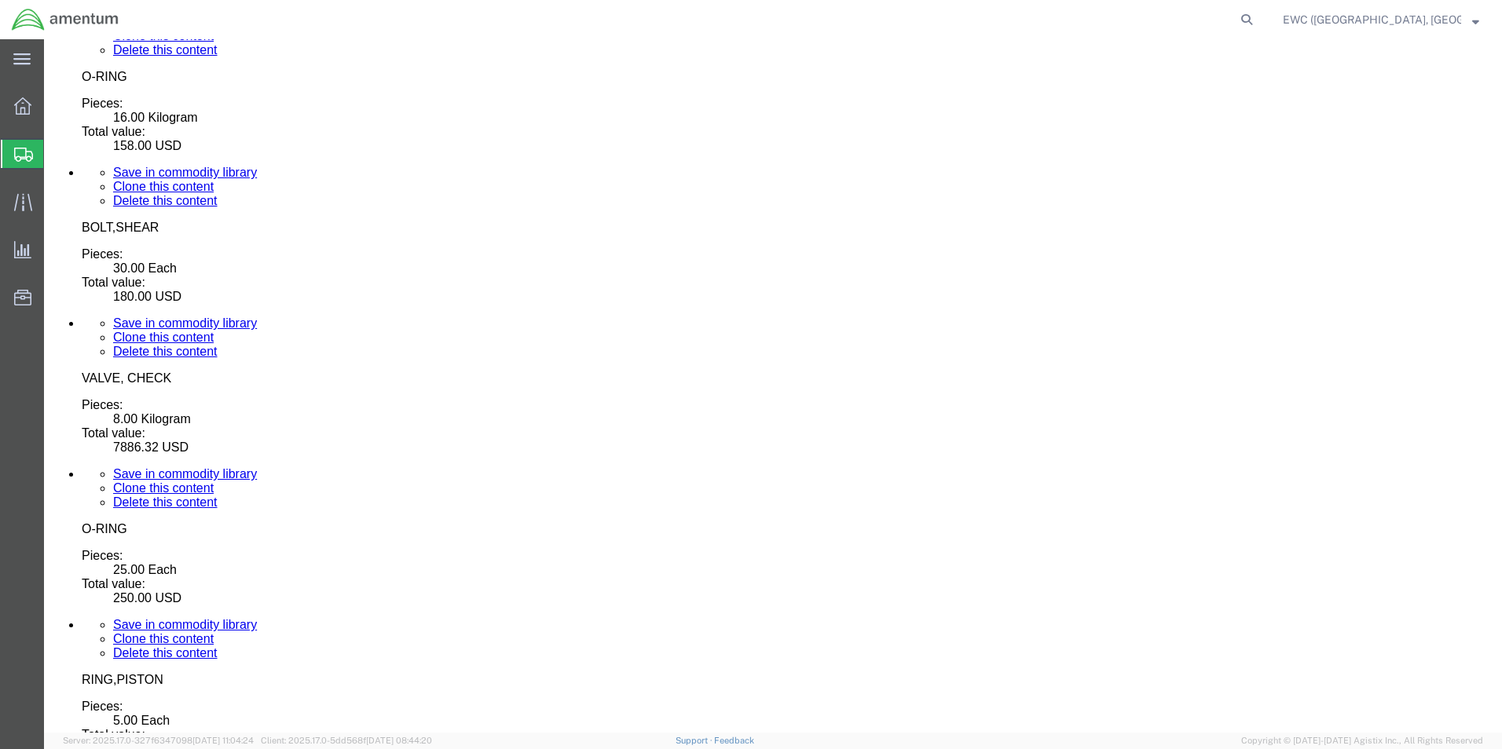
click div "Pieces: 10.00 Kilogram Total value: 650.00 USD"
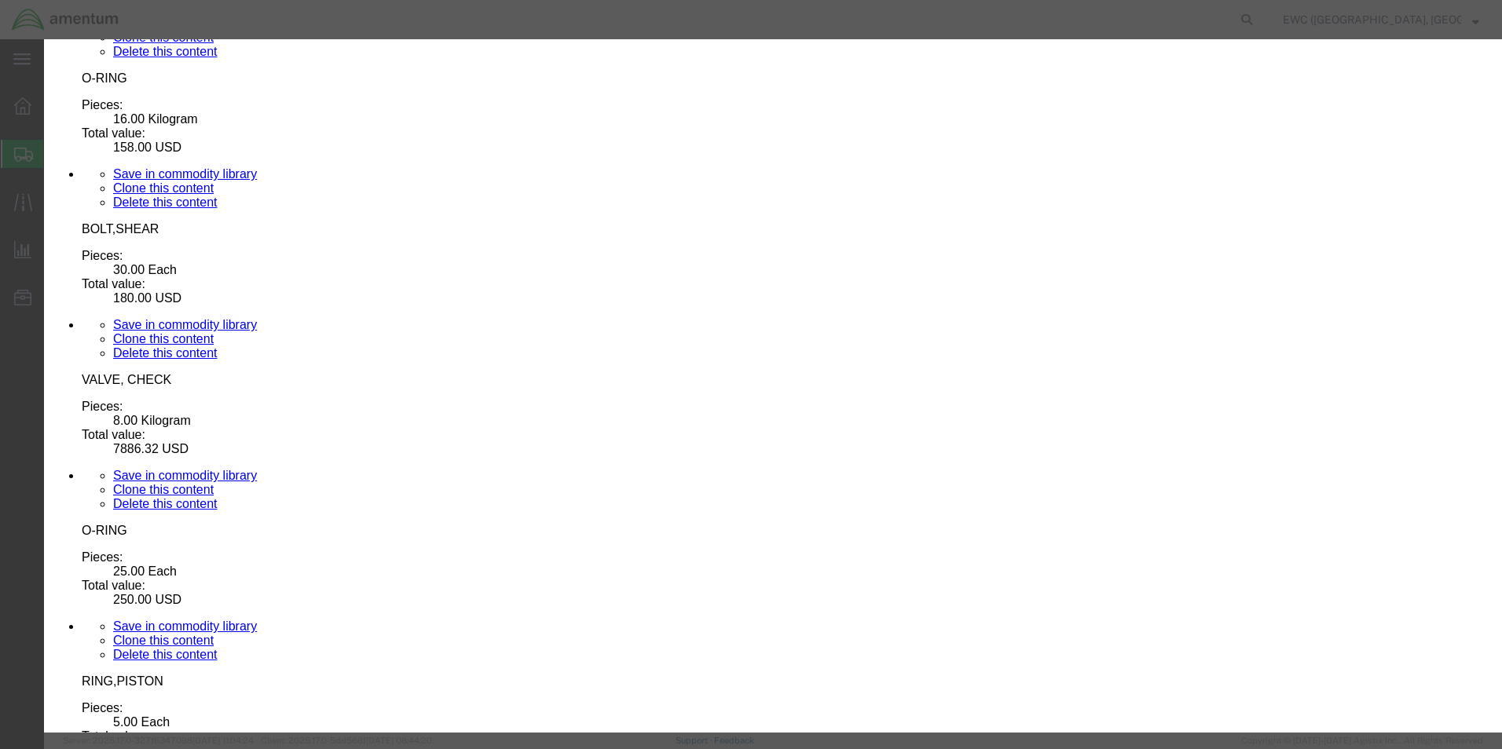
scroll to position [278, 0]
type input "8536.10.0040"
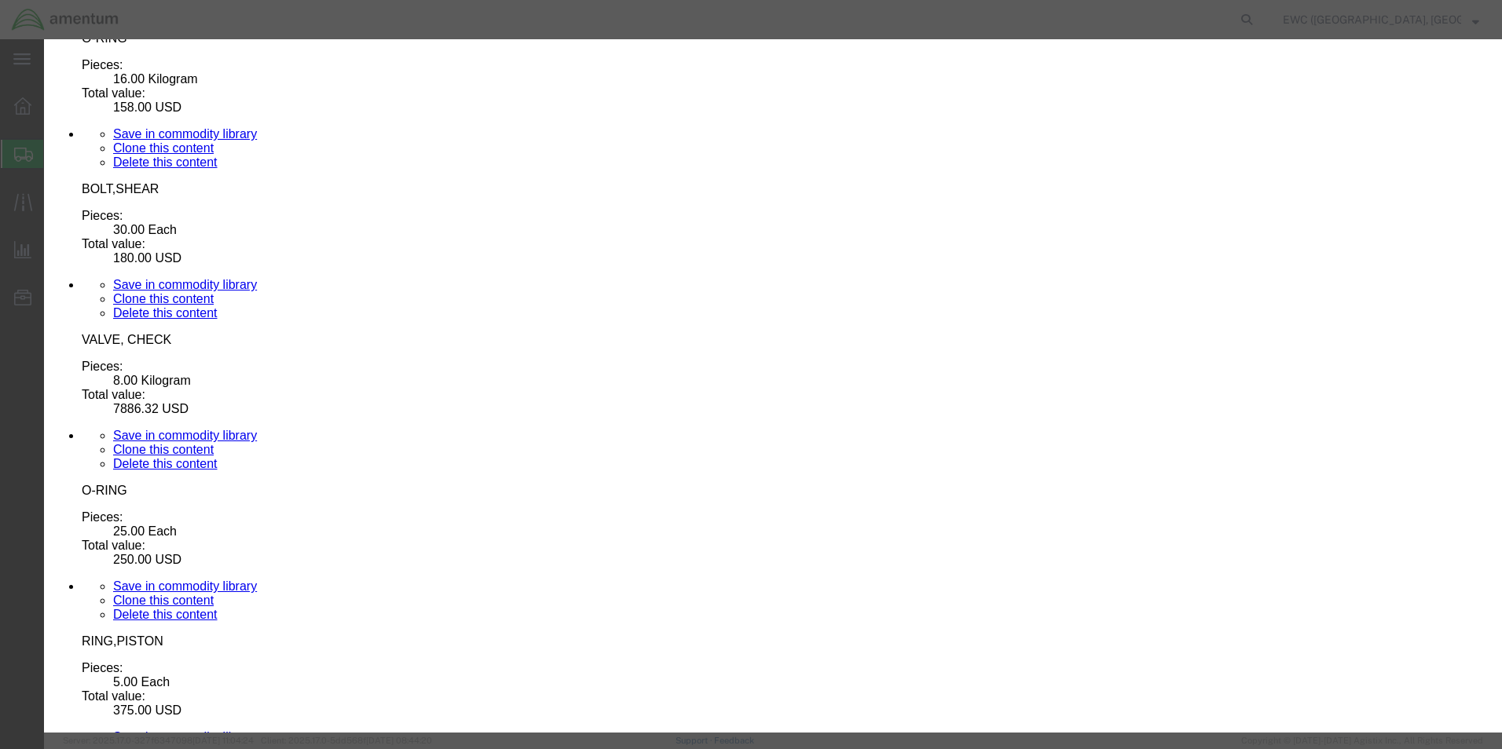
scroll to position [5137, 0]
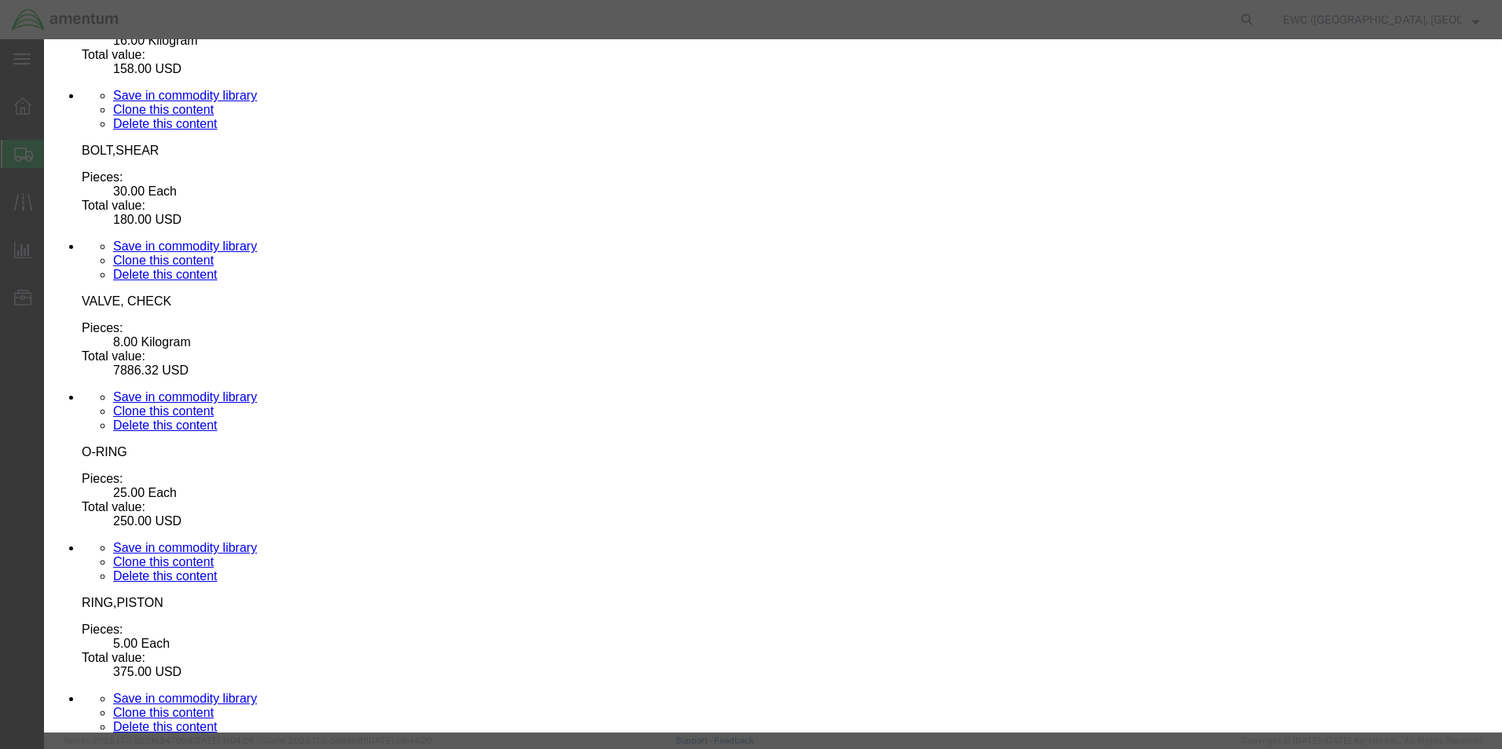
click button "Save & Close"
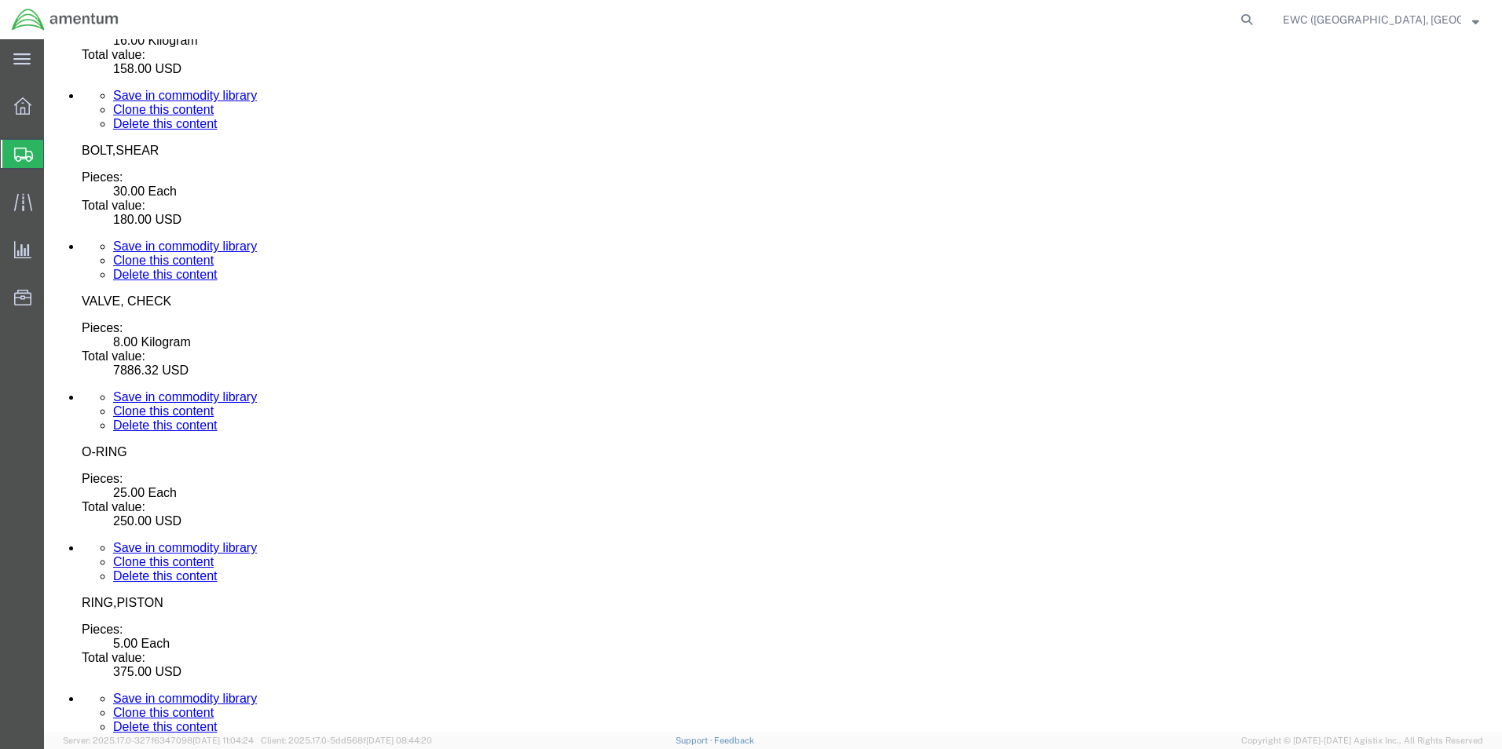
click dd "550.00 USD"
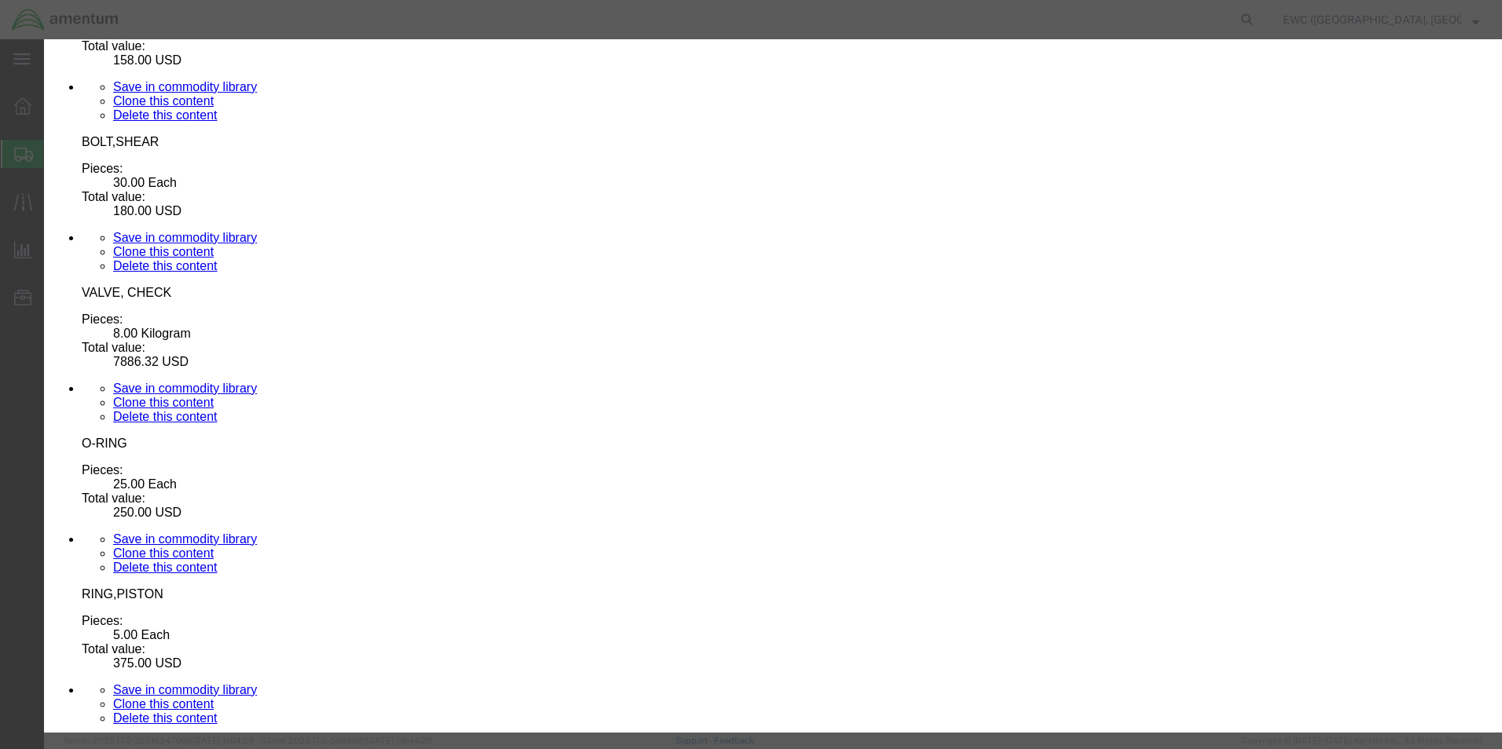
scroll to position [278, 0]
type input "7318.15.2065"
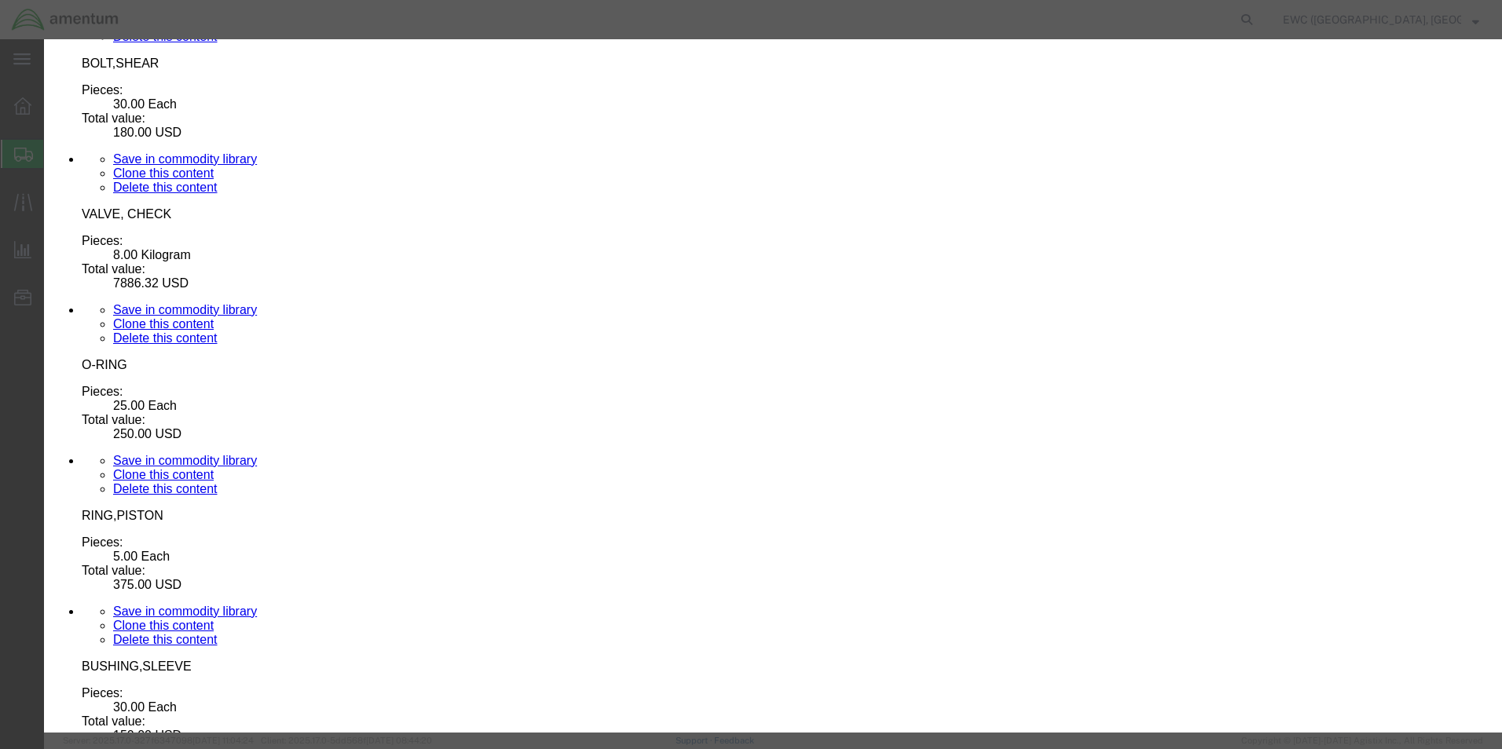
click button "Save & Close"
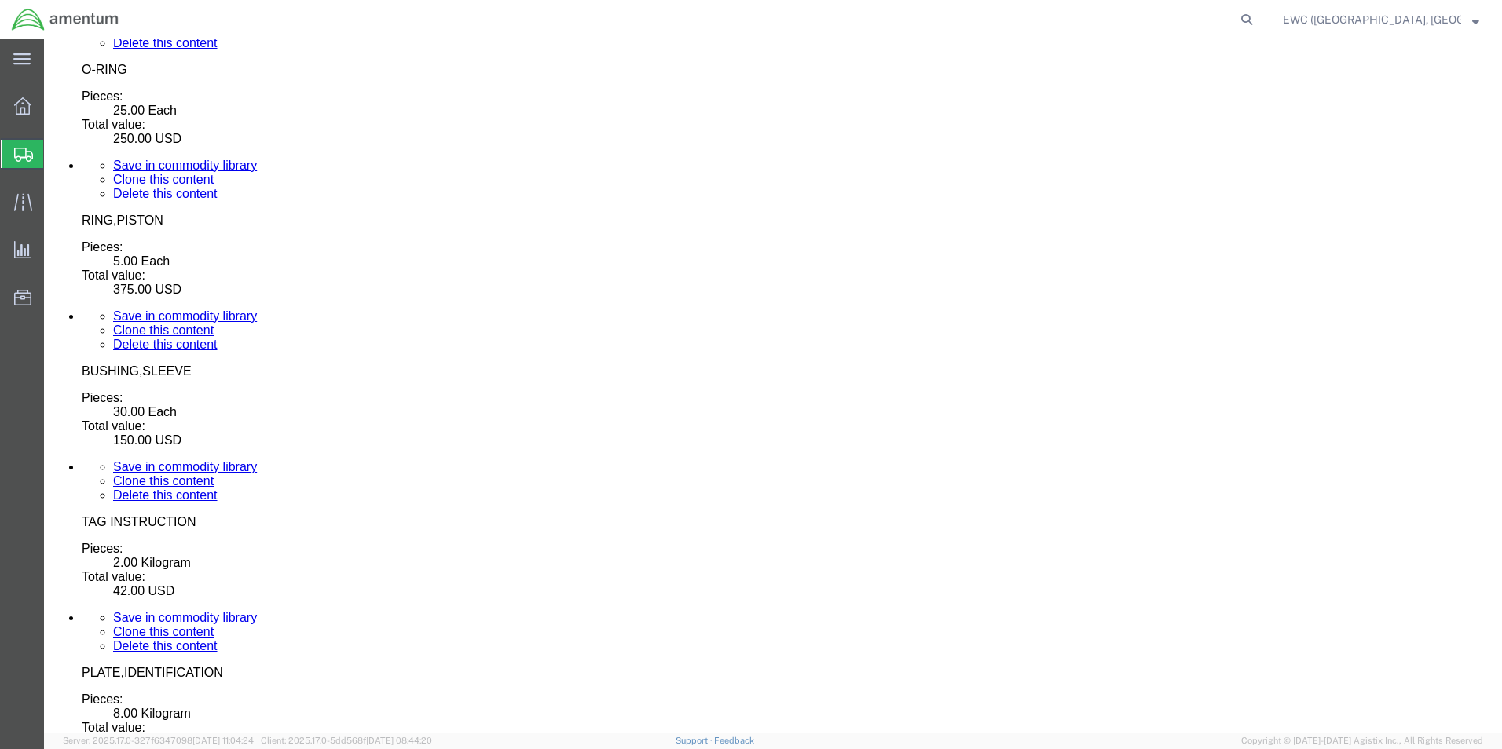
scroll to position [5468, 0]
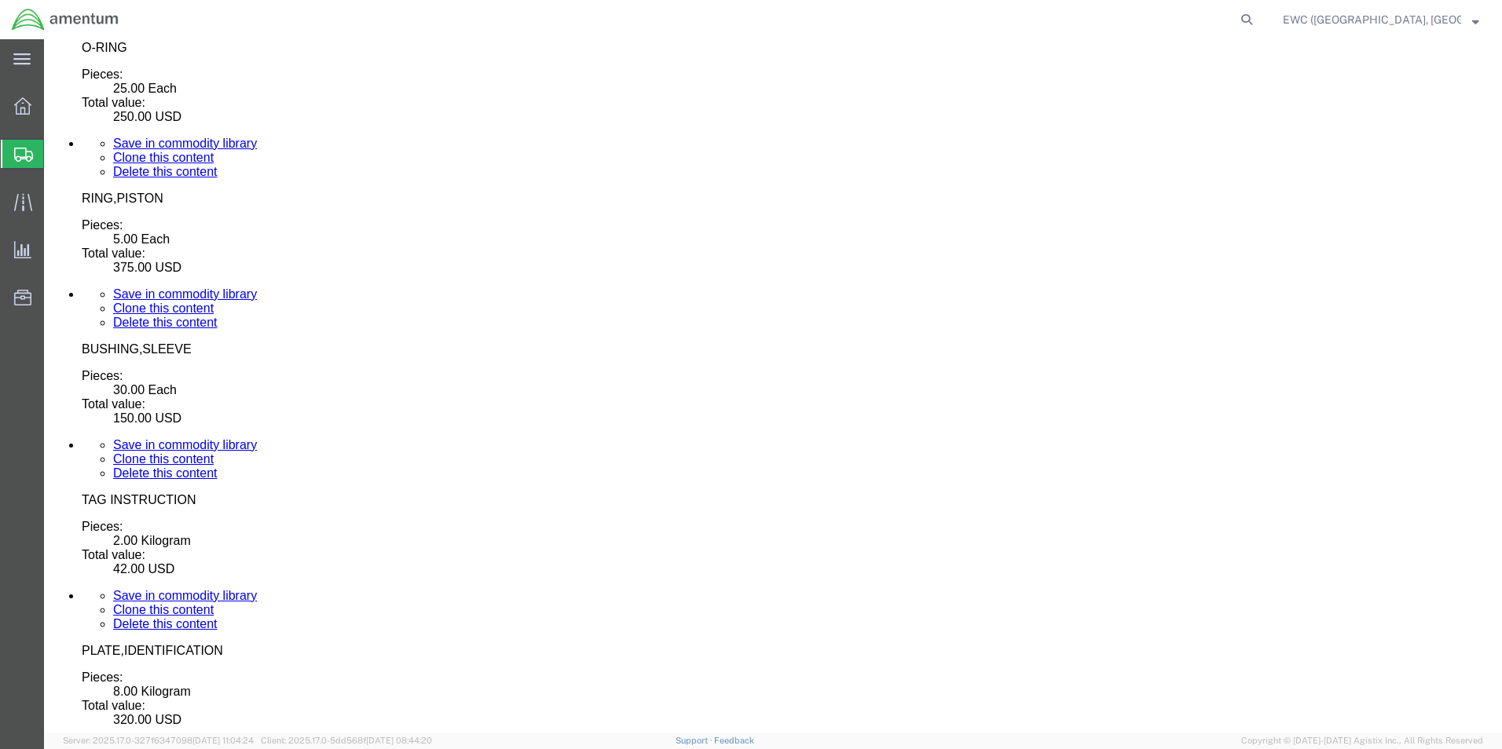
click button "Continue"
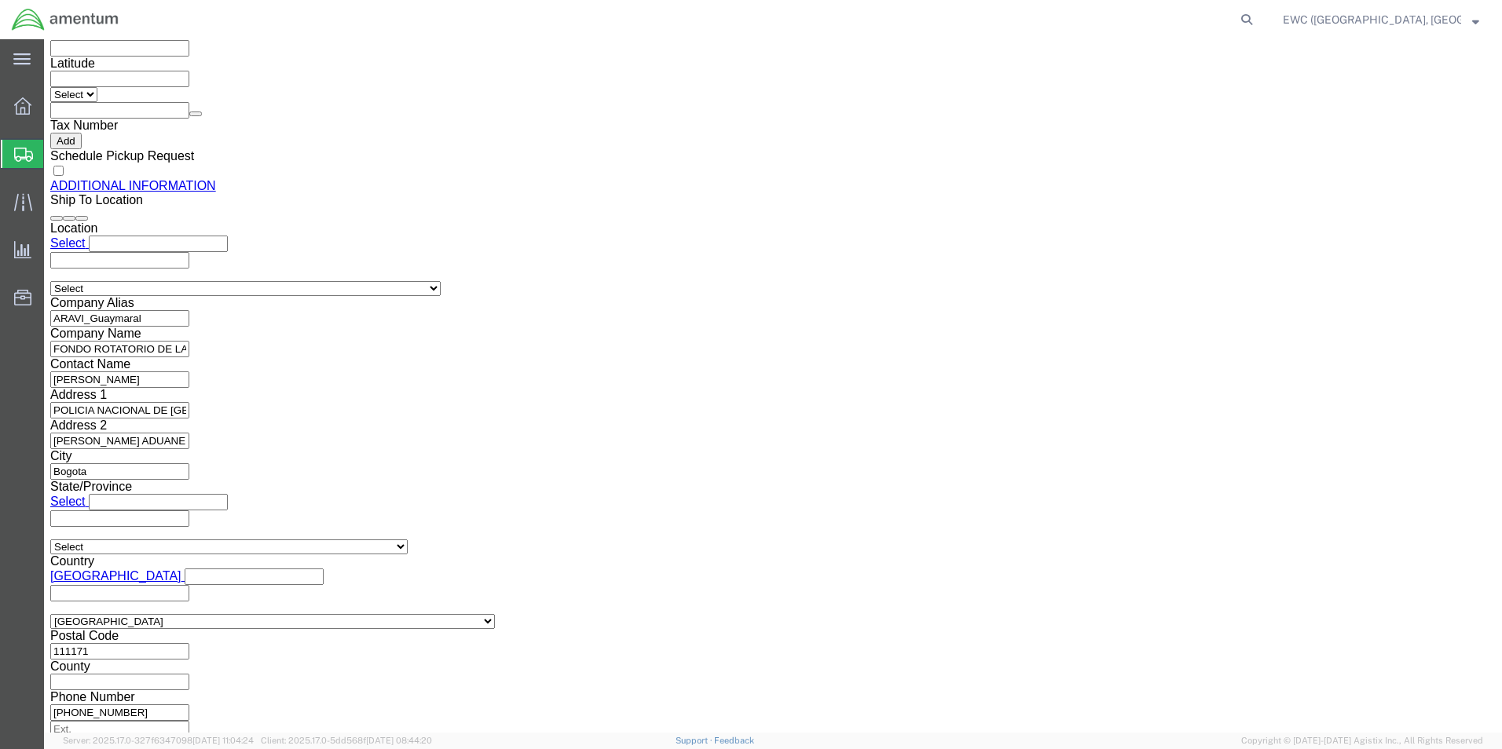
click link "Rate And Send To Bid"
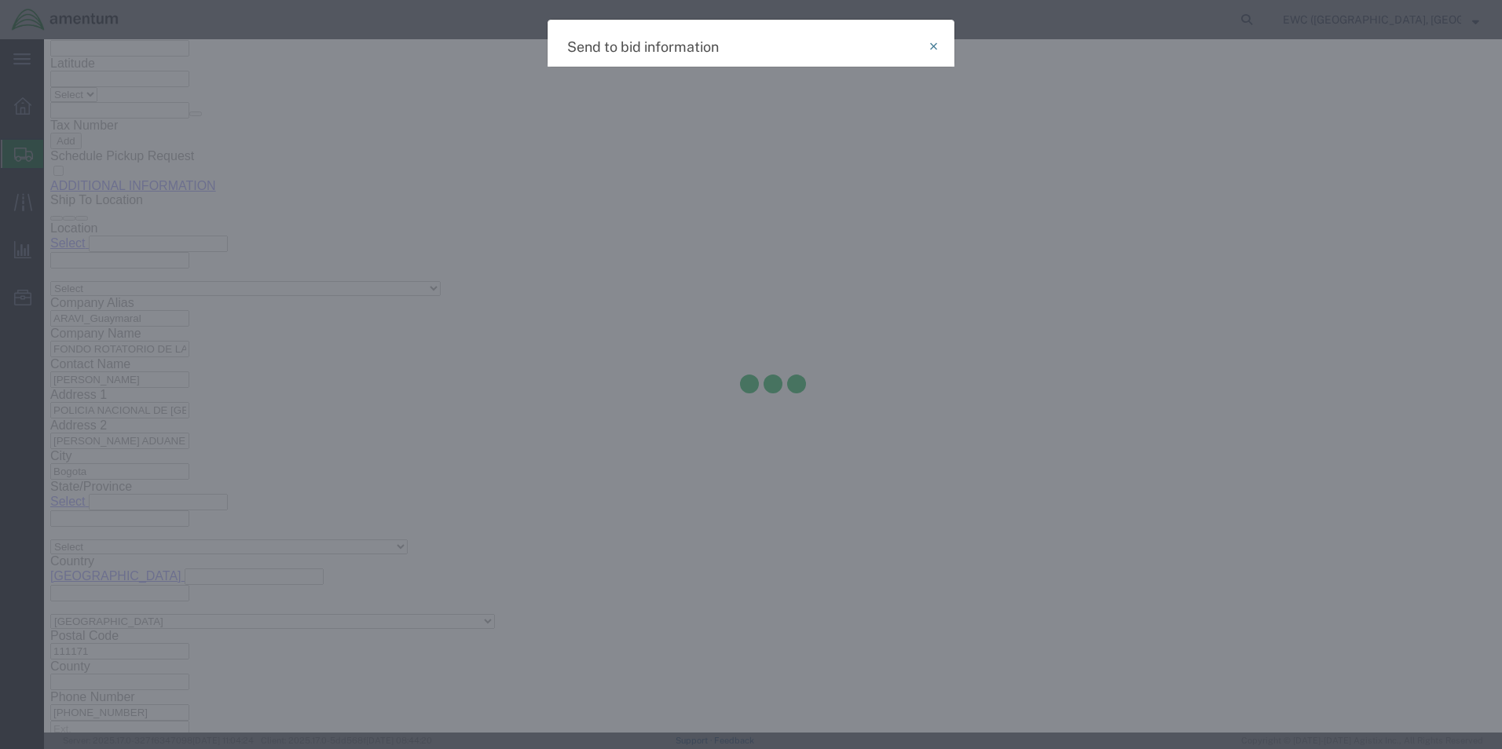
select select "AIR"
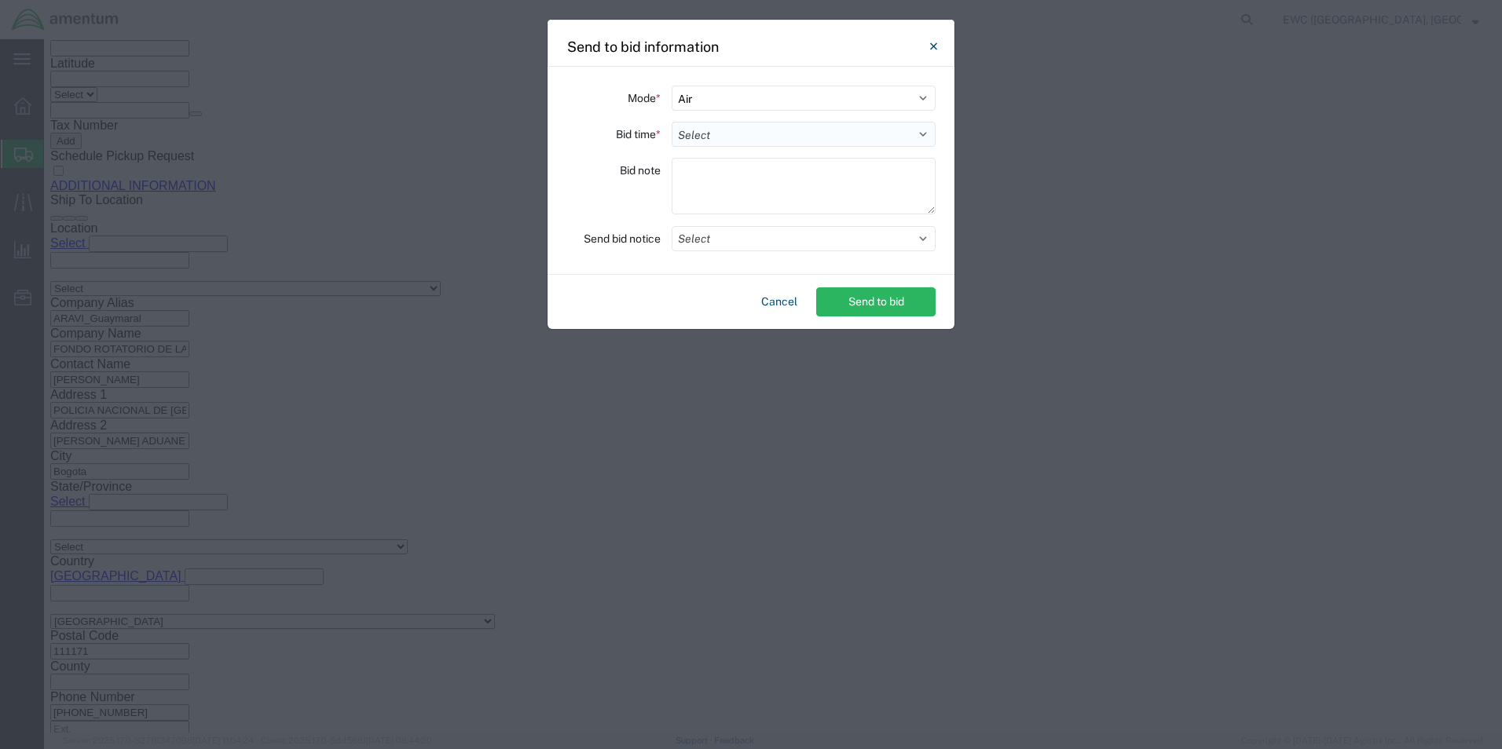
click at [690, 142] on select "Select 30 Min (Rush) 1 Hour (Rush) 2 Hours (Rush) 4 Hours (Rush) 8 Hours (Rush)…" at bounding box center [804, 134] width 264 height 25
select select "0.5"
click at [672, 122] on select "Select 30 Min (Rush) 1 Hour (Rush) 2 Hours (Rush) 4 Hours (Rush) 8 Hours (Rush)…" at bounding box center [804, 134] width 264 height 25
click at [694, 175] on textarea at bounding box center [804, 186] width 264 height 57
type textarea "ARAVI"
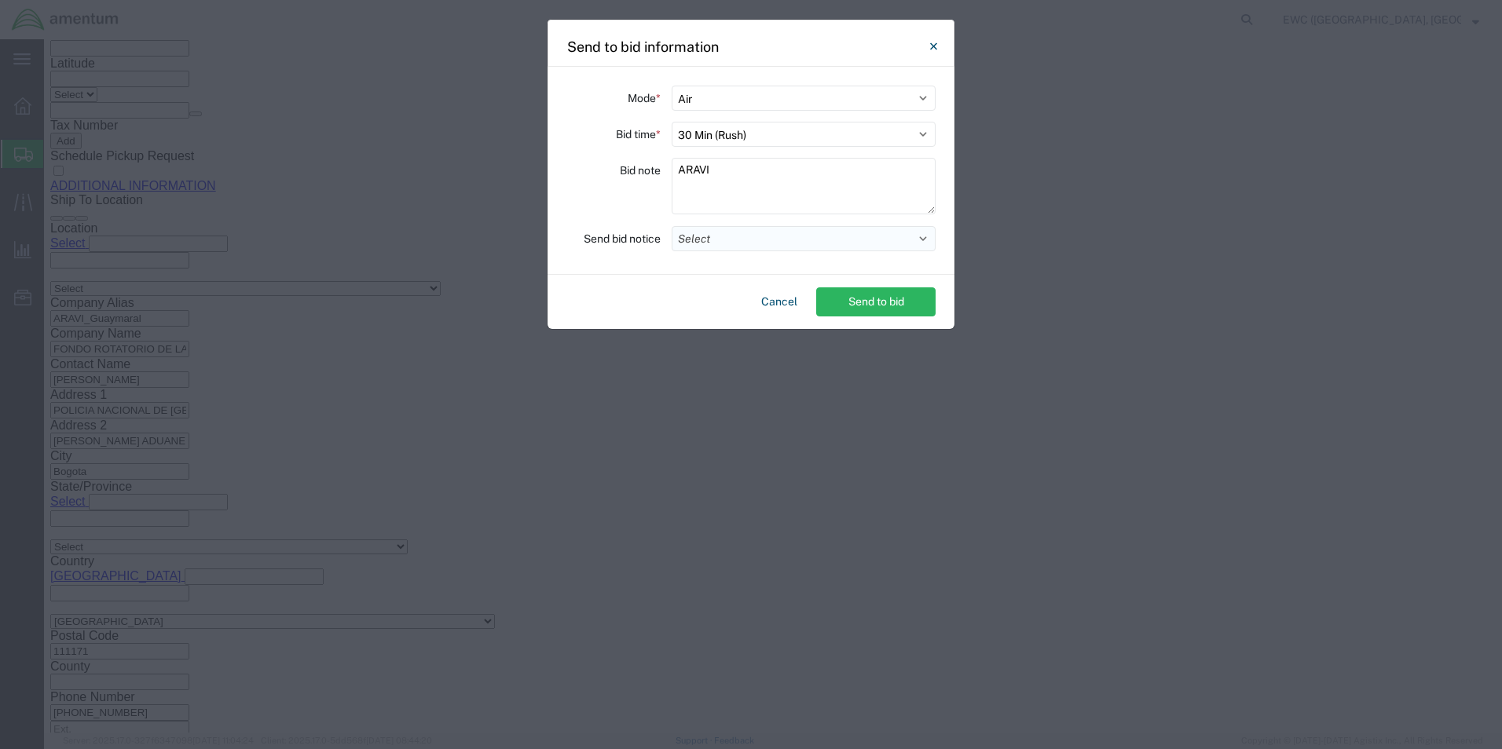
click at [750, 235] on button "Select" at bounding box center [804, 238] width 264 height 25
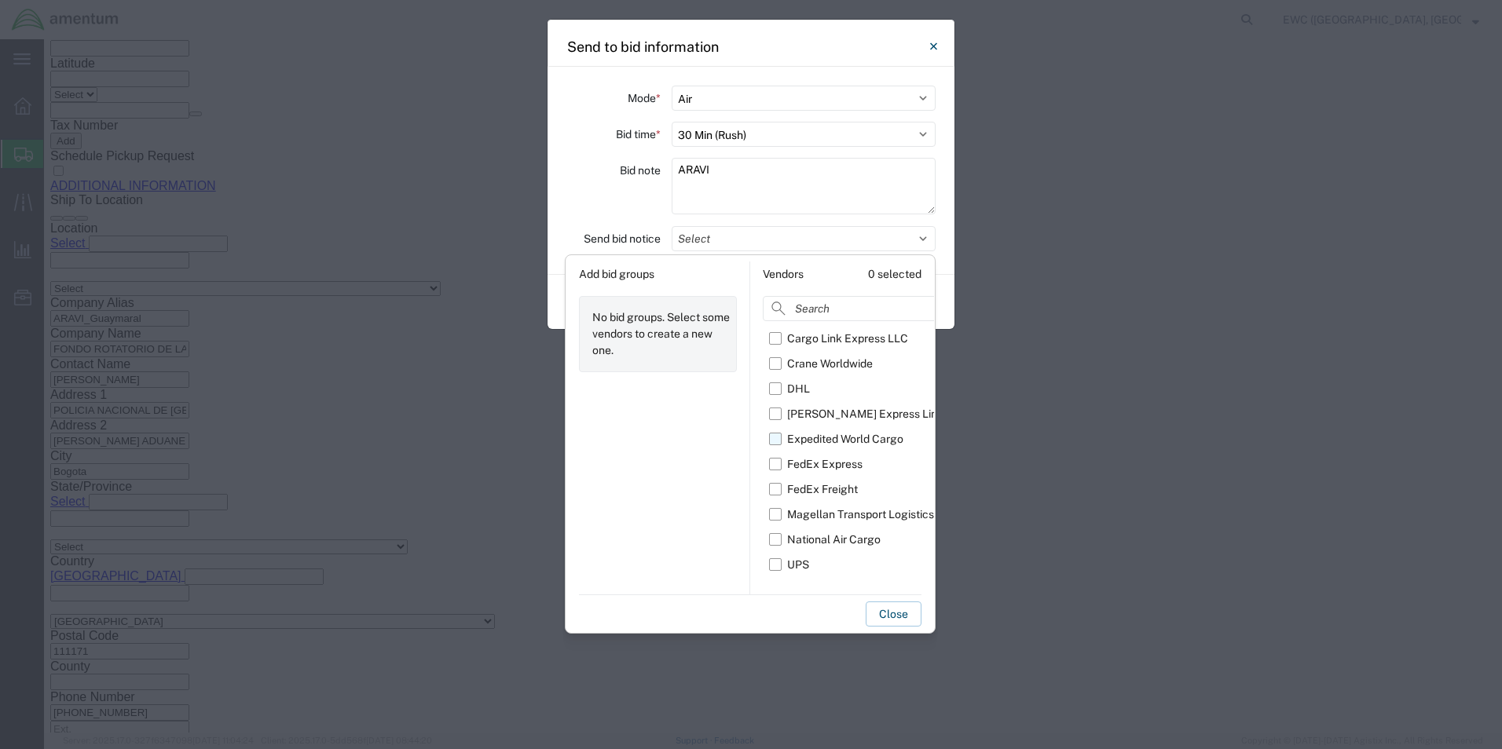
click at [775, 430] on label "Expedited World Cargo" at bounding box center [859, 439] width 180 height 25
click at [0, 0] on input "Expedited World Cargo" at bounding box center [0, 0] width 0 height 0
click at [887, 617] on button "Close" at bounding box center [894, 614] width 56 height 25
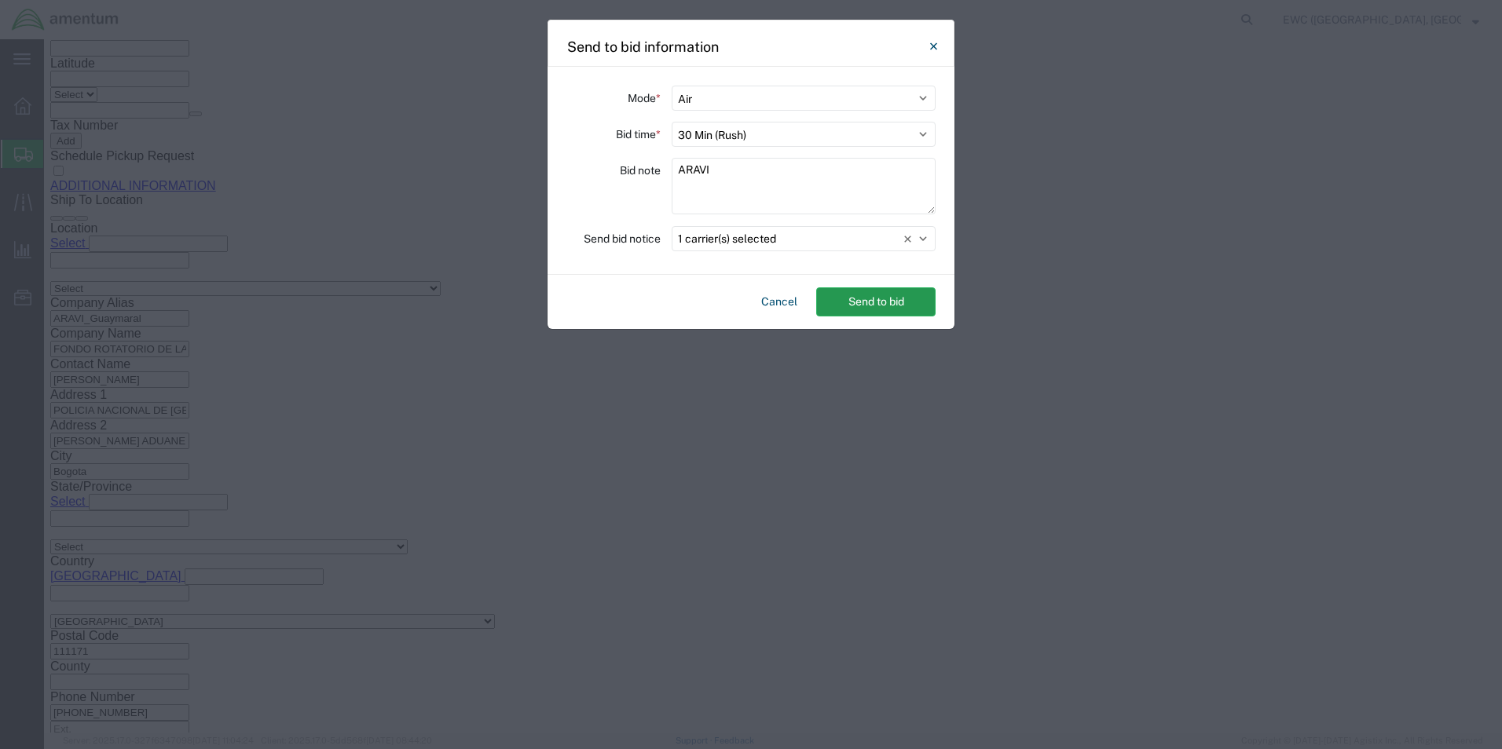
click at [857, 301] on button "Send to bid" at bounding box center [875, 301] width 119 height 29
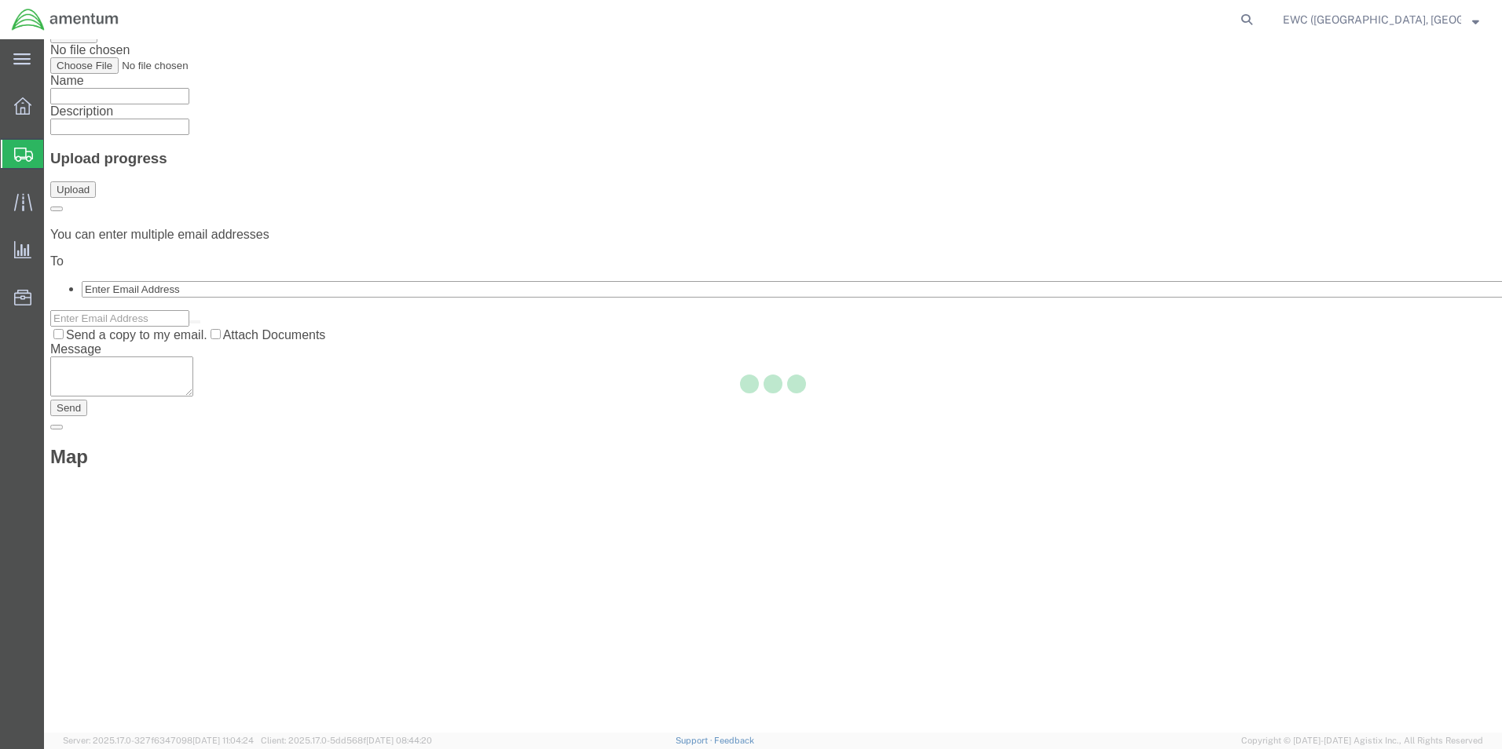
scroll to position [0, 0]
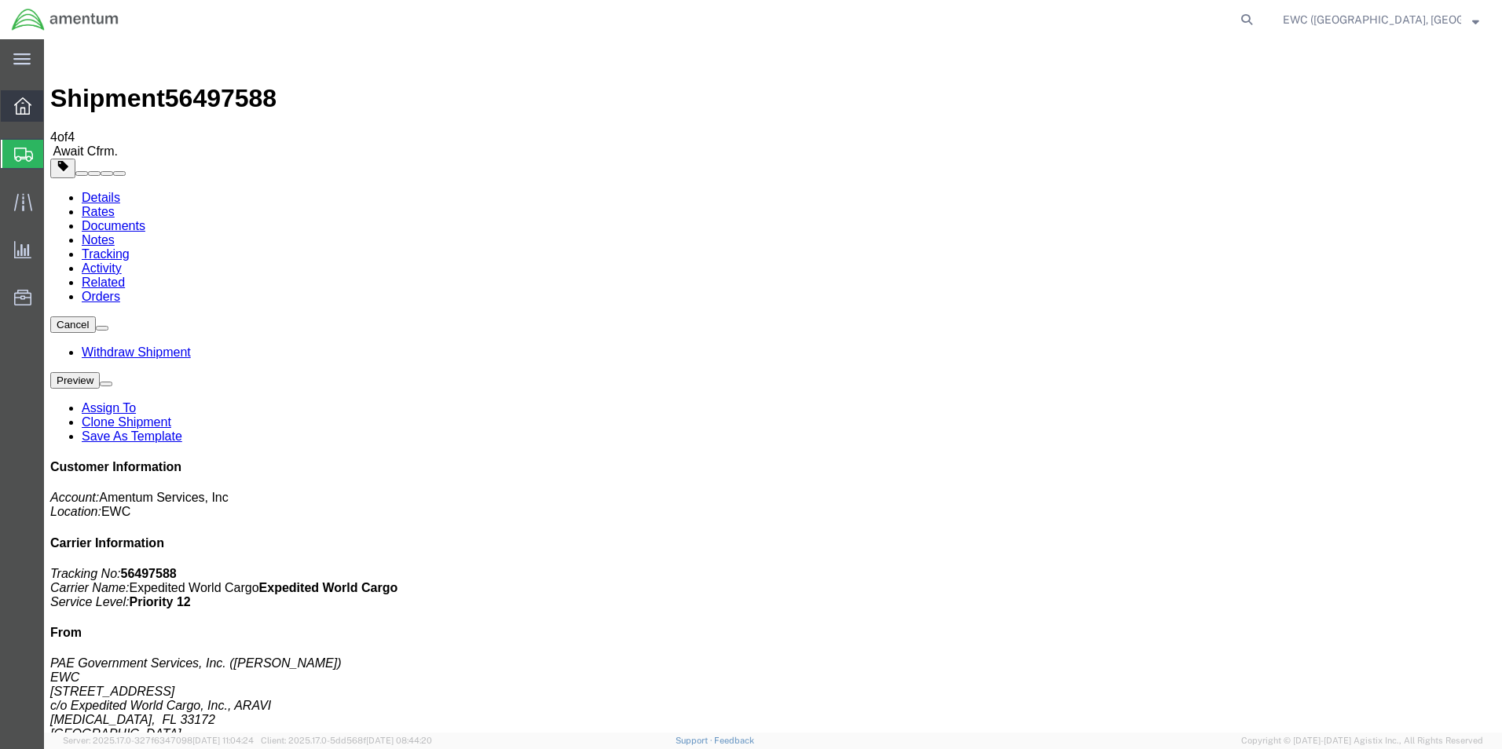
click at [16, 104] on icon at bounding box center [22, 105] width 17 height 17
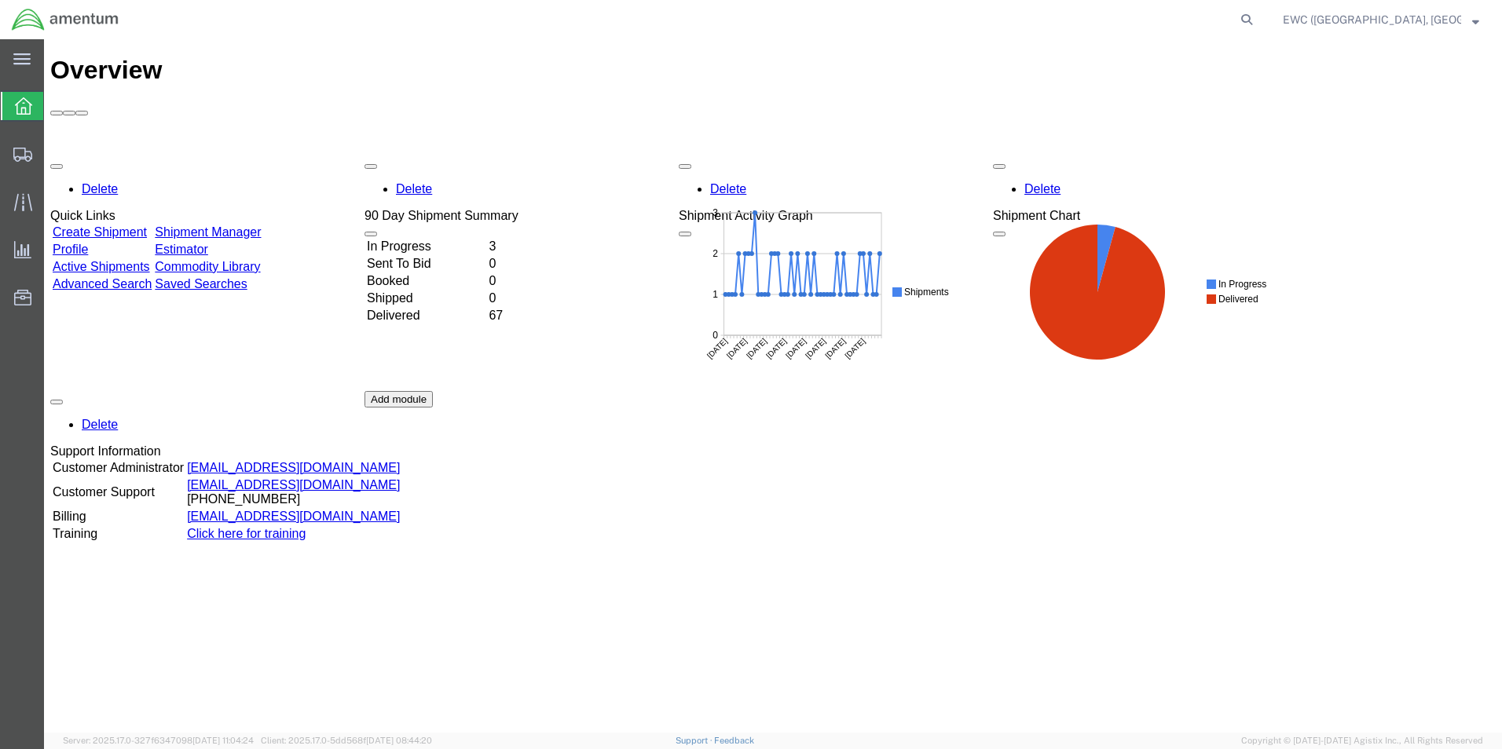
click at [1473, 22] on strong "button" at bounding box center [1475, 18] width 7 height 5
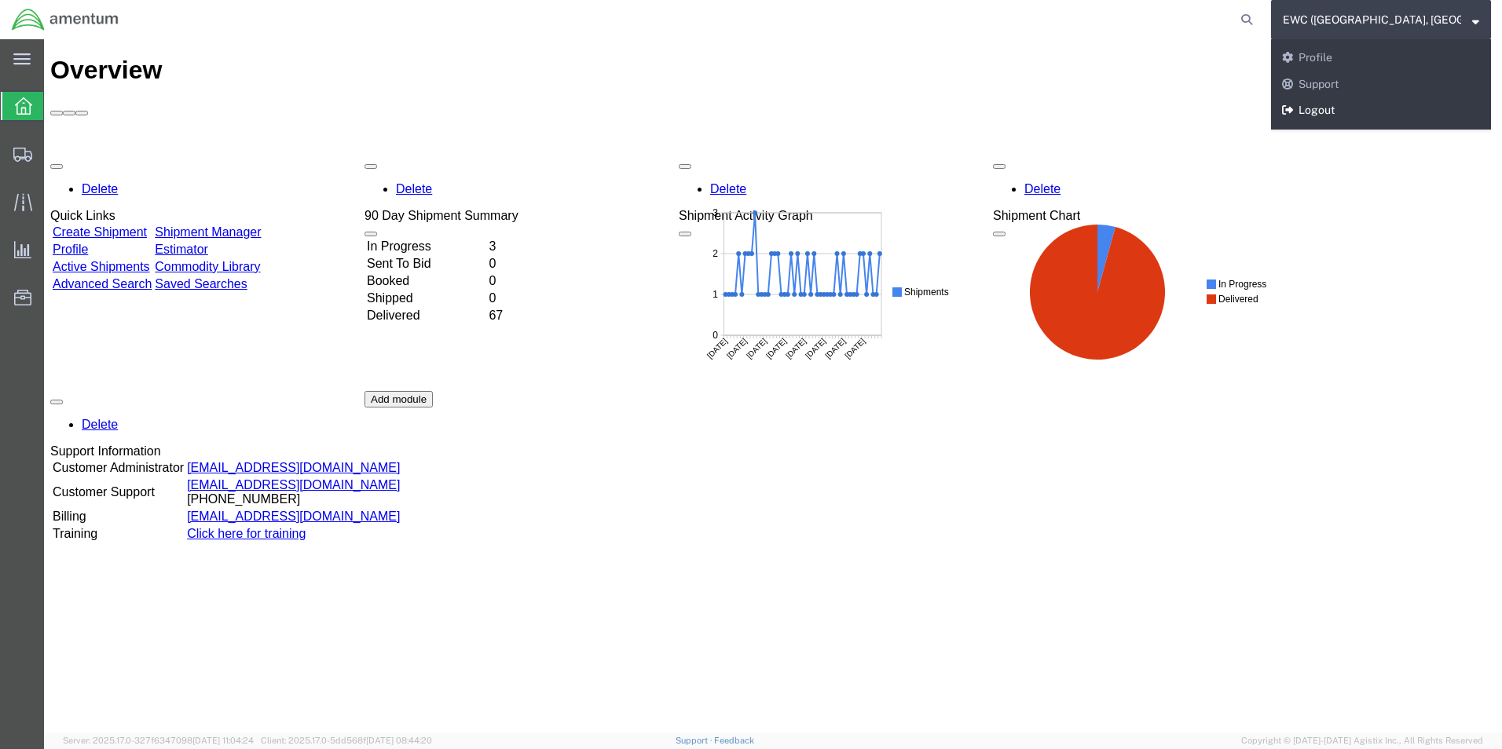
click at [1324, 106] on link "Logout" at bounding box center [1381, 110] width 220 height 27
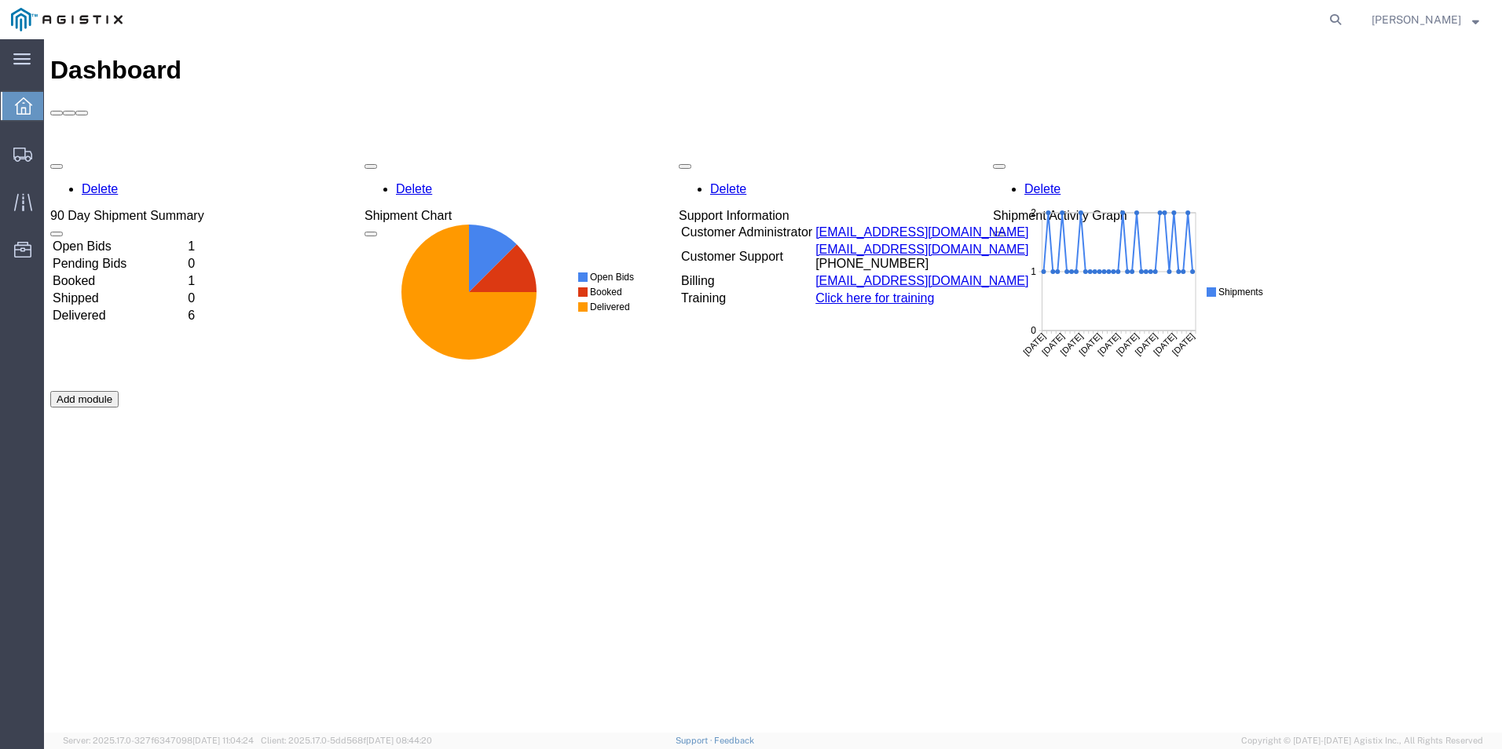
click at [104, 273] on td "Booked" at bounding box center [119, 281] width 134 height 16
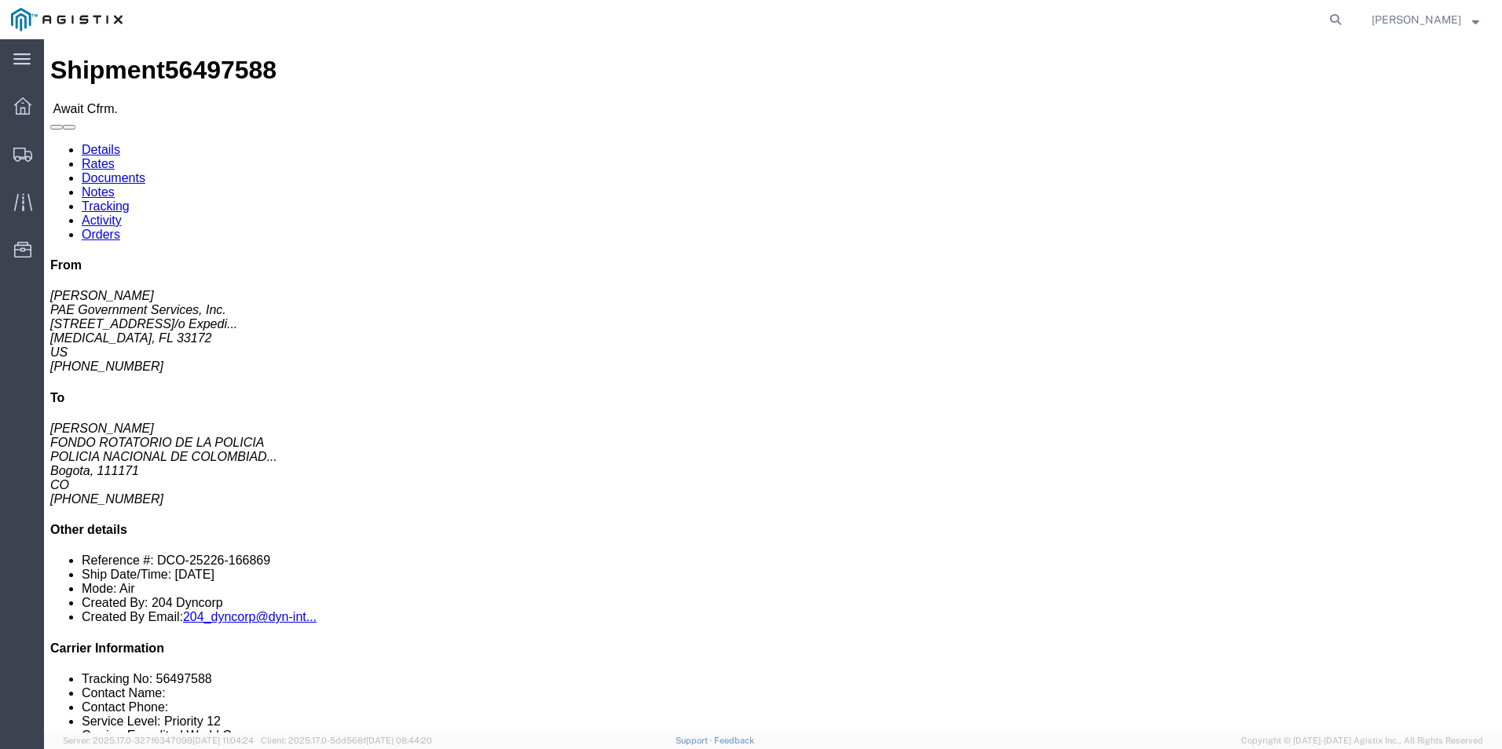
click link "Confirm"
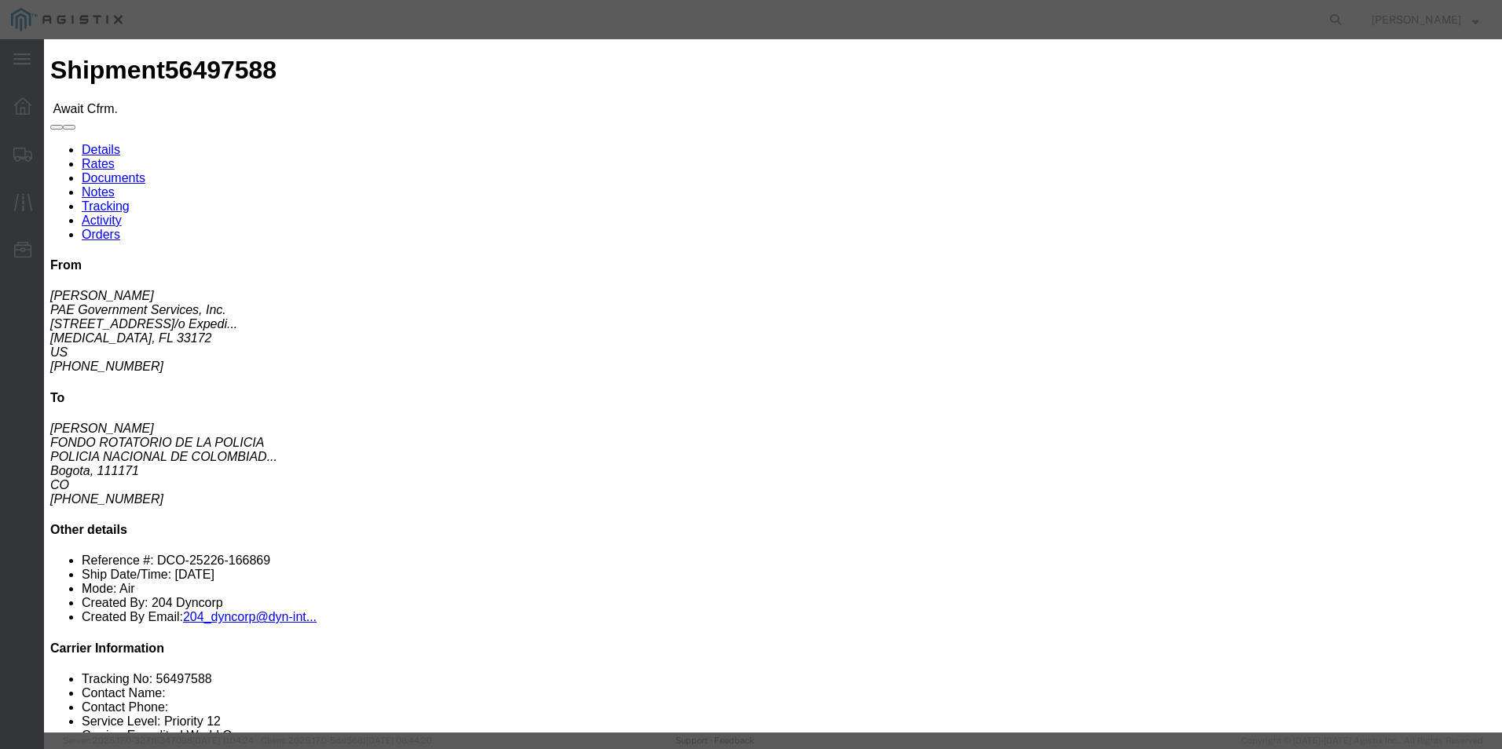
click input "text"
drag, startPoint x: 529, startPoint y: 192, endPoint x: 595, endPoint y: 195, distance: 66.8
click input "406-04946686"
type input "406-04946686"
click input "text"
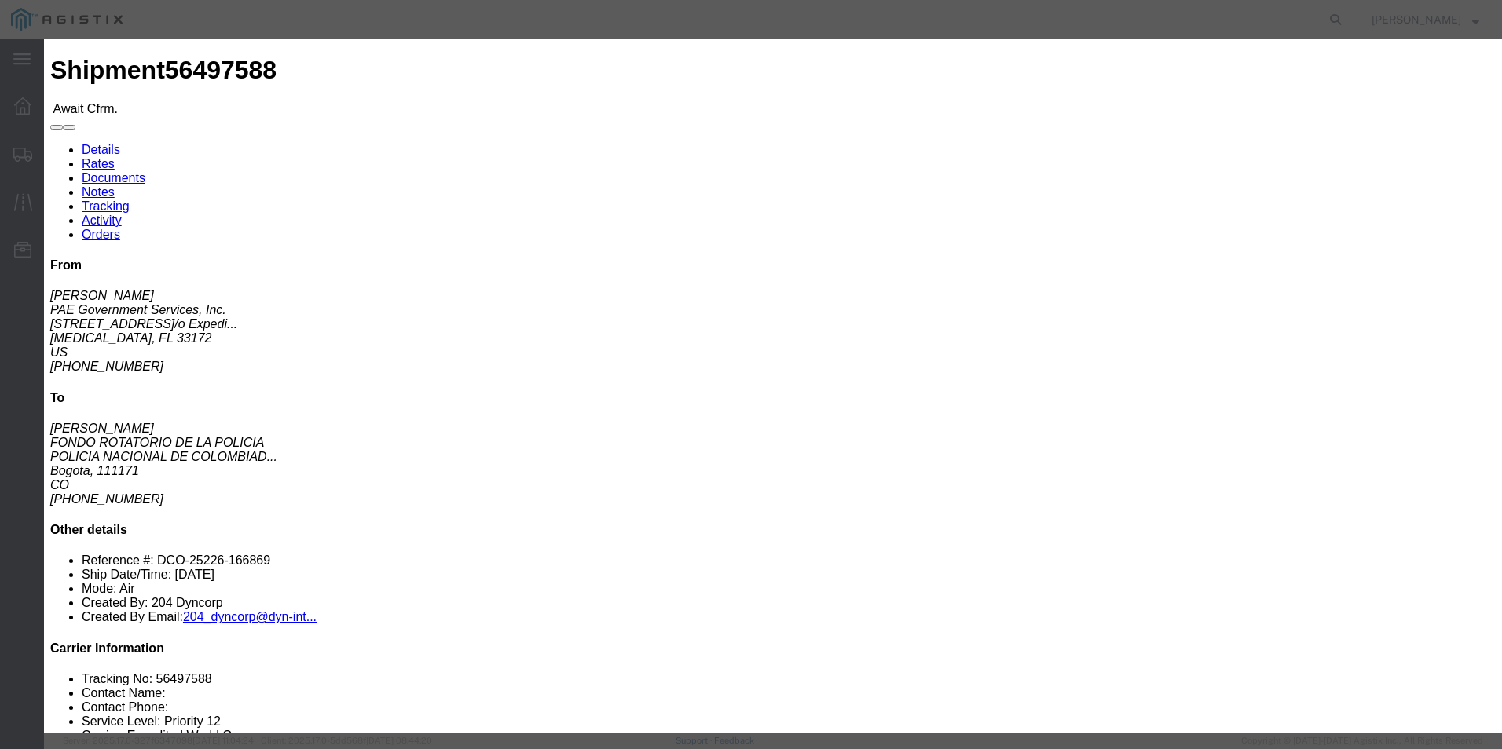
paste input "406-04946686"
type input "406-04946686"
click input "text"
type input "[PERSON_NAME]"
click input "text"
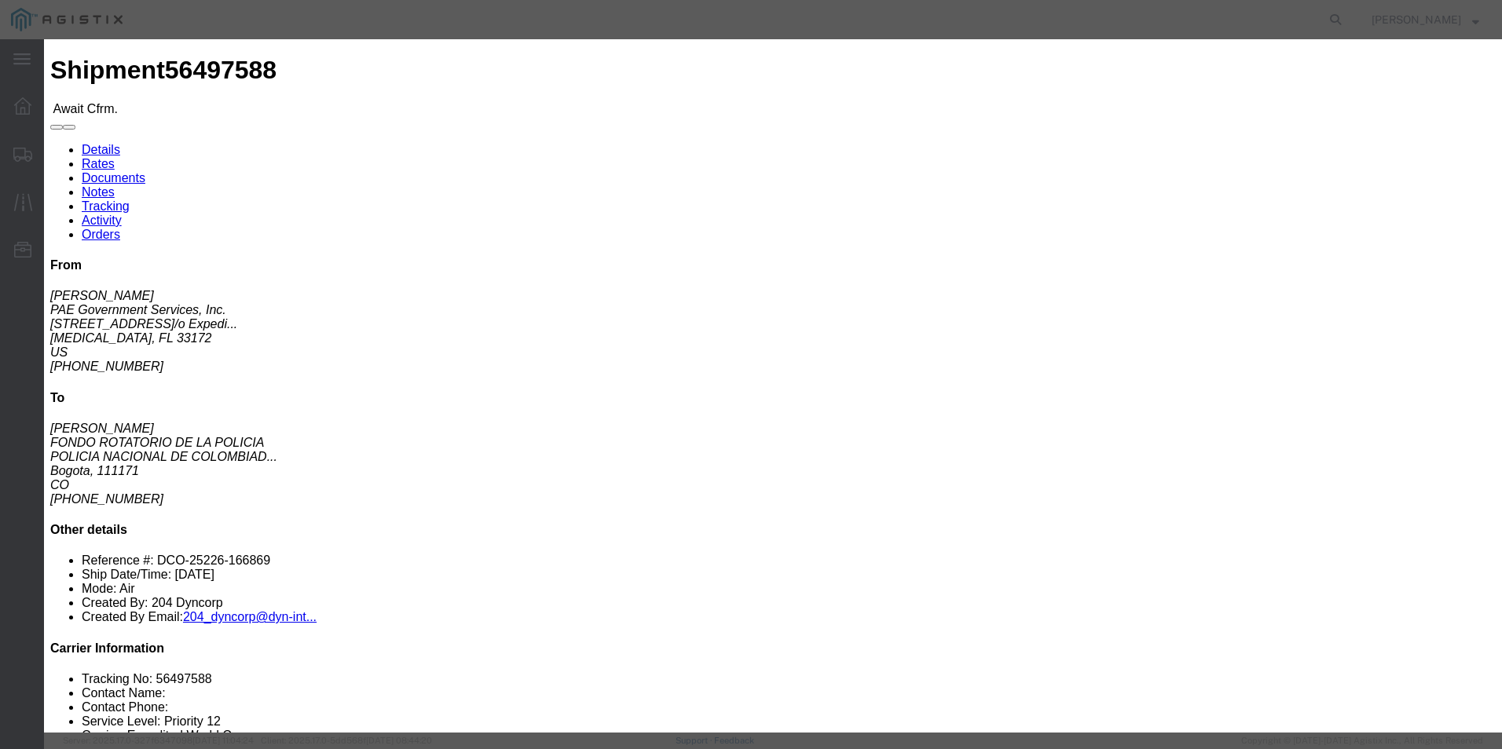
type input "3053925085"
drag, startPoint x: 701, startPoint y: 428, endPoint x: 691, endPoint y: 426, distance: 10.5
click select "Select Midnight 1 am 2 am 3 am 4 am 5 am 6 am 7 am 8 am 9 am 10 am 11 am 12 Noo…"
select select
click select "Select Midnight 1 am 2 am 3 am 4 am 5 am 6 am 7 am 8 am 9 am 10 am 11 am 12 Noo…"
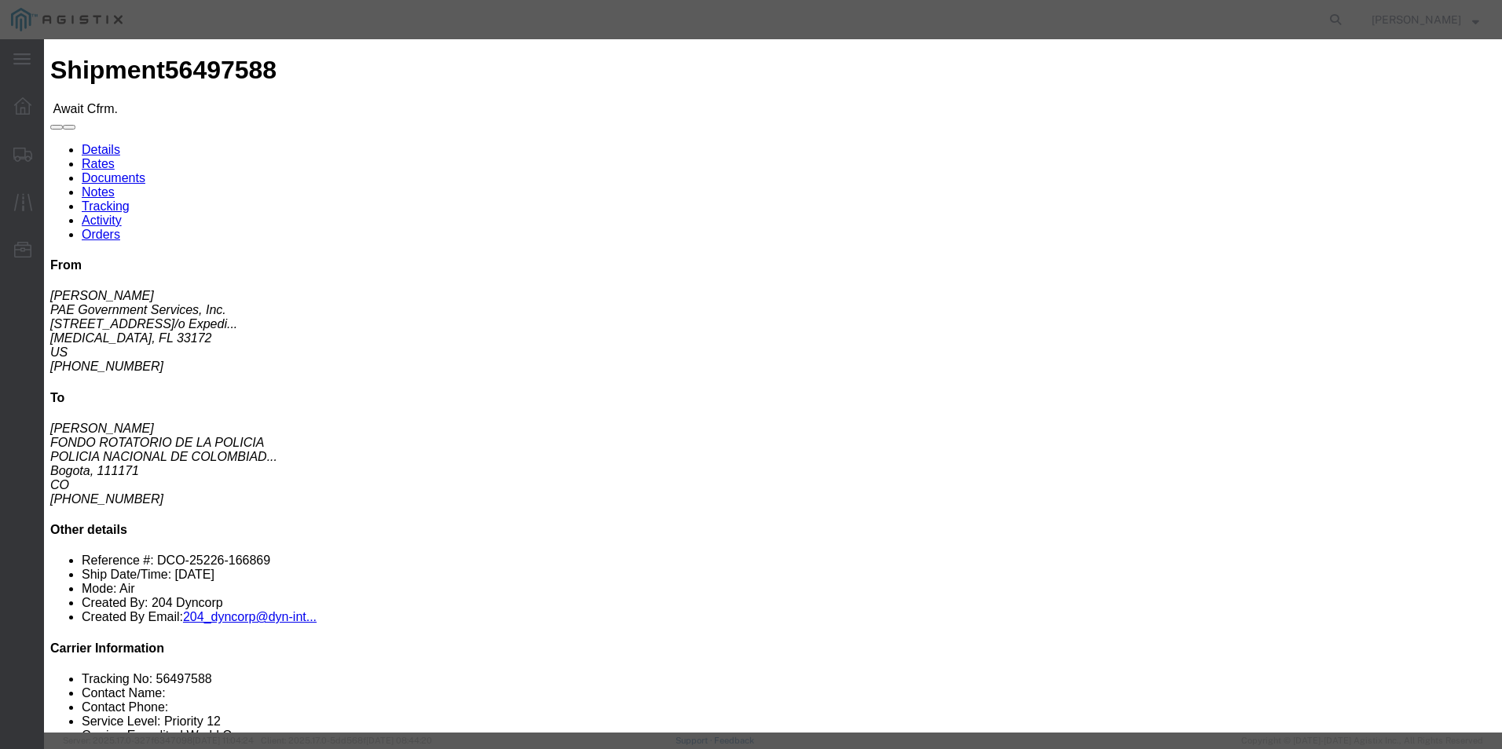
click button "Submit"
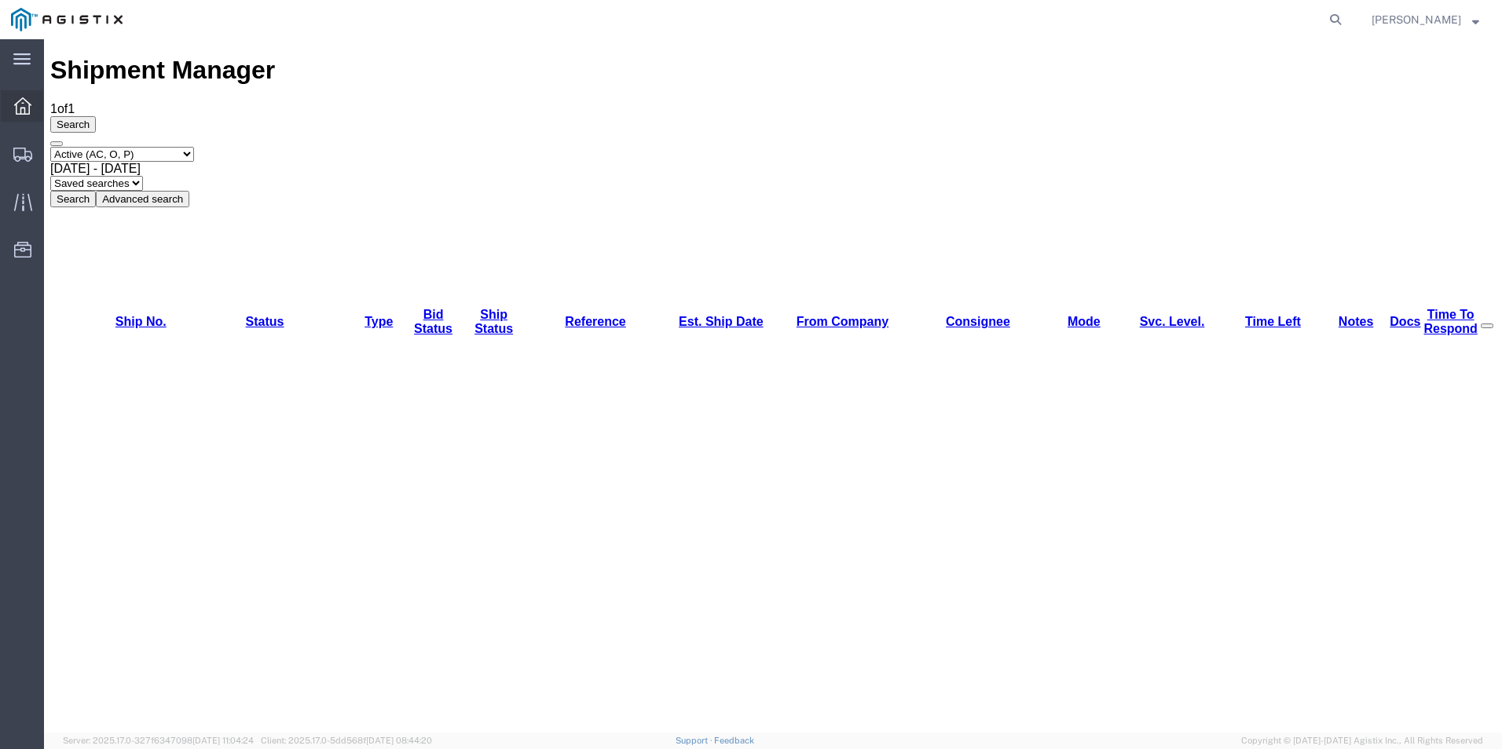
click at [26, 106] on icon at bounding box center [22, 105] width 17 height 17
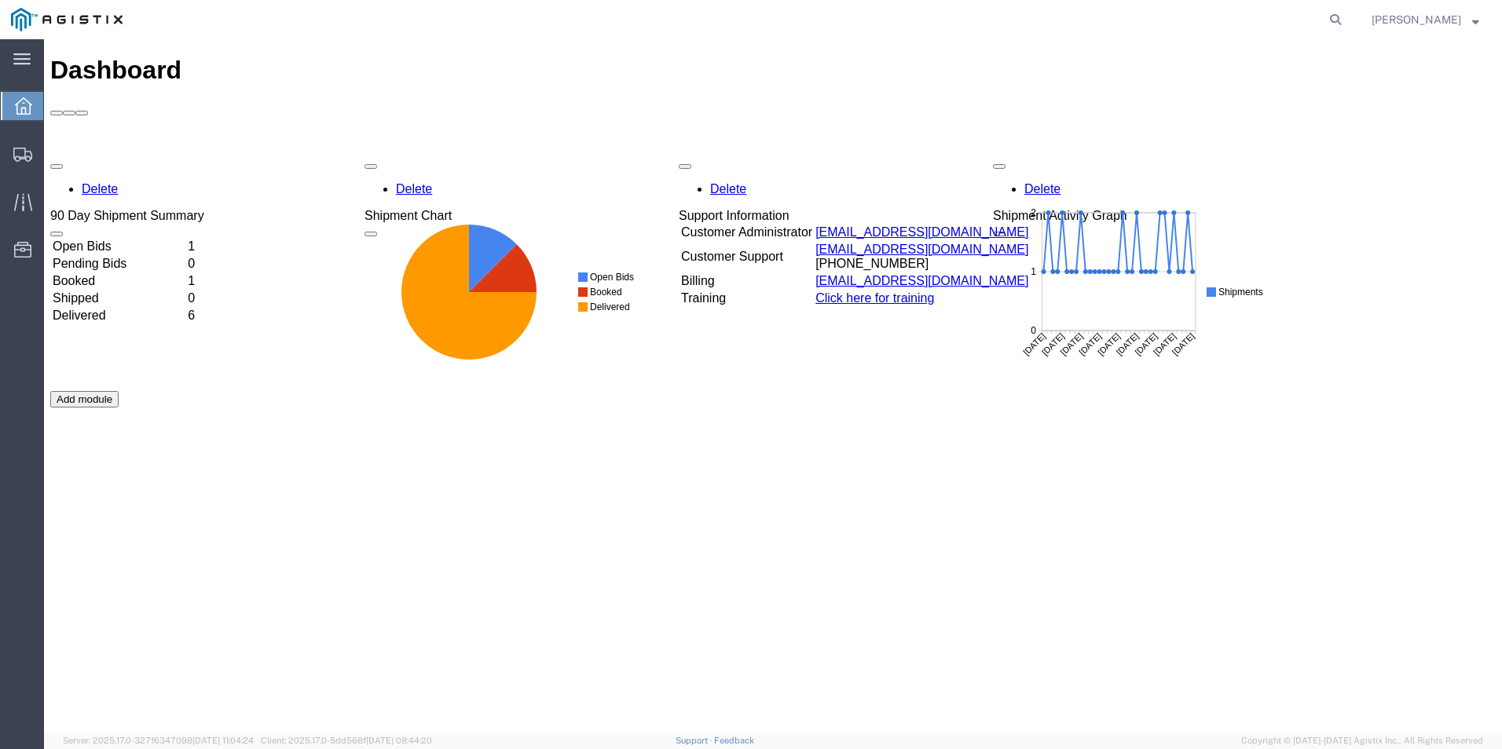
click at [104, 273] on td "Booked" at bounding box center [119, 281] width 134 height 16
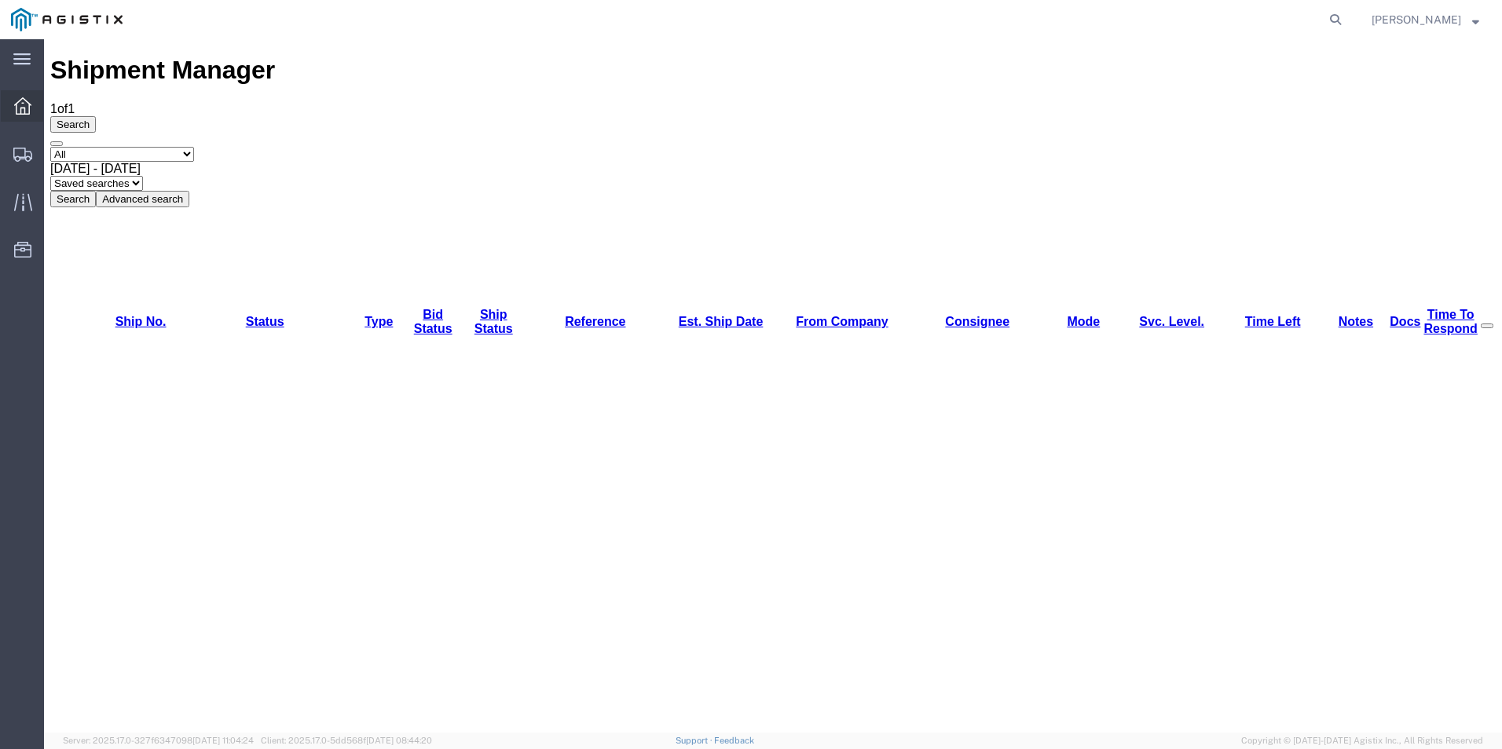
click at [24, 103] on icon at bounding box center [22, 105] width 17 height 17
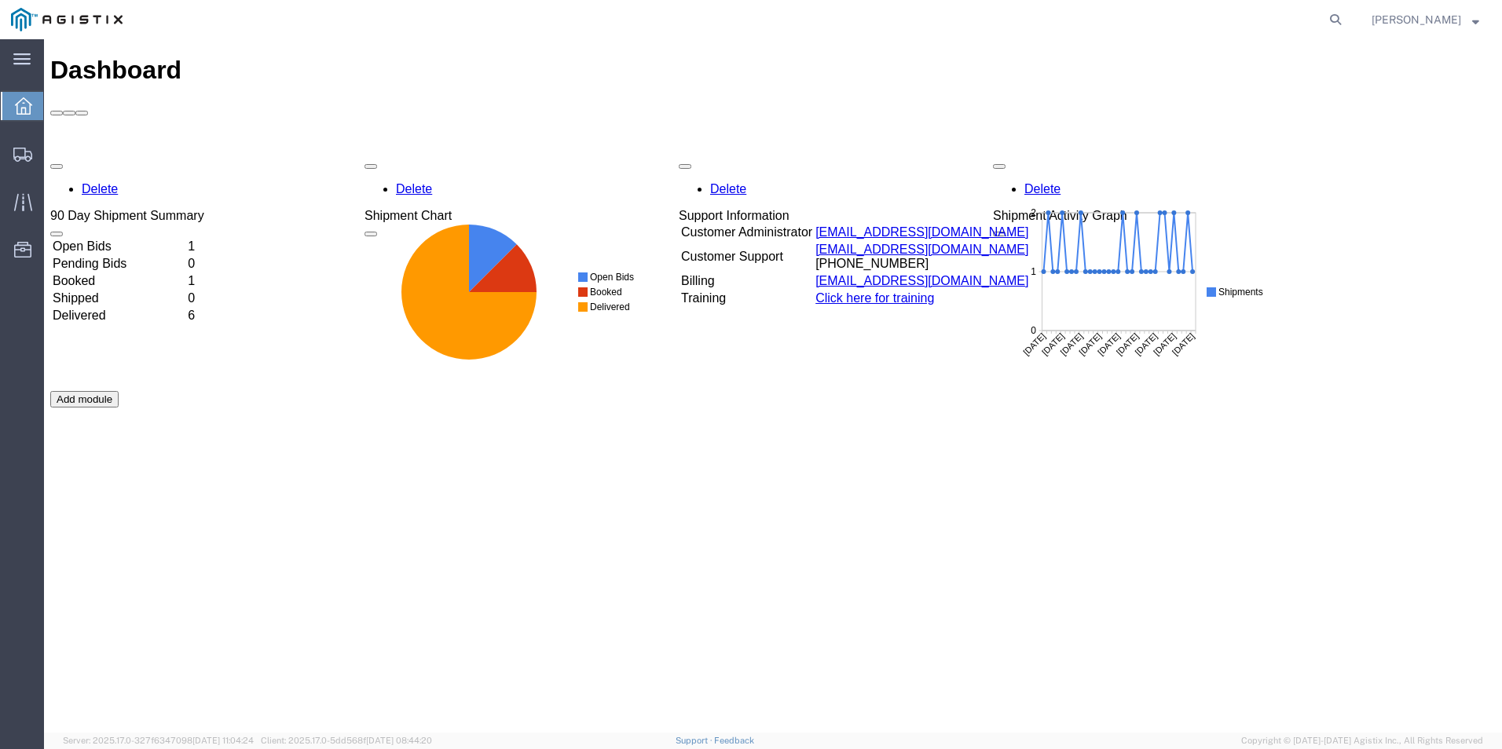
click at [104, 239] on td "Open Bids" at bounding box center [119, 247] width 134 height 16
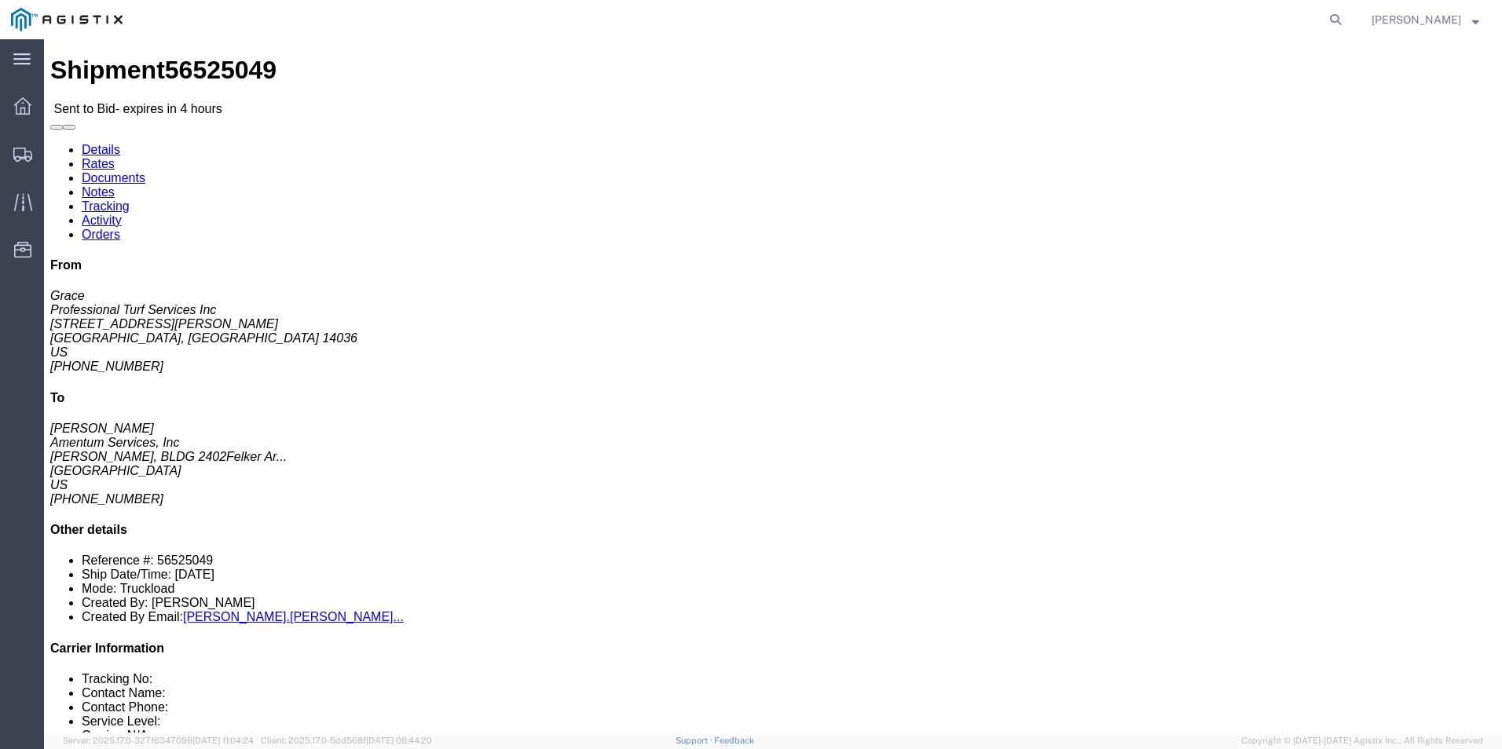
click icon "button"
click link "Rates"
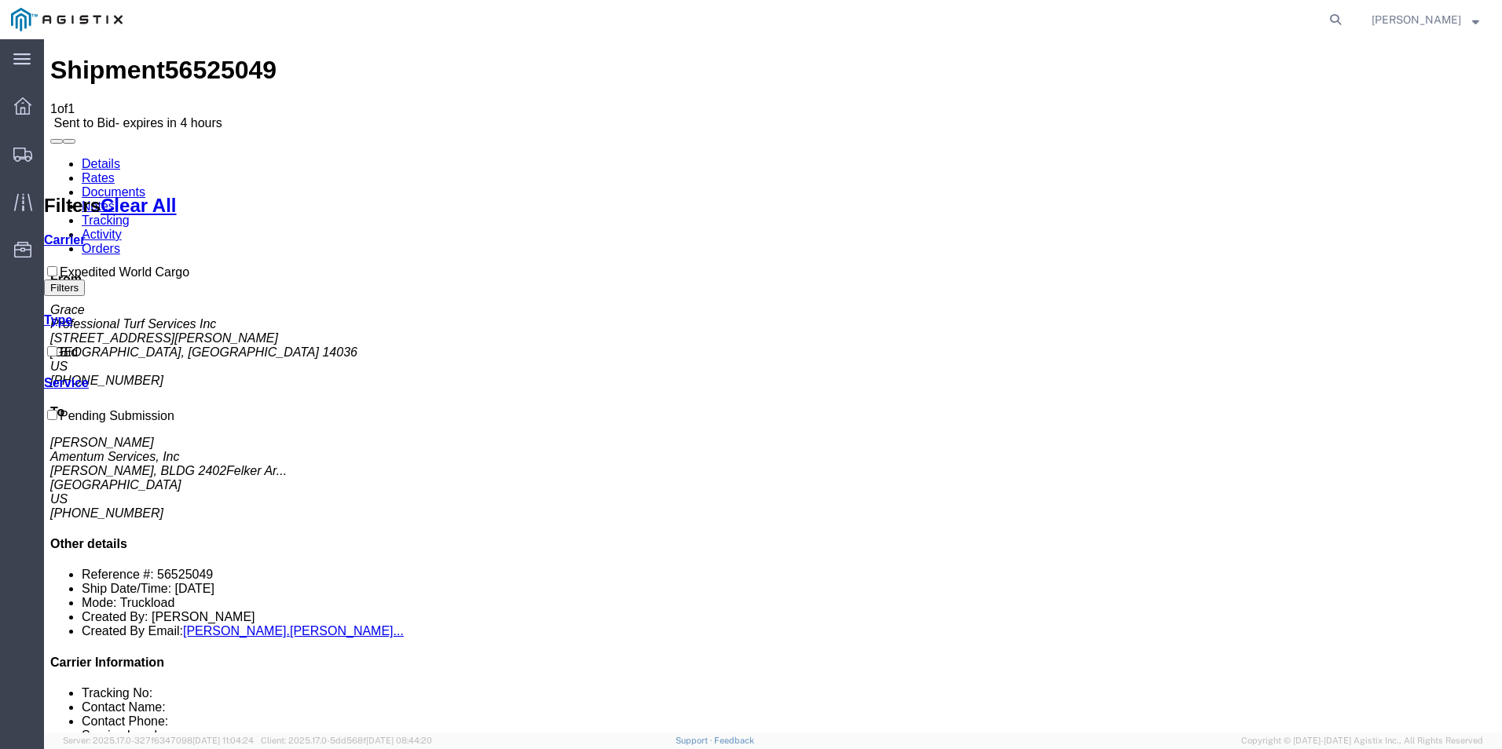
click at [145, 185] on link "Documents" at bounding box center [114, 191] width 64 height 13
click at [115, 200] on link "Notes" at bounding box center [98, 206] width 33 height 13
drag, startPoint x: 283, startPoint y: 95, endPoint x: 255, endPoint y: 262, distance: 168.8
drag, startPoint x: 255, startPoint y: 262, endPoint x: 178, endPoint y: 283, distance: 80.6
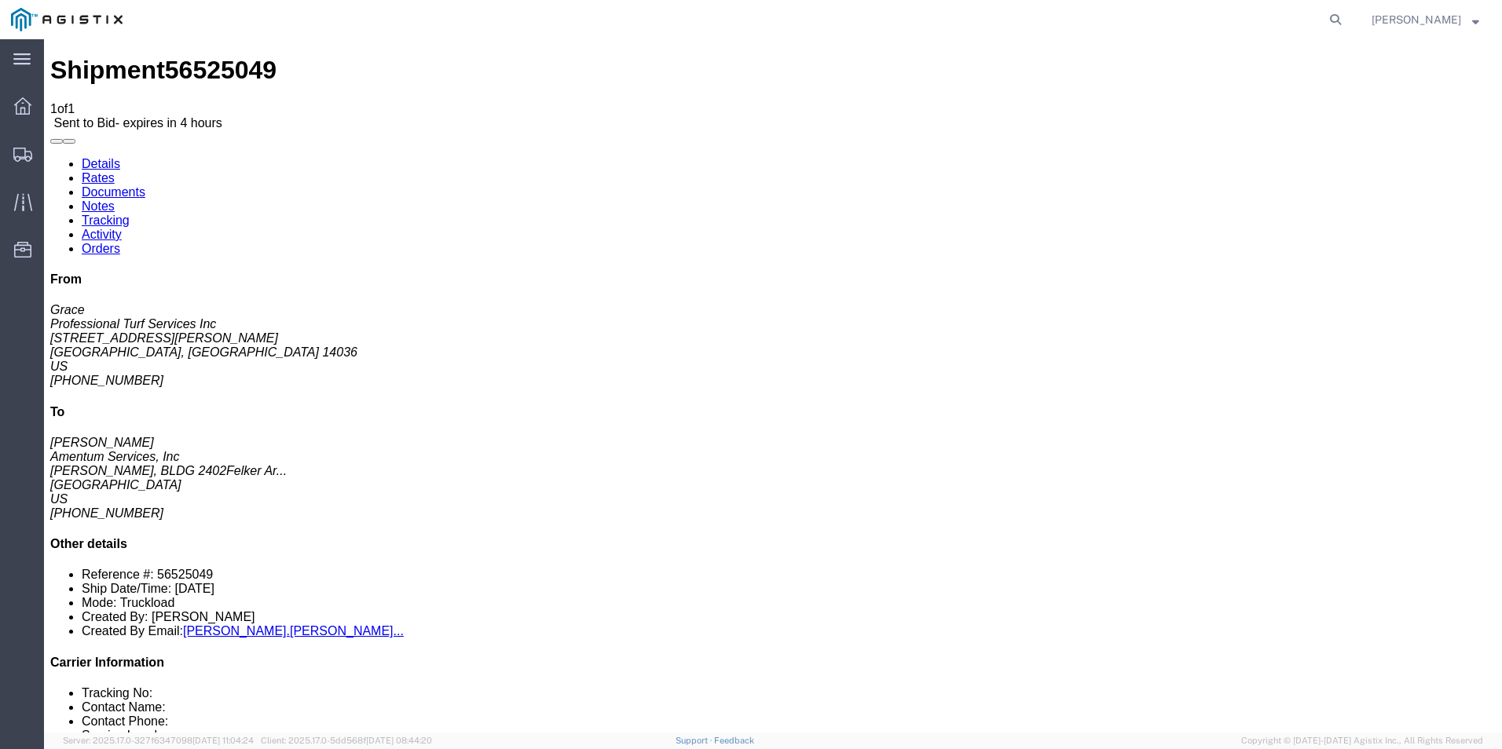
click at [14, 104] on icon at bounding box center [22, 105] width 17 height 17
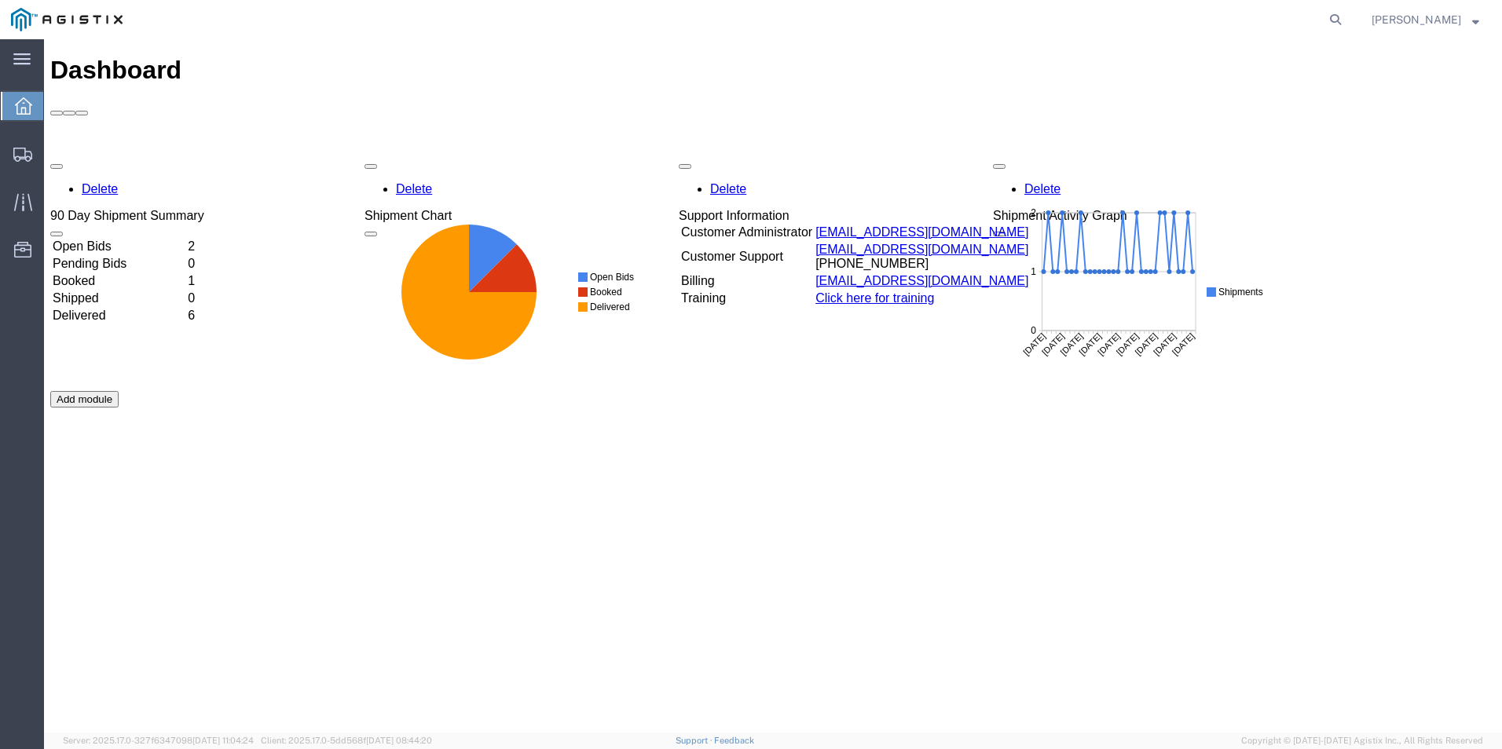
click at [126, 239] on td "Open Bids" at bounding box center [119, 247] width 134 height 16
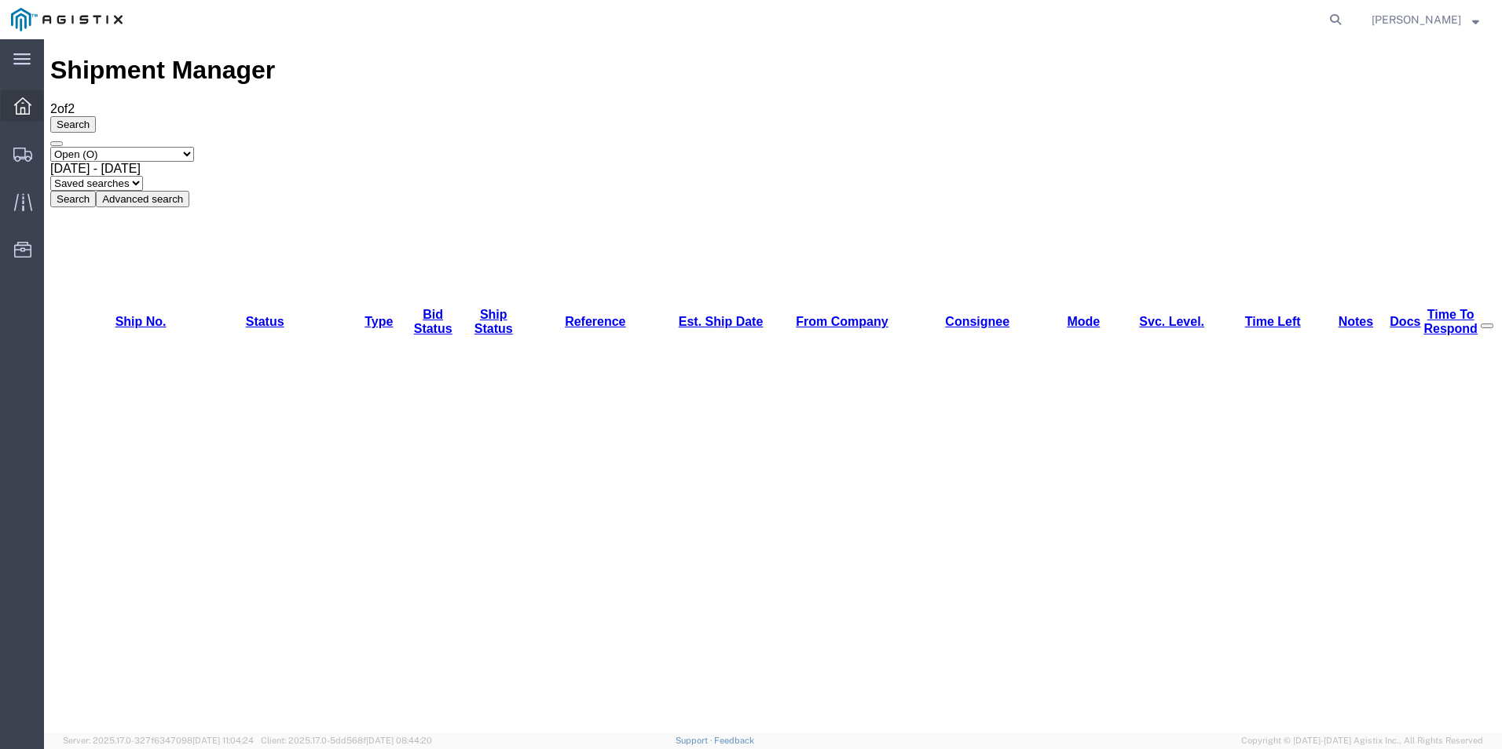
click at [22, 106] on icon at bounding box center [22, 105] width 17 height 17
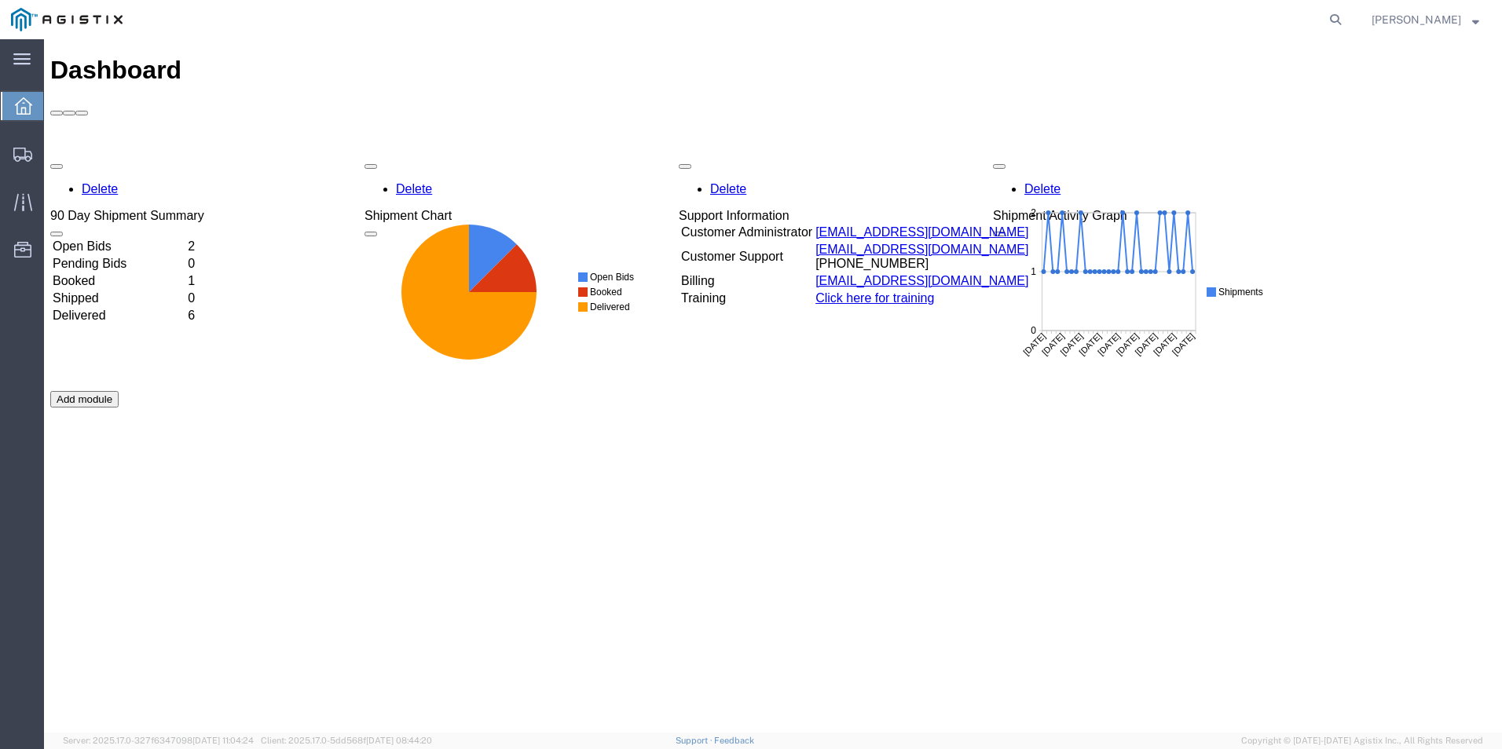
click at [97, 273] on td "Booked" at bounding box center [119, 281] width 134 height 16
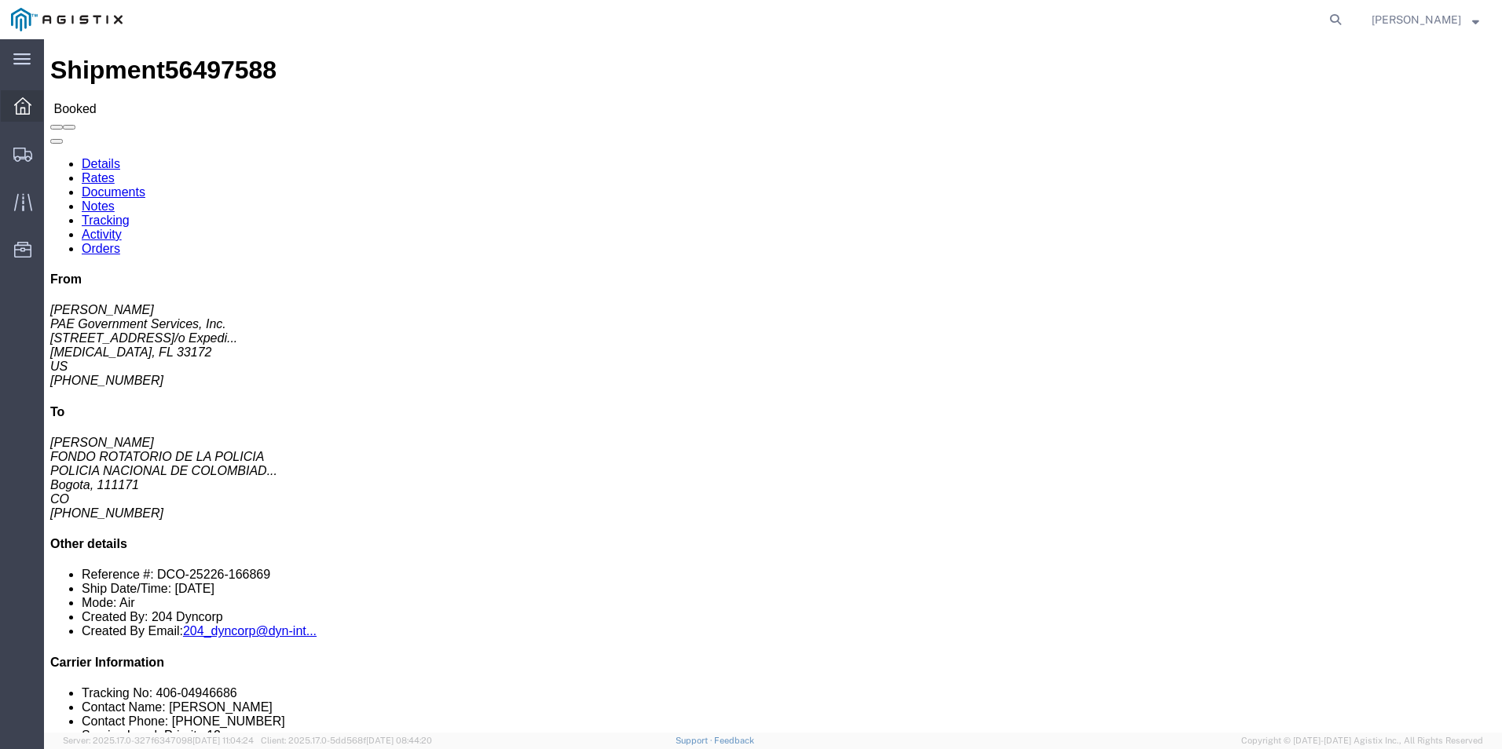
click at [26, 107] on icon at bounding box center [22, 105] width 17 height 17
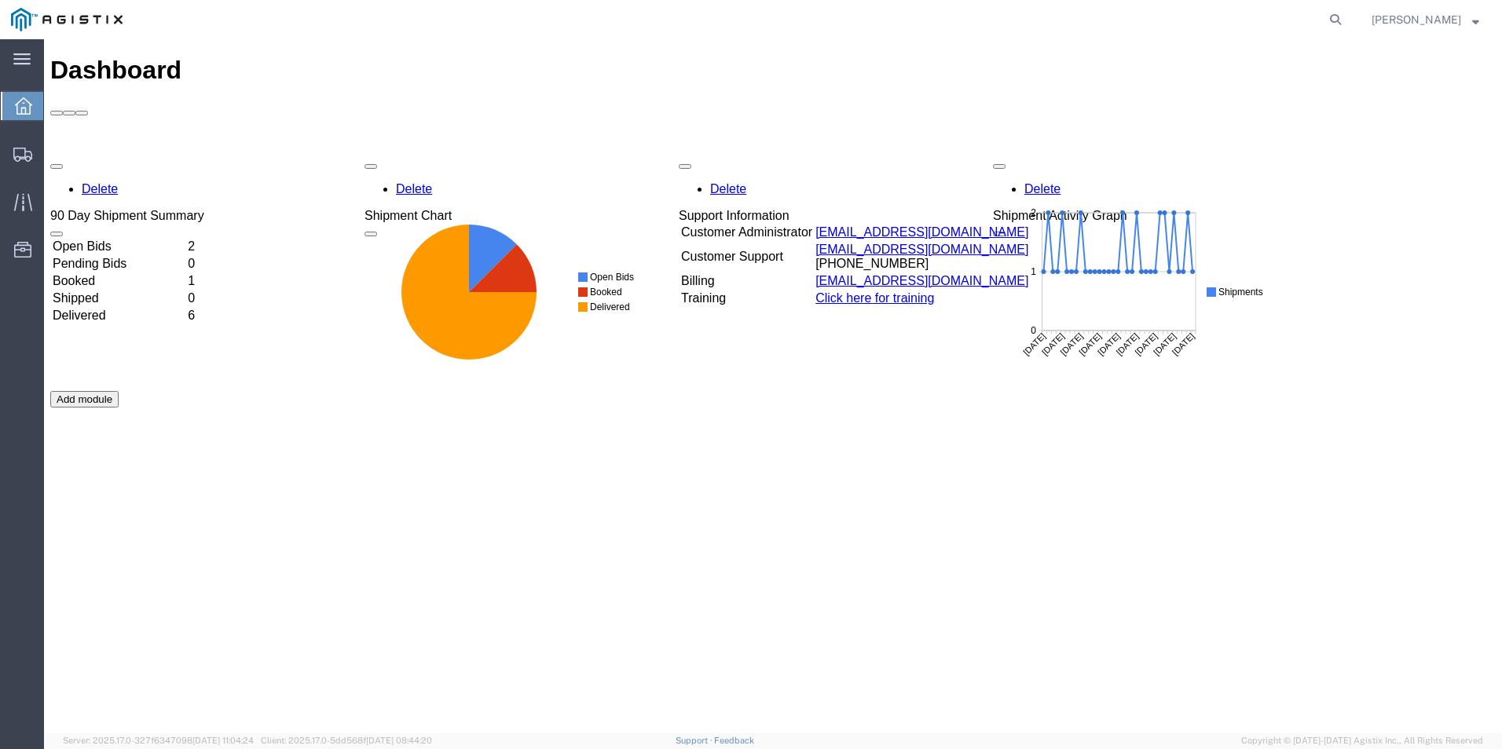
click at [105, 273] on td "Booked" at bounding box center [119, 281] width 134 height 16
